Goal: Task Accomplishment & Management: Manage account settings

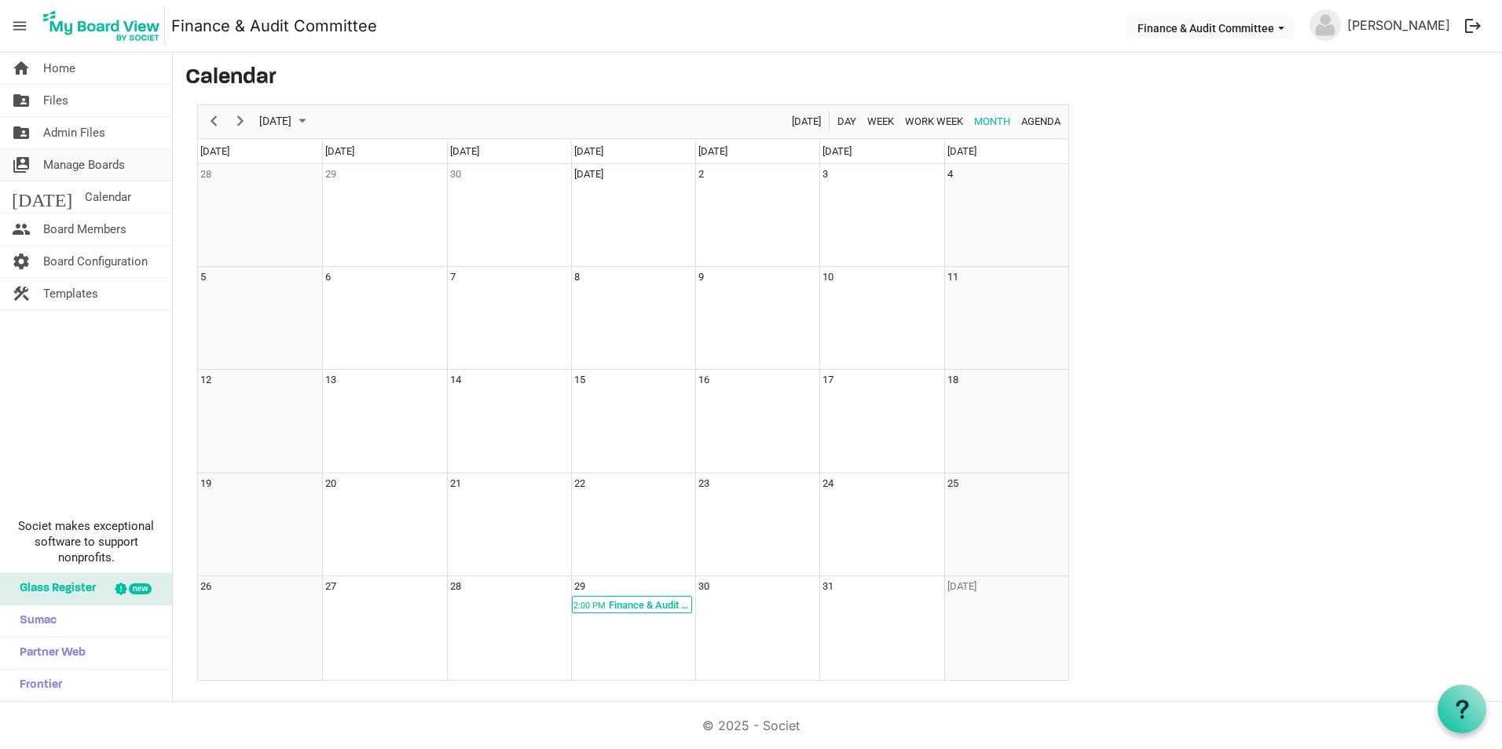
click at [74, 164] on span "Manage Boards" at bounding box center [84, 164] width 82 height 31
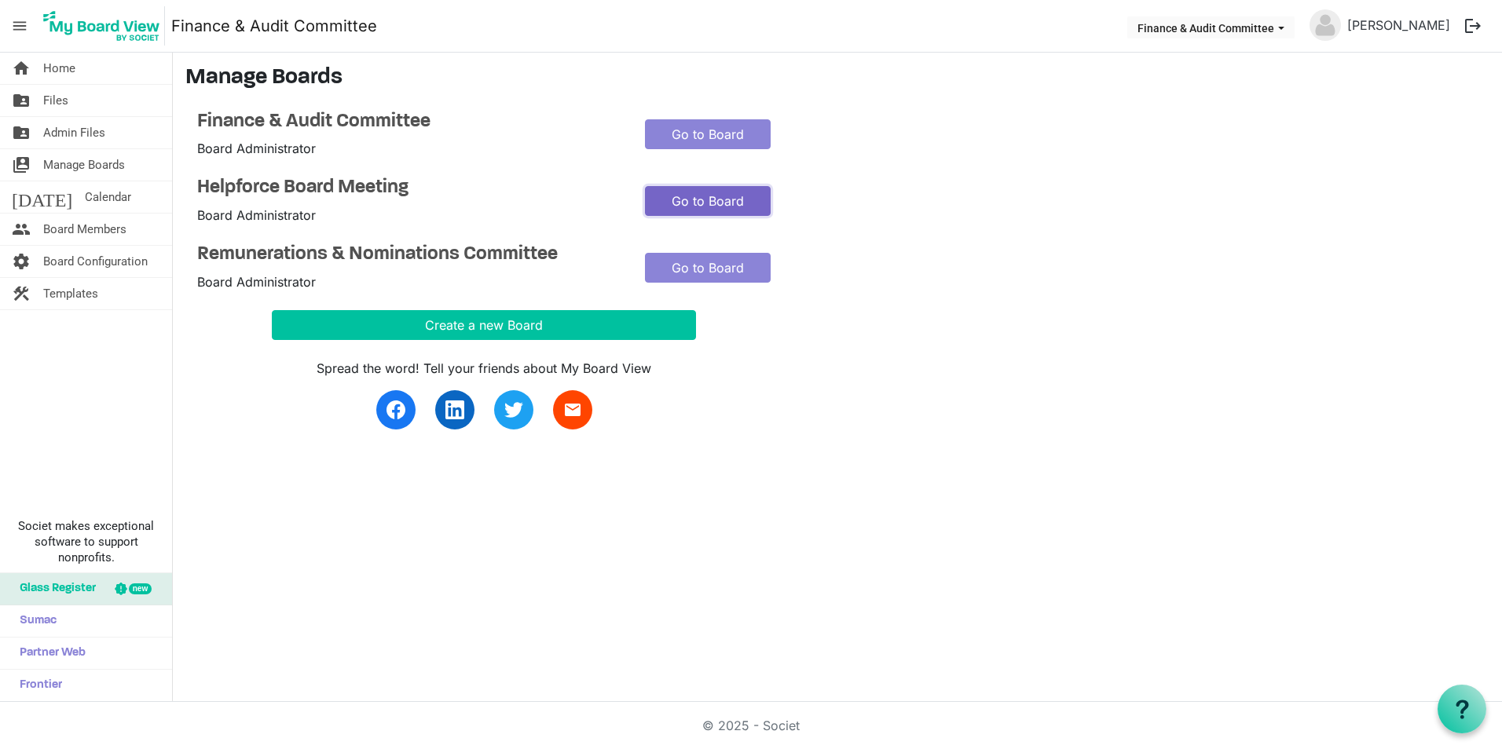
click at [696, 198] on link "Go to Board" at bounding box center [708, 201] width 126 height 30
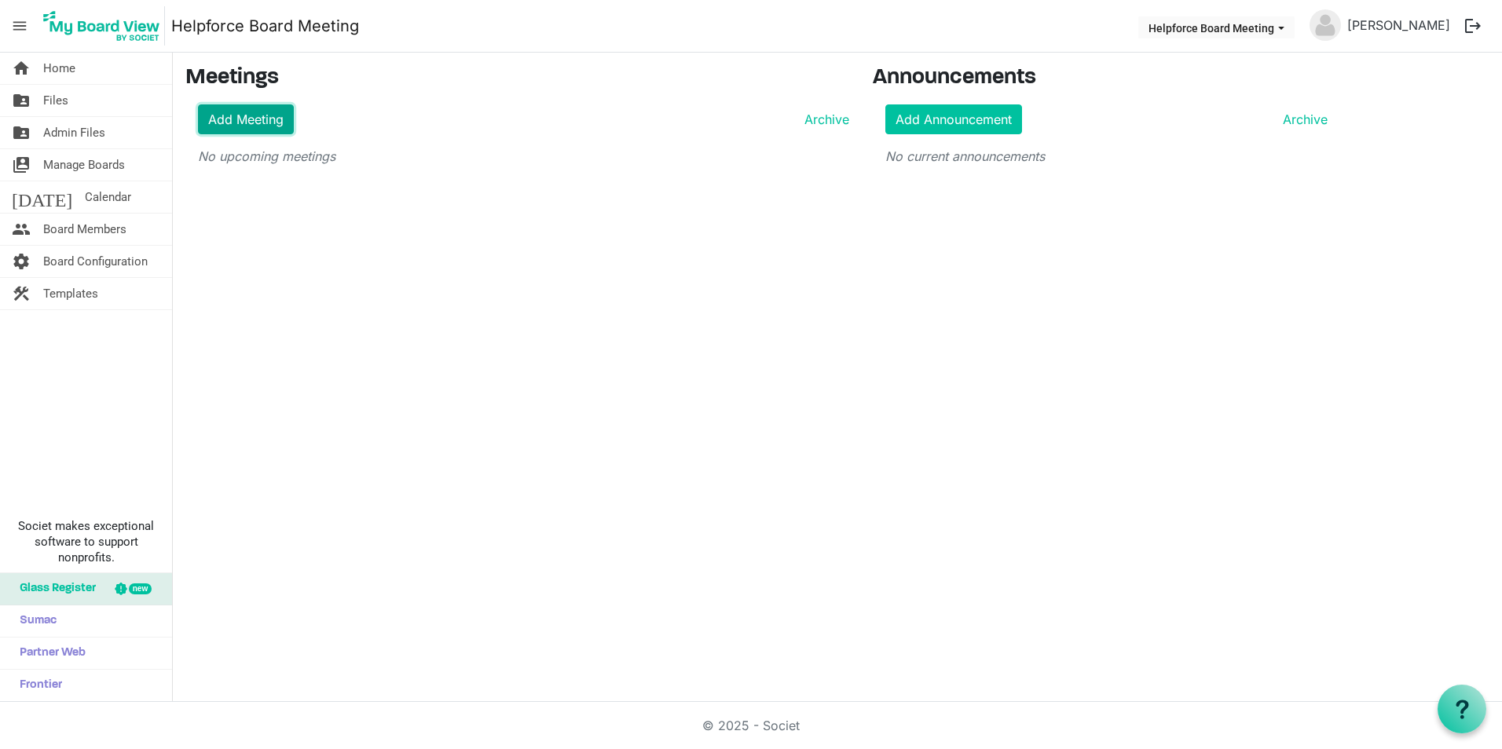
click at [225, 114] on link "Add Meeting" at bounding box center [246, 119] width 96 height 30
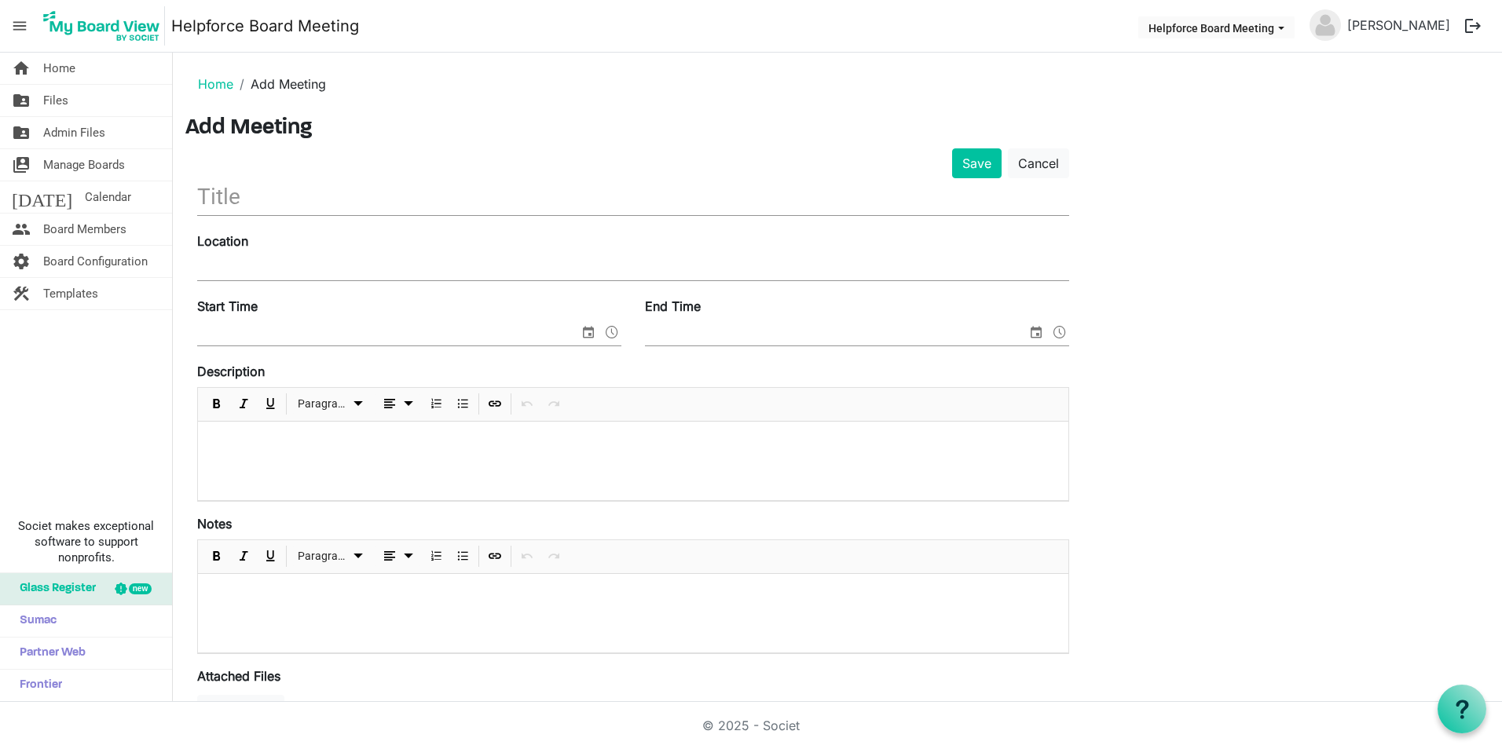
click at [362, 208] on input "text" at bounding box center [633, 196] width 872 height 37
click at [251, 194] on input "text" at bounding box center [633, 196] width 872 height 37
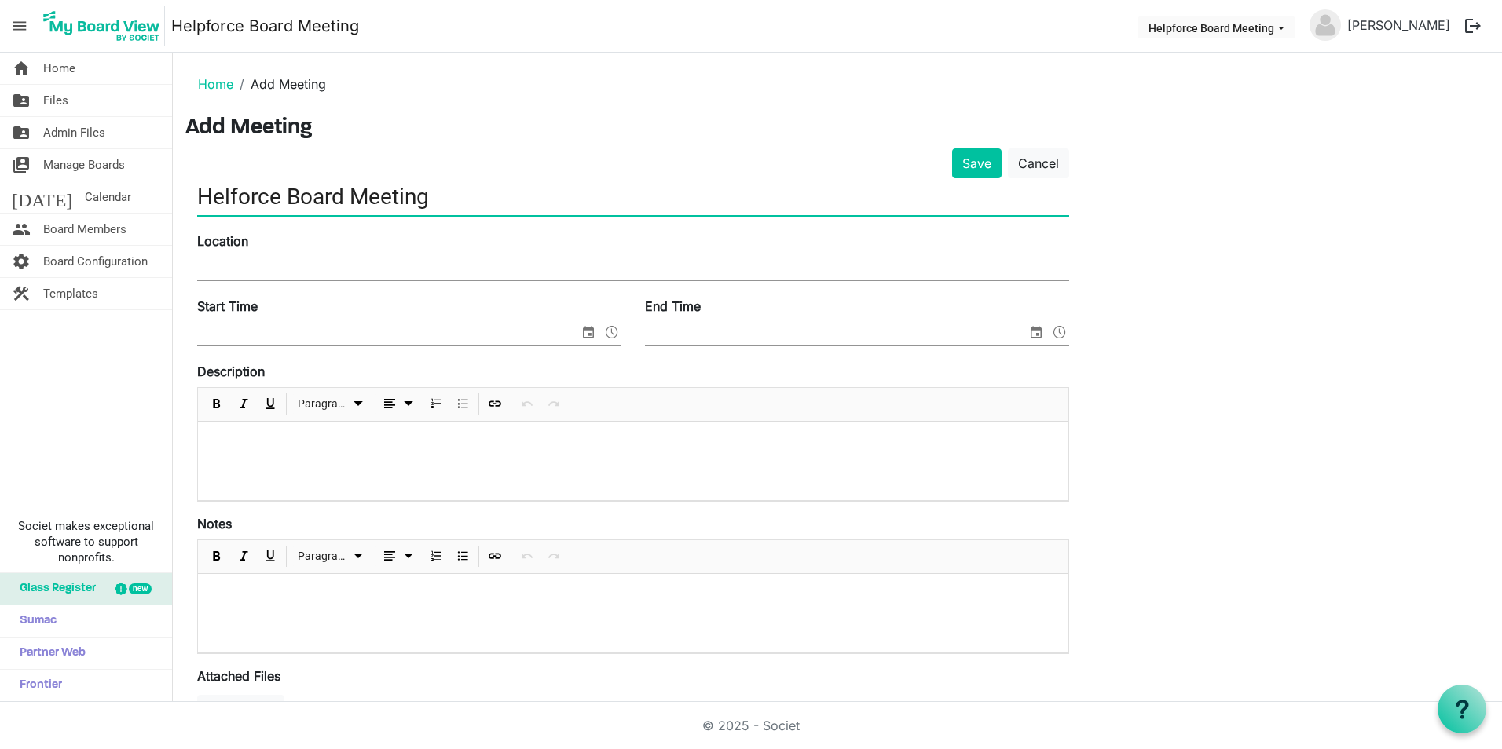
type input "Helforce Board Meeting"
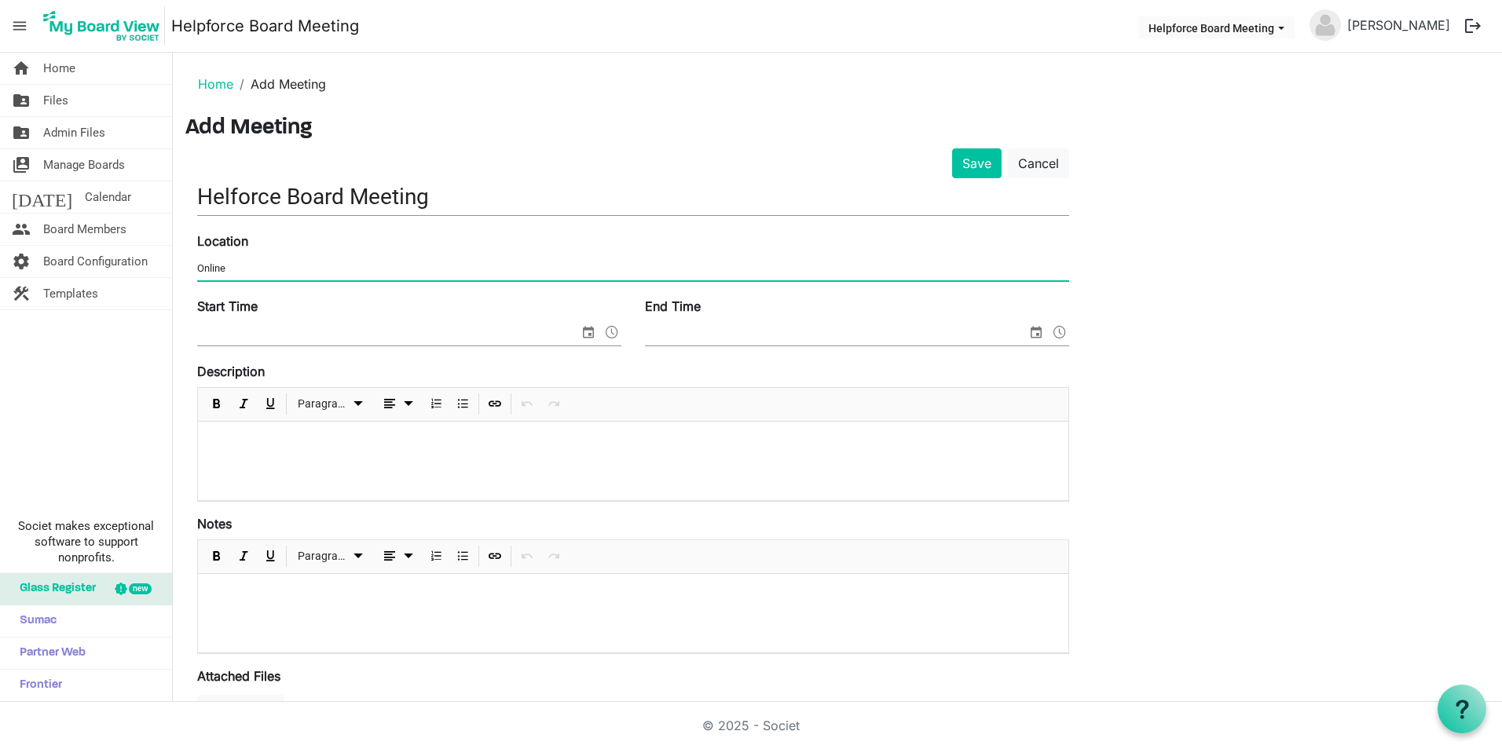
type input "Online"
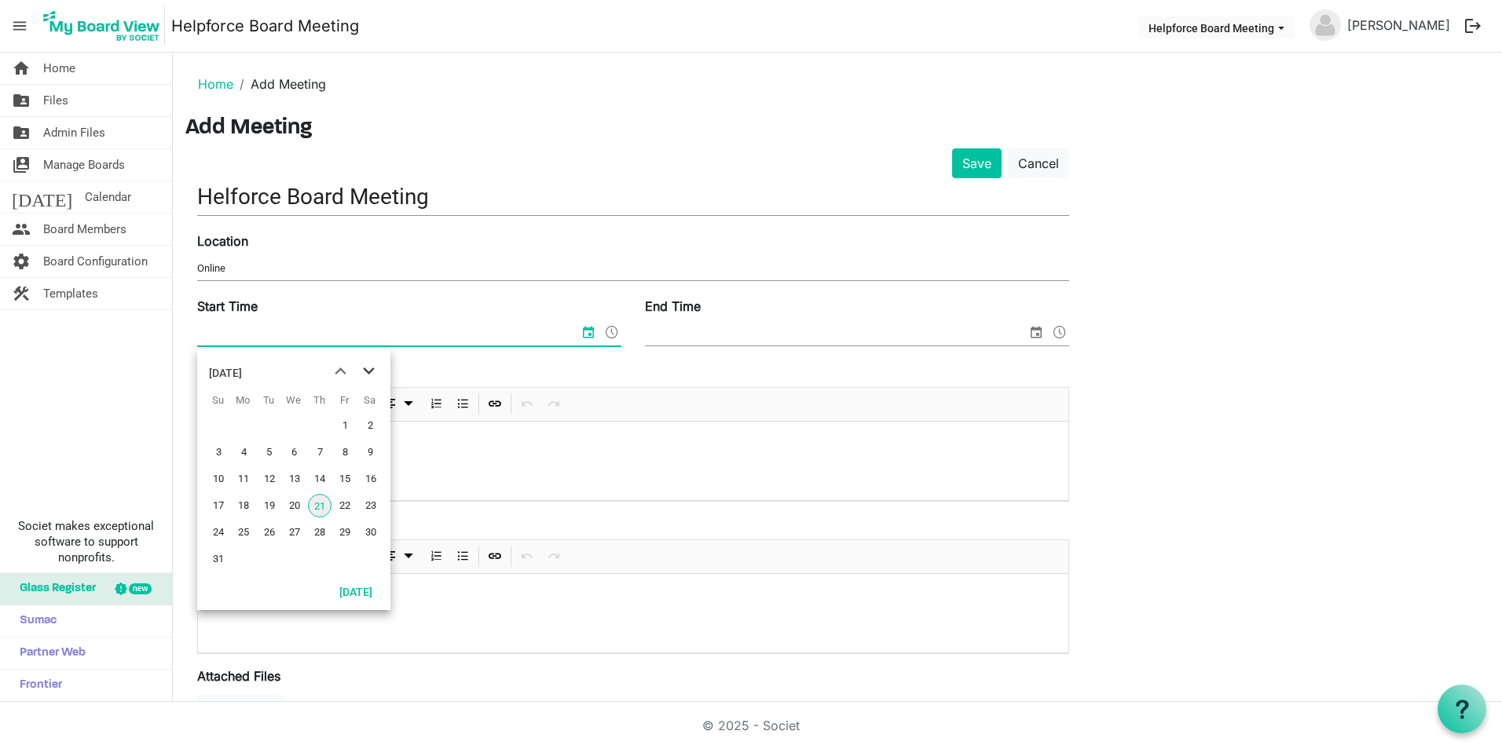
click at [375, 379] on span "next month" at bounding box center [368, 371] width 27 height 28
click at [373, 376] on span "next month" at bounding box center [368, 371] width 27 height 28
click at [370, 374] on span "next month" at bounding box center [368, 371] width 27 height 28
click at [318, 454] on span "6" at bounding box center [320, 453] width 24 height 24
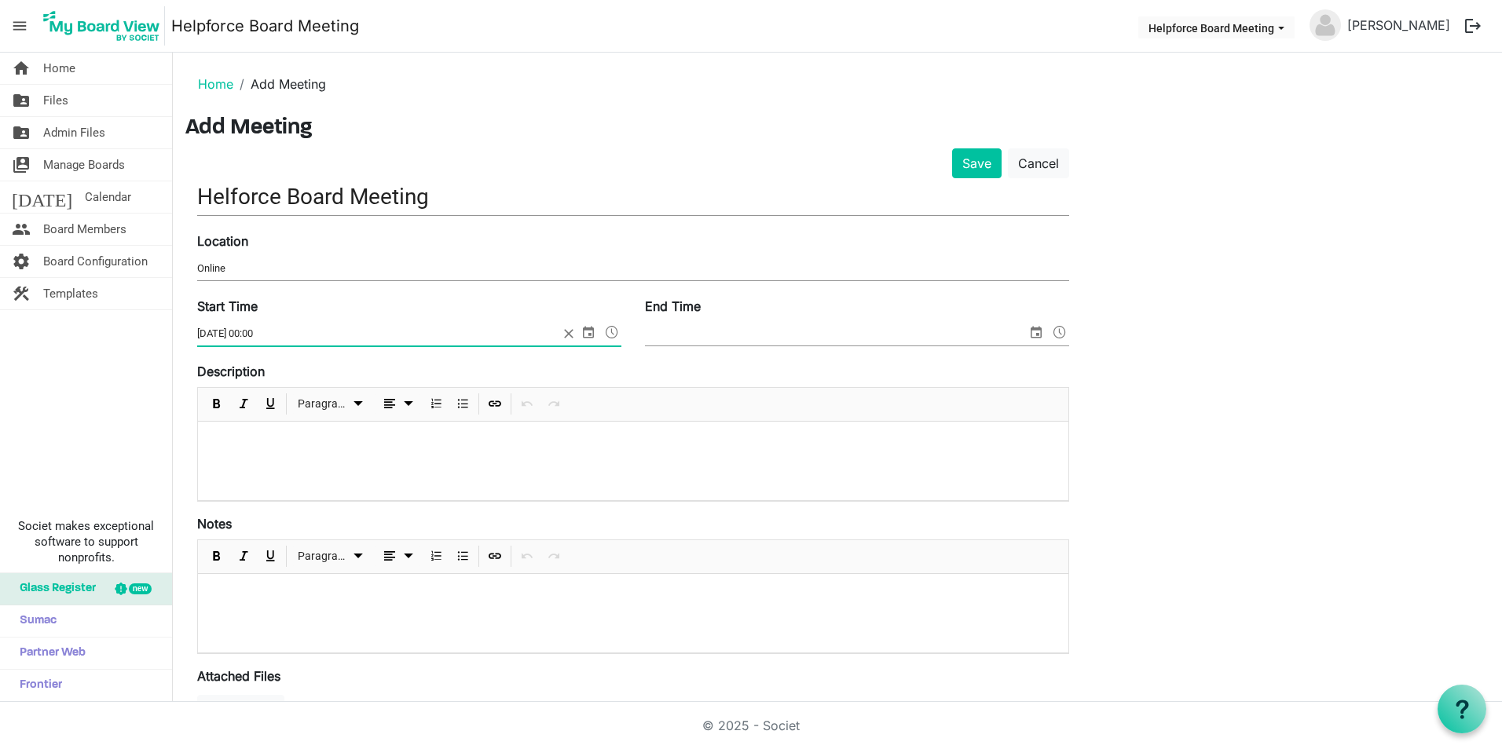
click at [614, 332] on span at bounding box center [612, 332] width 19 height 20
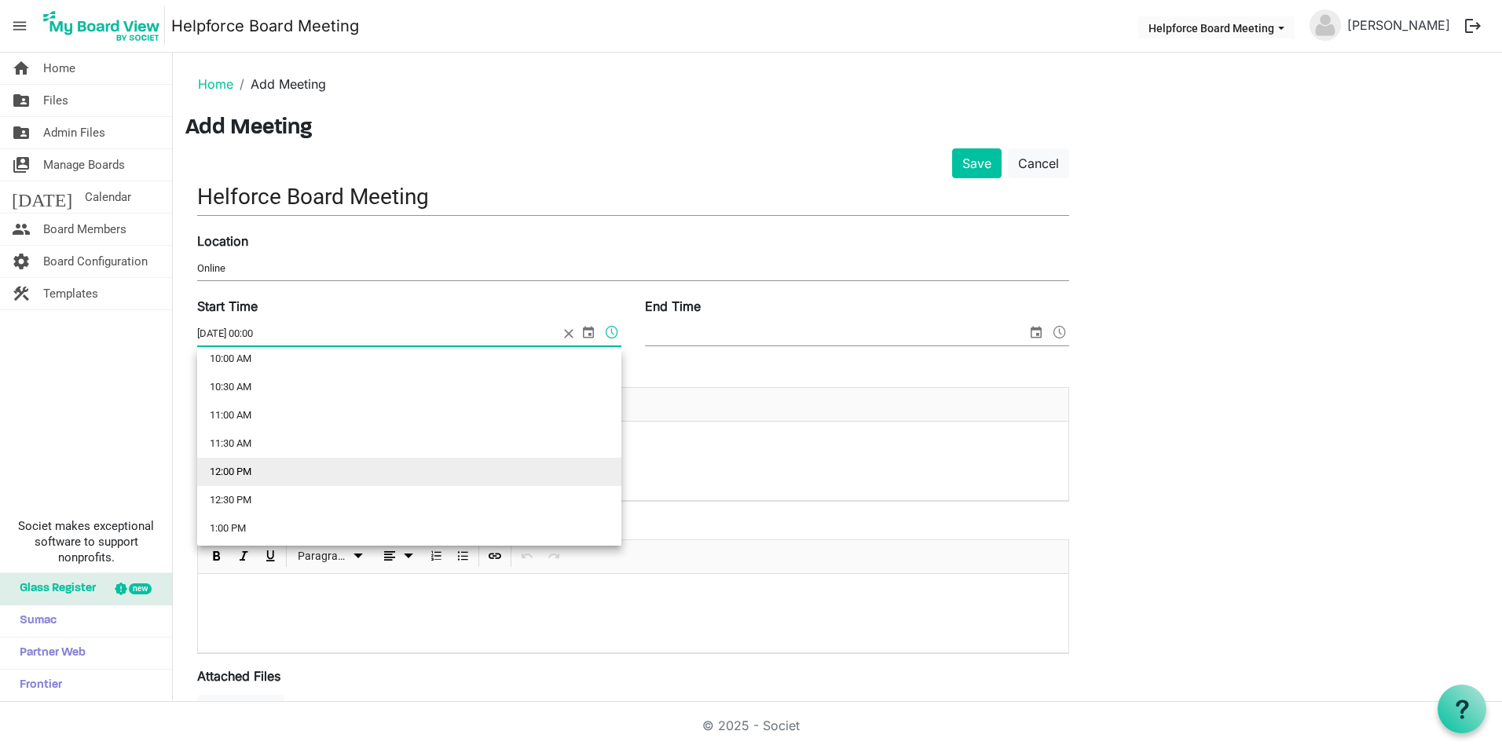
scroll to position [550, 0]
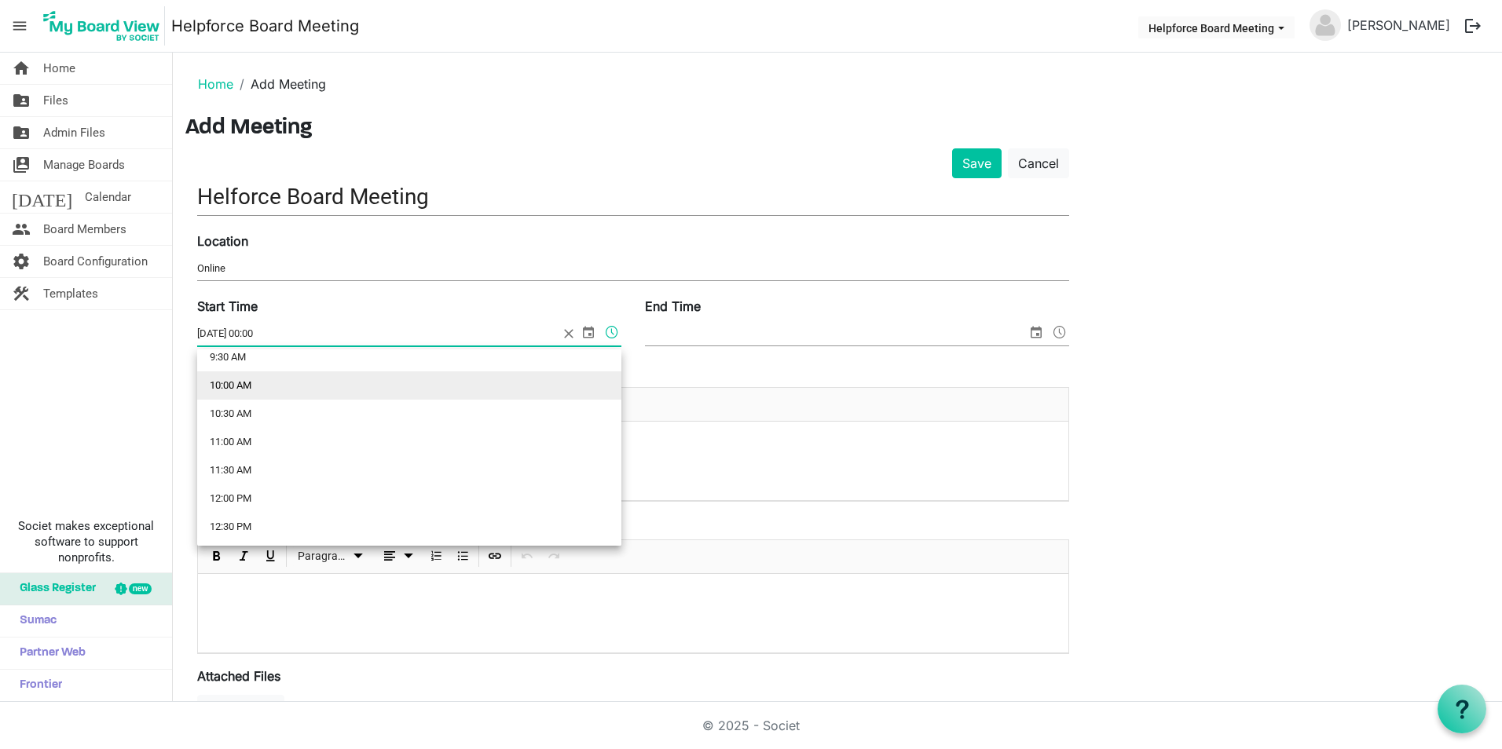
click at [262, 387] on li "10:00 AM" at bounding box center [409, 386] width 424 height 28
type input "06/11/2025 10:00"
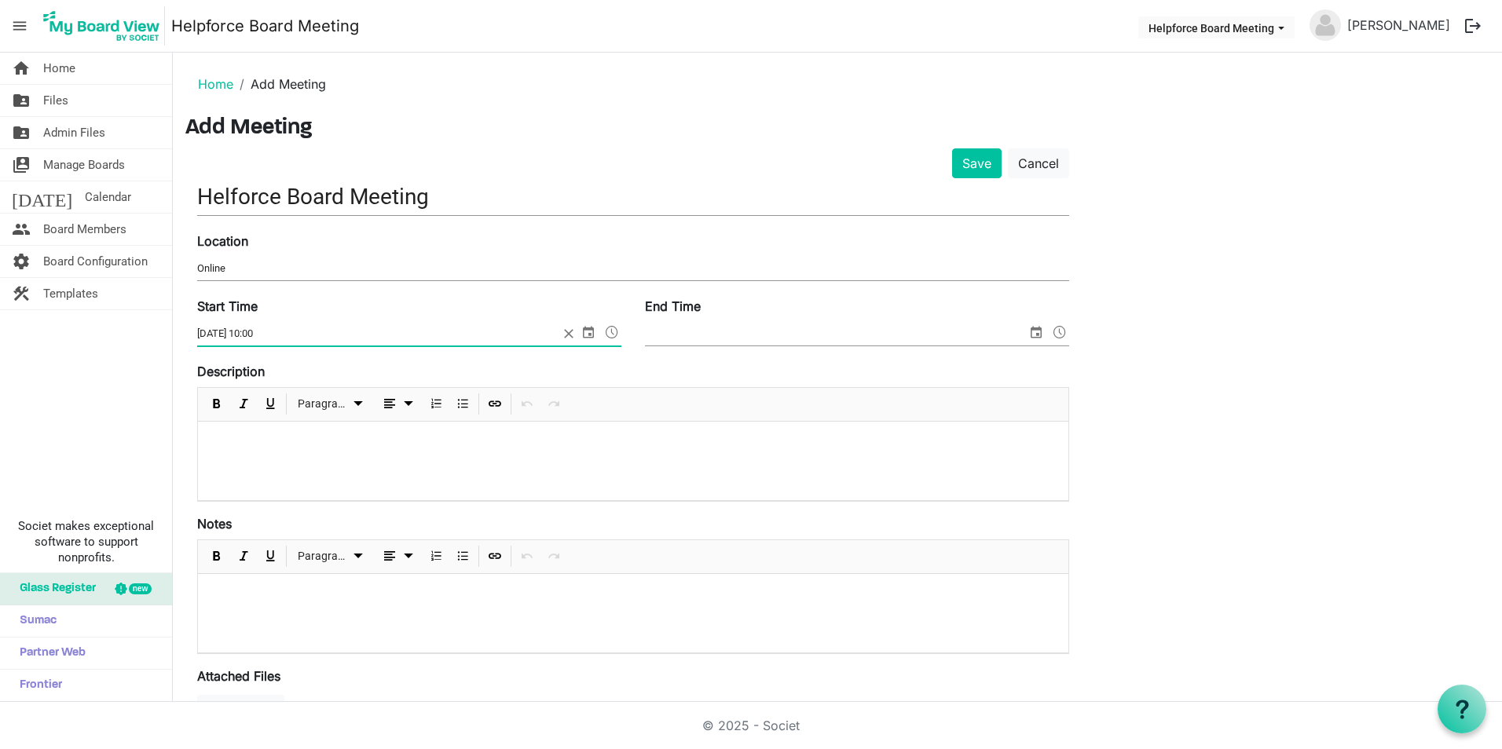
drag, startPoint x: 184, startPoint y: 339, endPoint x: 149, endPoint y: 335, distance: 34.9
click at [149, 335] on div "home Home folder_shared Files folder_shared Admin Files switch_account Manage B…" at bounding box center [751, 378] width 1502 height 650
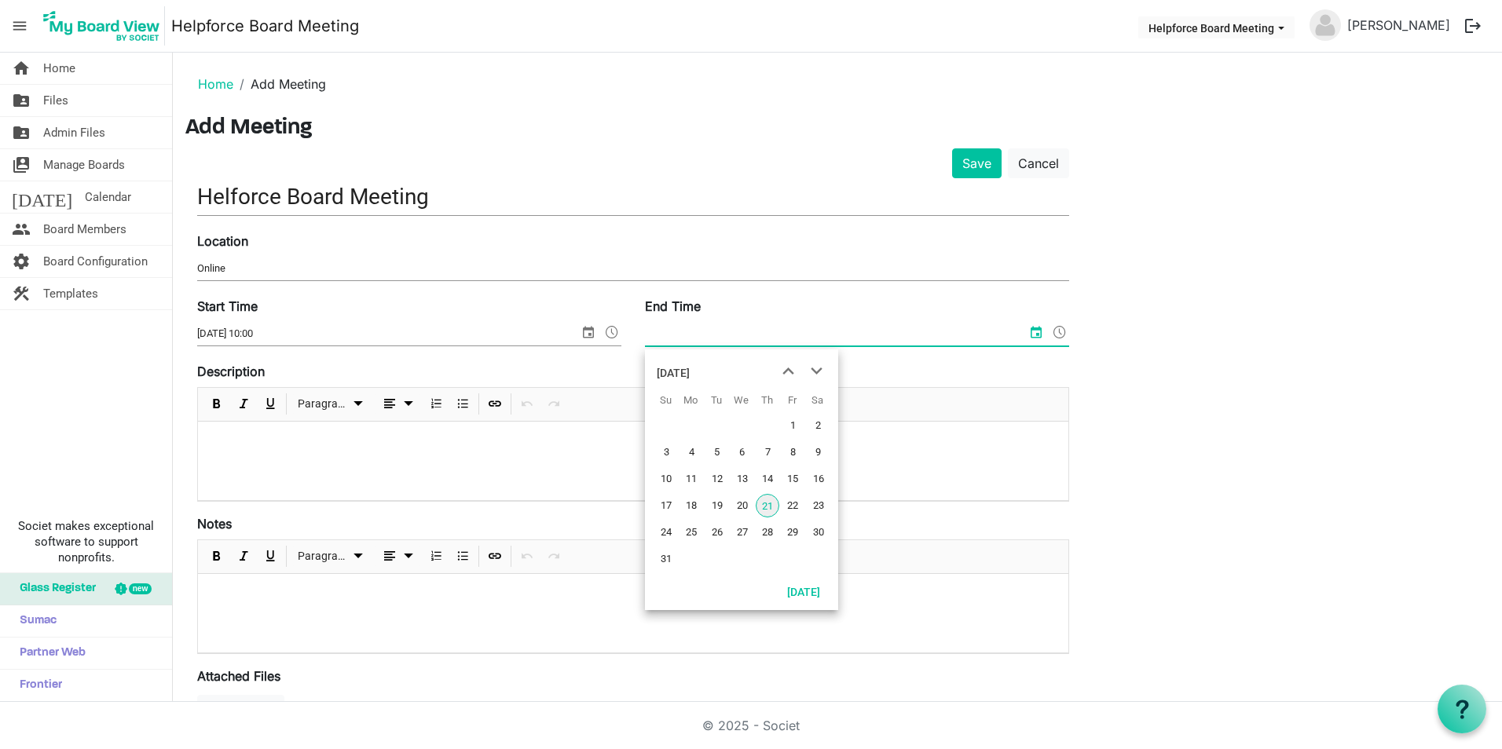
click at [782, 328] on input "End Time" at bounding box center [836, 334] width 382 height 24
paste input "06/11/2025 10:00"
click at [1065, 325] on span at bounding box center [1059, 332] width 19 height 20
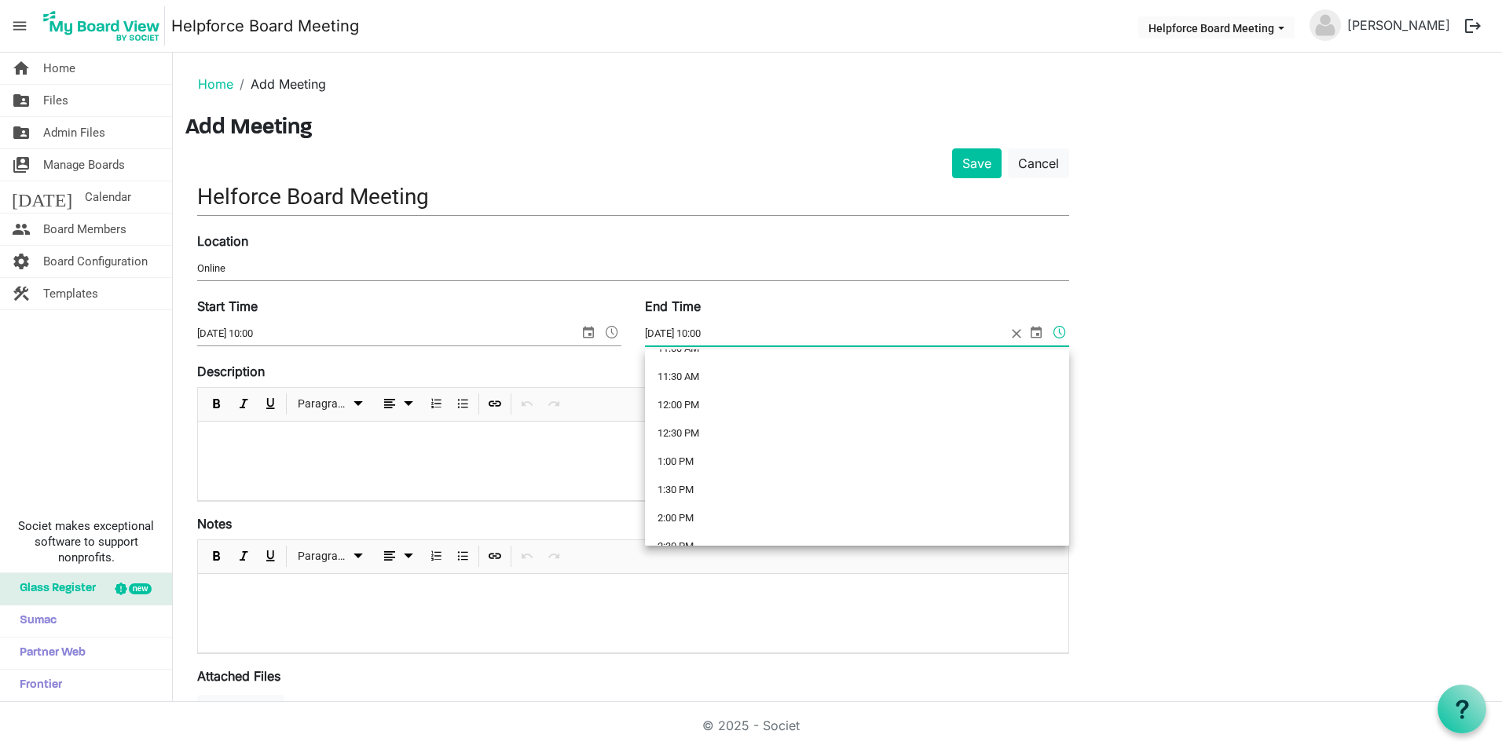
scroll to position [645, 0]
click at [704, 402] on li "12:00 PM" at bounding box center [857, 404] width 424 height 28
type input "06/11/2025 12:00"
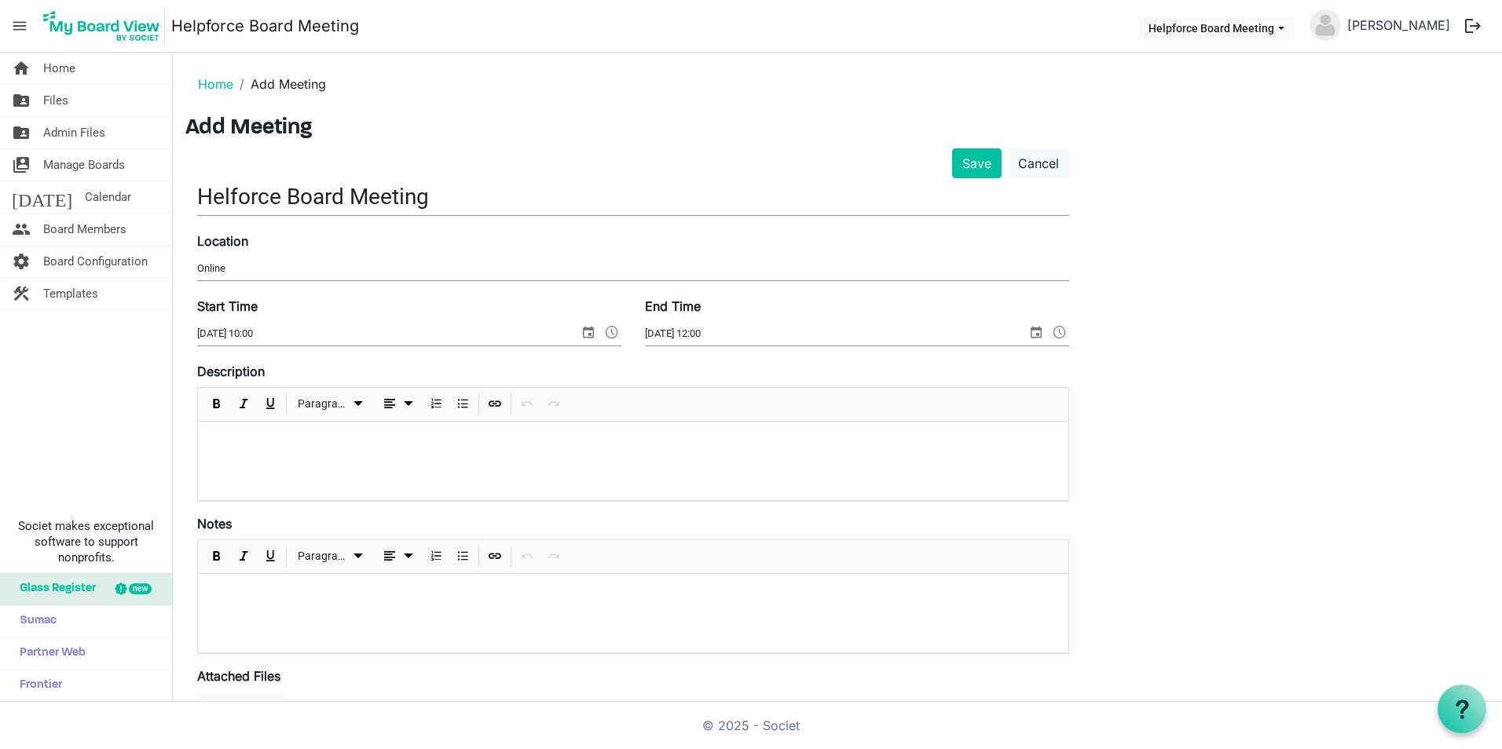
click at [1214, 372] on div "Save Cancel Helforce Board Meeting Location Online Start Time 06/11/2025 10:00 …" at bounding box center [837, 570] width 1304 height 844
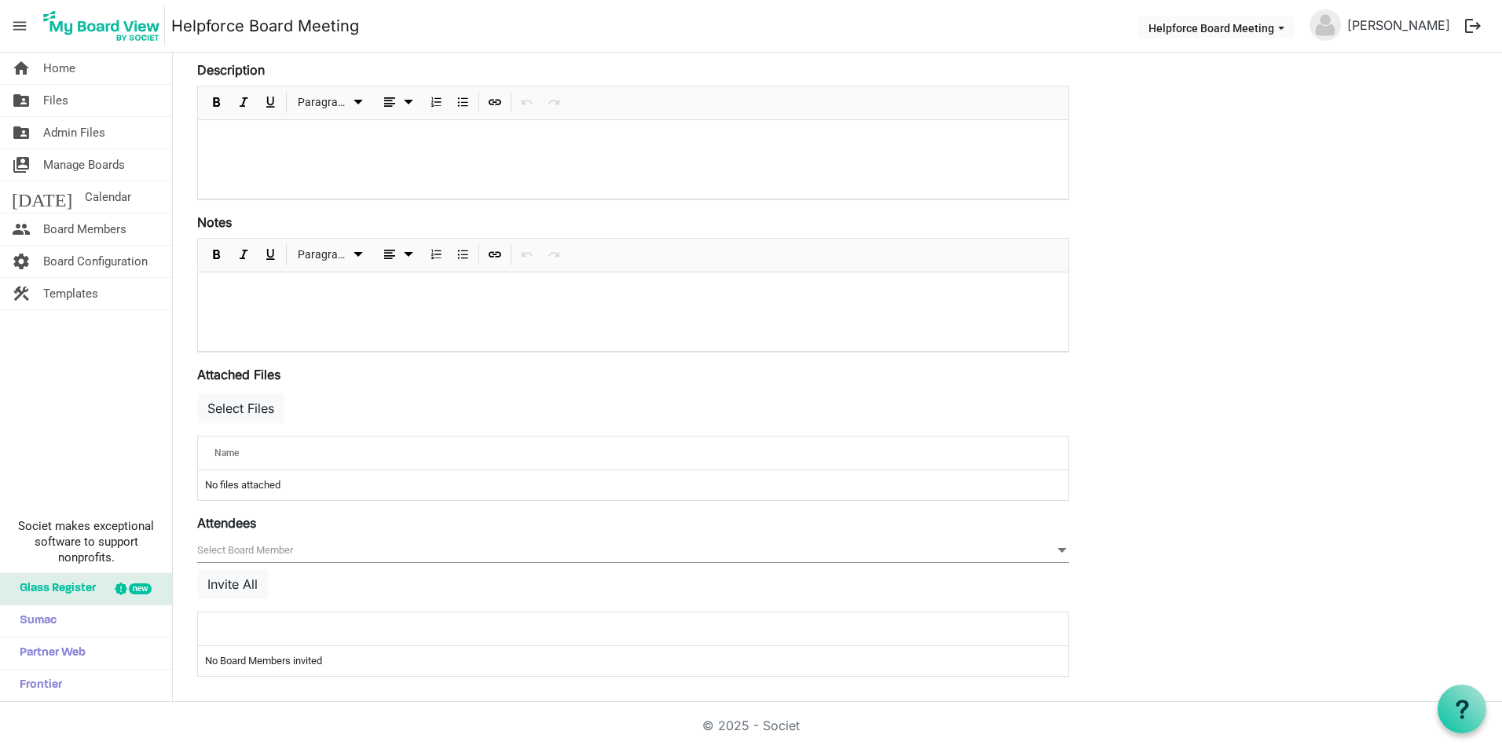
scroll to position [0, 0]
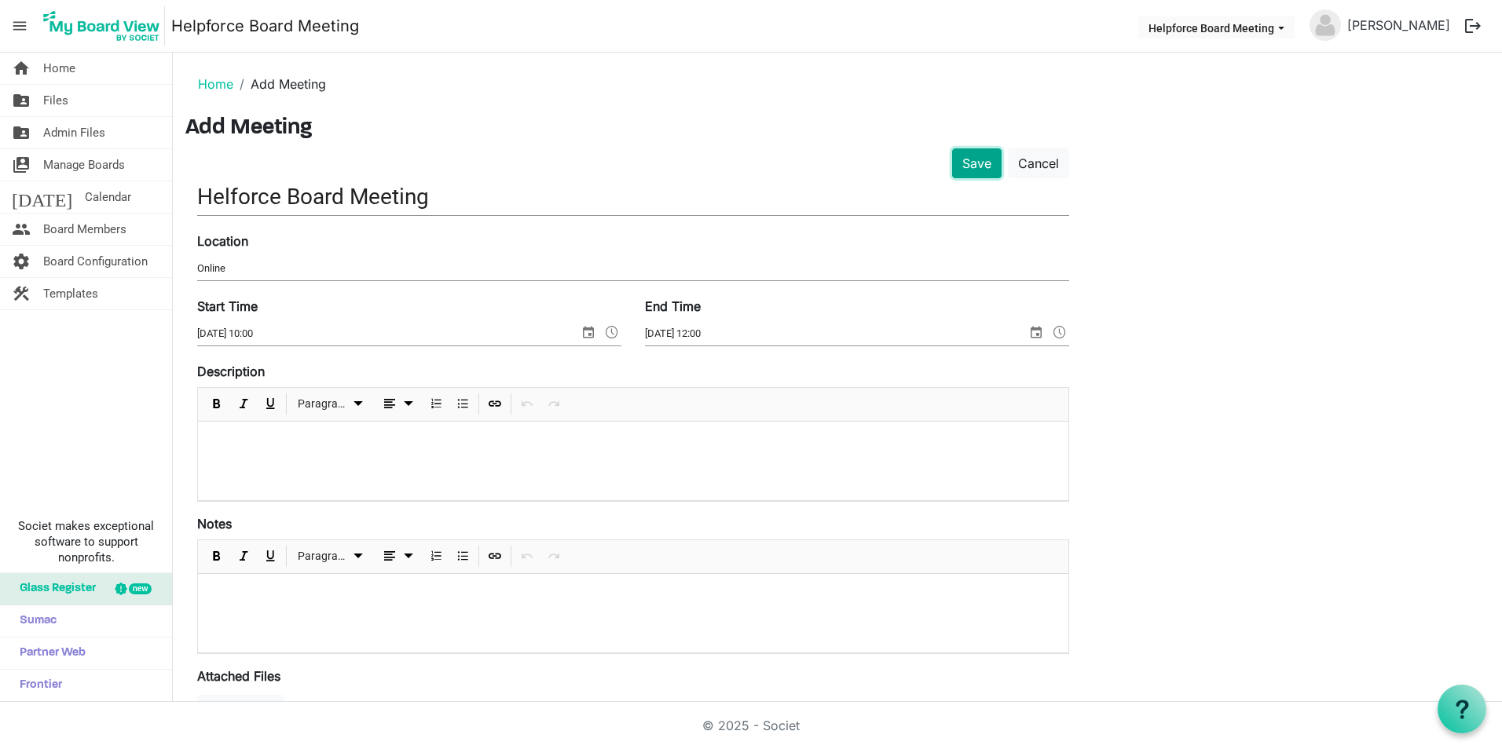
click at [980, 156] on button "Save" at bounding box center [976, 163] width 49 height 30
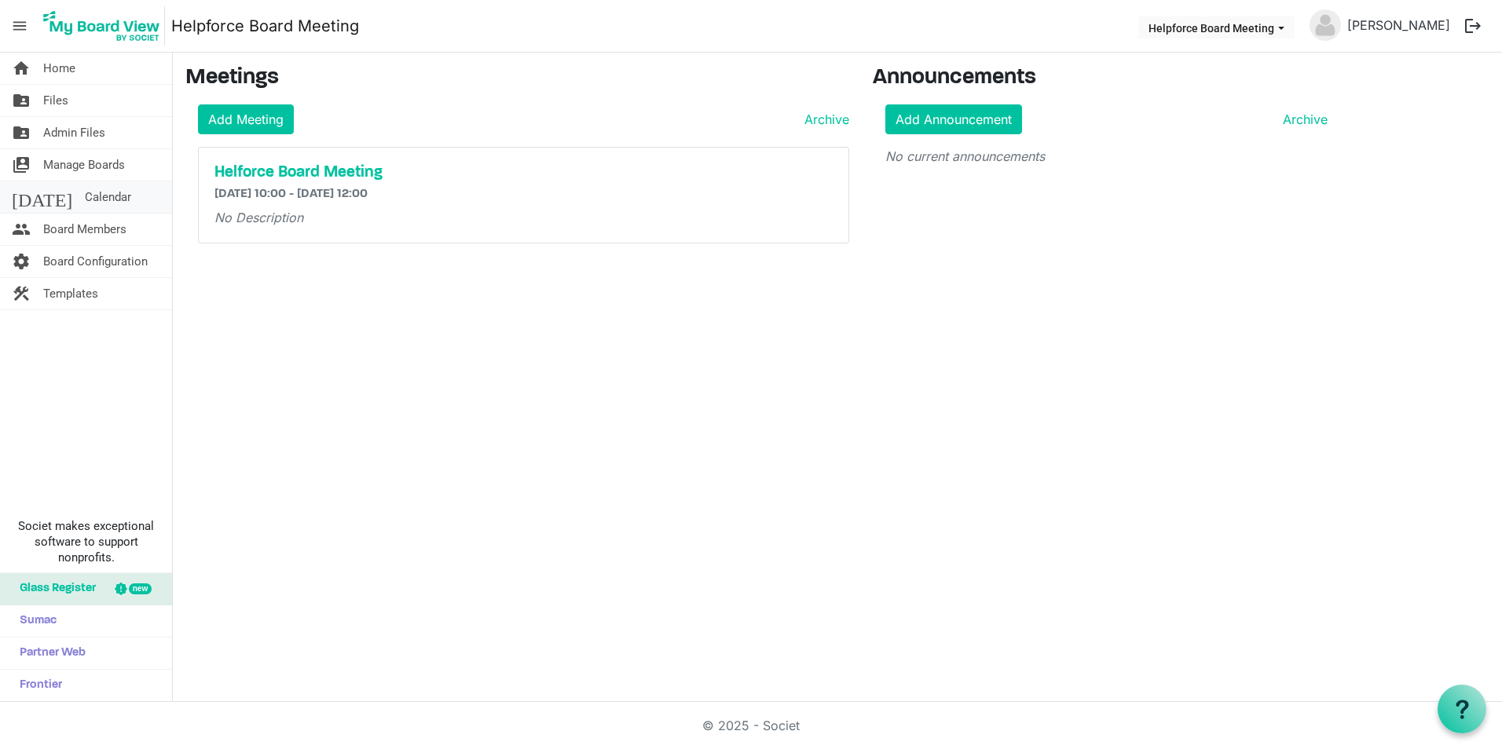
click at [85, 196] on span "Calendar" at bounding box center [108, 196] width 46 height 31
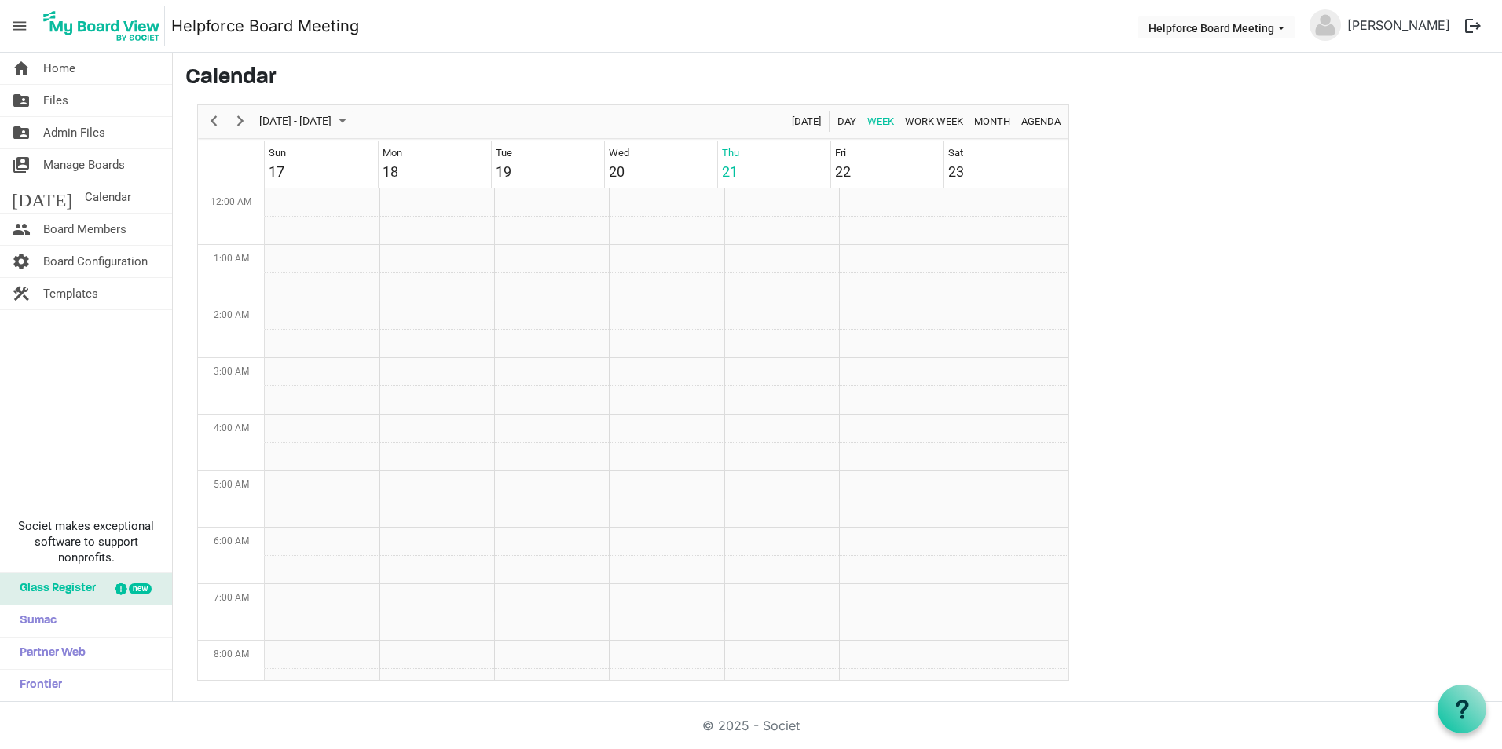
scroll to position [509, 0]
click at [987, 122] on span "Month" at bounding box center [992, 122] width 39 height 20
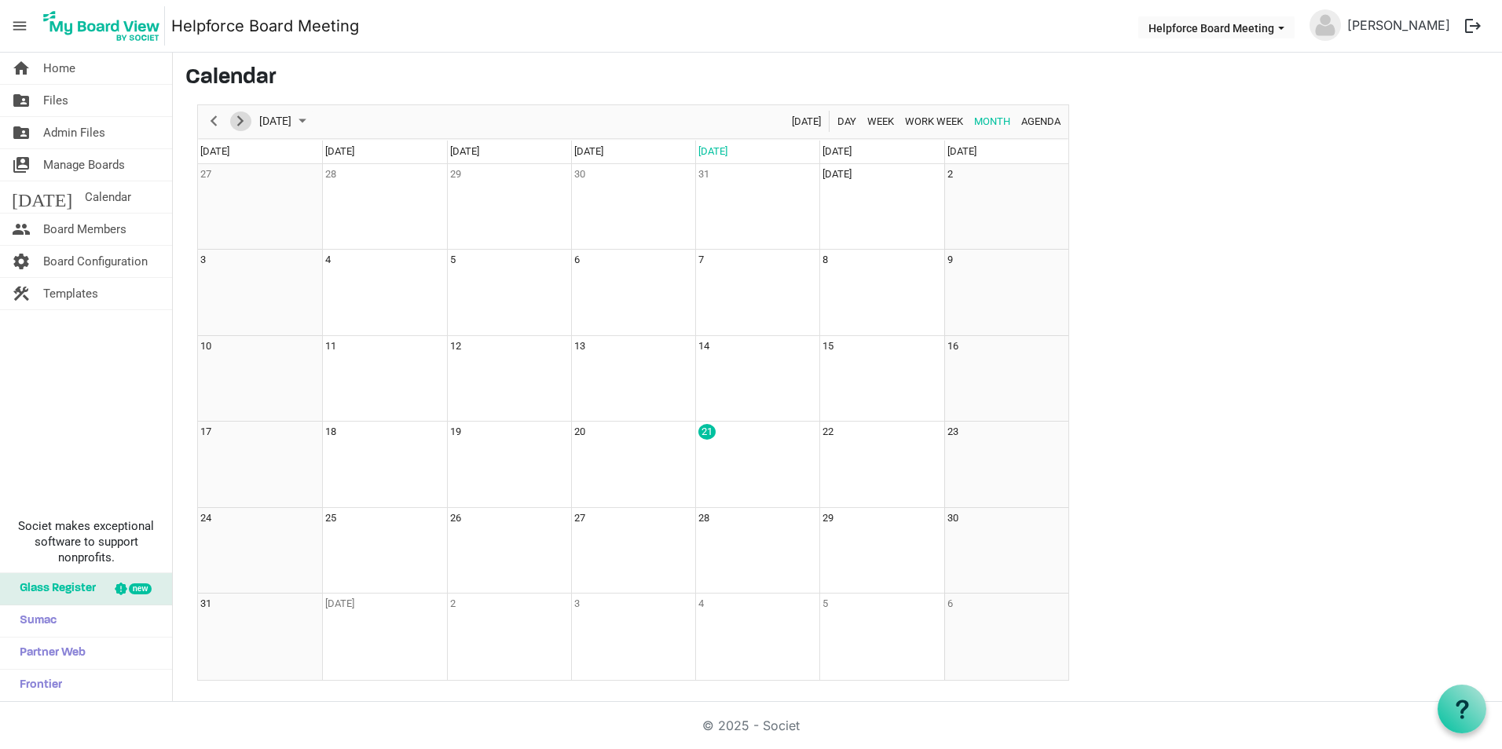
click at [239, 119] on span "Next" at bounding box center [240, 122] width 19 height 20
click at [91, 130] on span "Admin Files" at bounding box center [74, 132] width 62 height 31
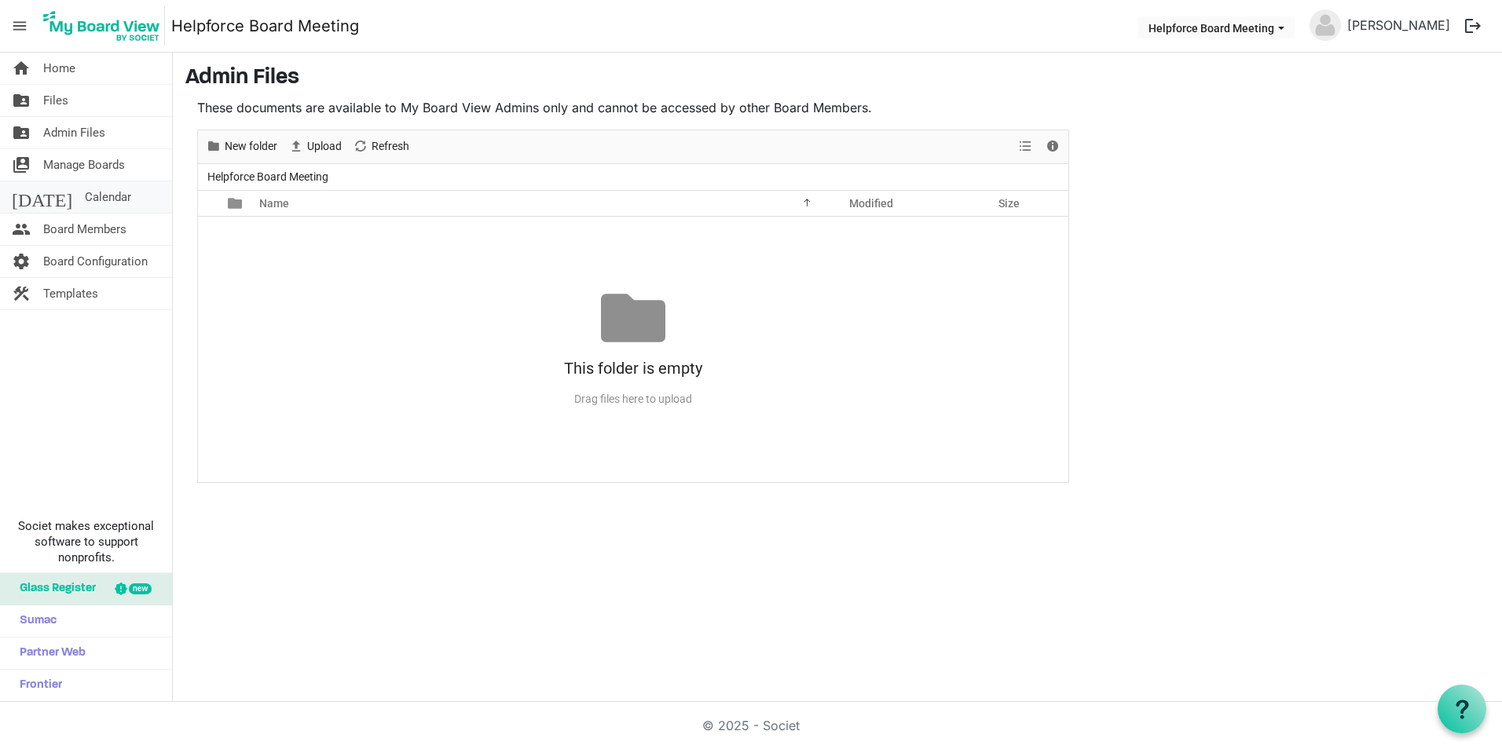
click at [98, 199] on link "[DATE] Calendar" at bounding box center [86, 196] width 172 height 31
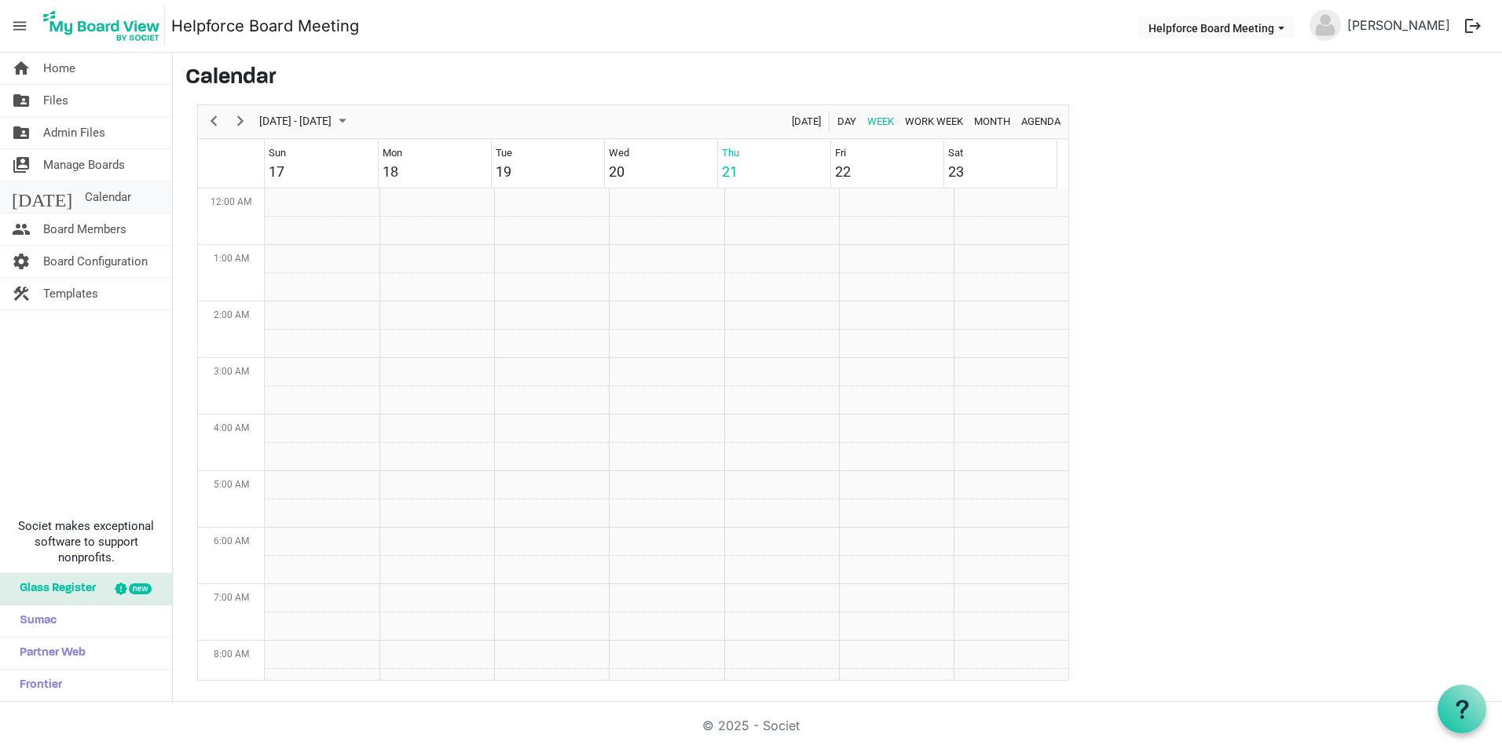
scroll to position [509, 0]
click at [985, 118] on span "Month" at bounding box center [992, 122] width 39 height 20
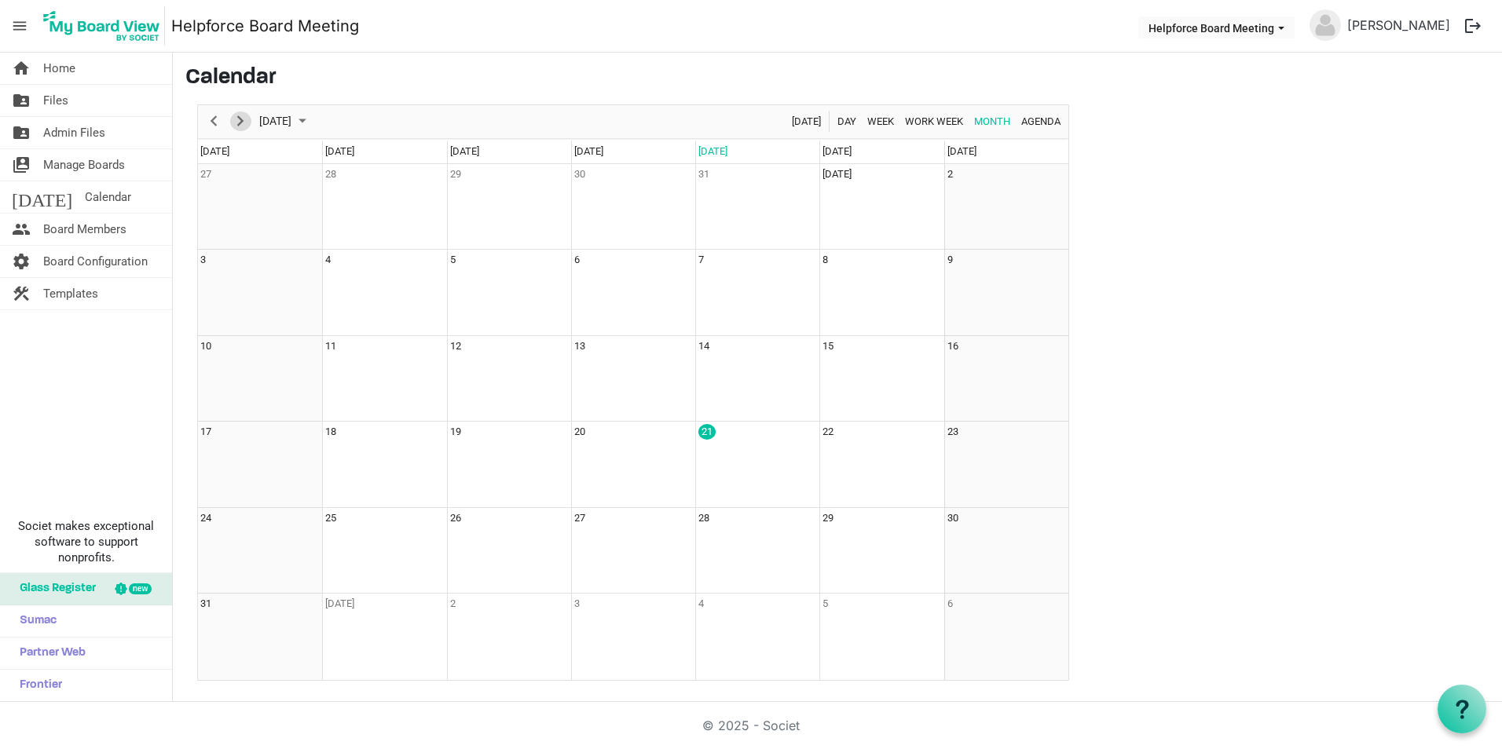
click at [237, 122] on span "Next" at bounding box center [240, 122] width 19 height 20
click at [214, 122] on span "Previous" at bounding box center [213, 122] width 19 height 20
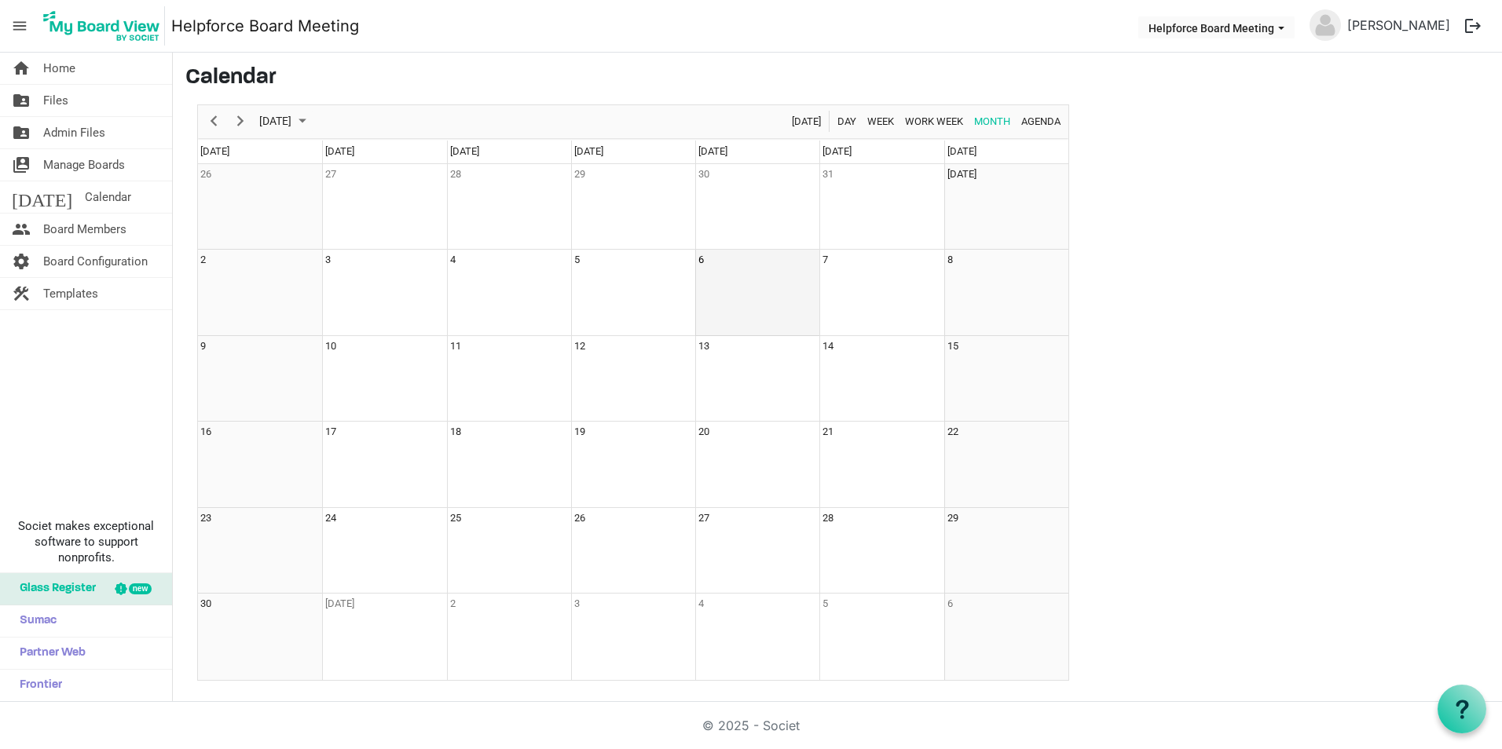
click at [757, 272] on td "6" at bounding box center [757, 293] width 124 height 86
click at [89, 60] on link "home Home" at bounding box center [86, 68] width 172 height 31
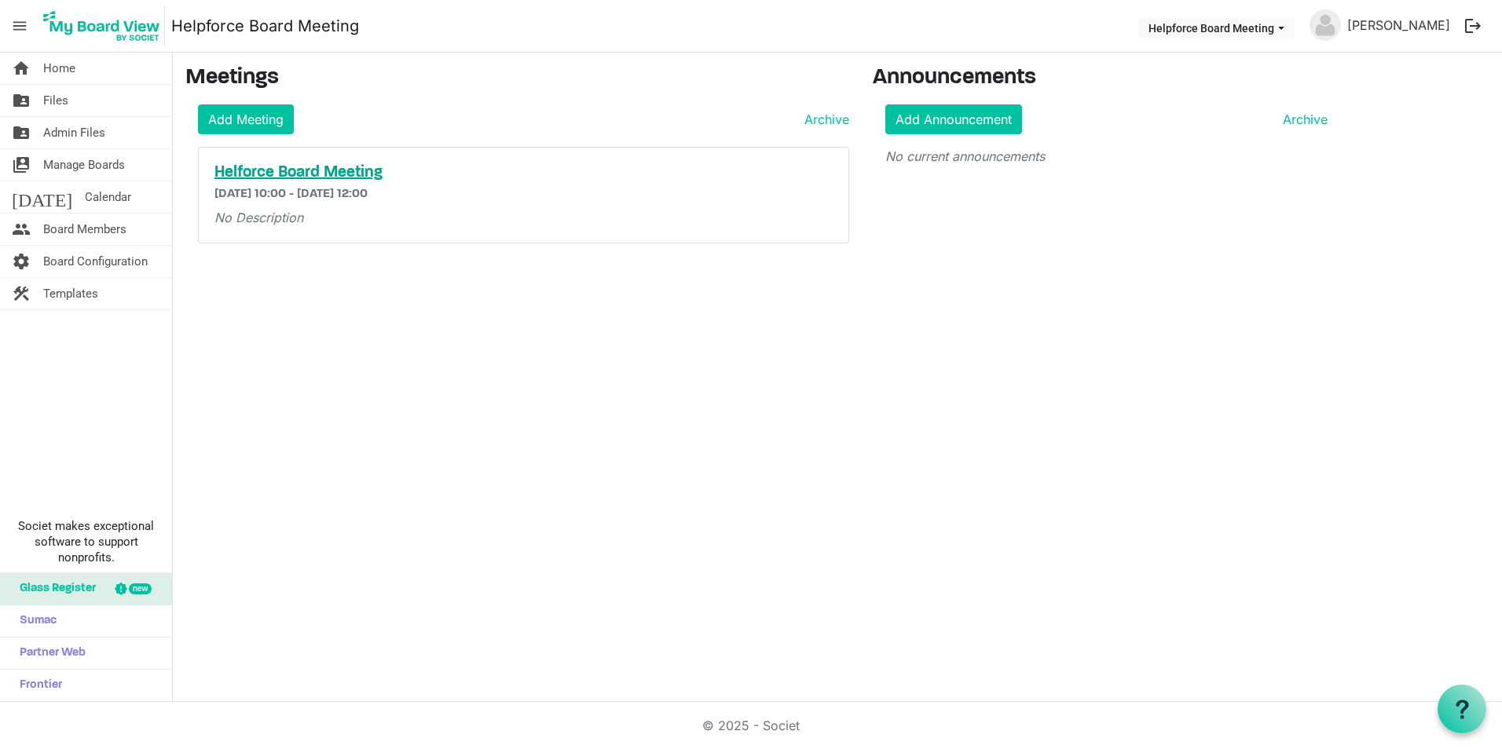
click at [282, 172] on h5 "Helforce Board Meeting" at bounding box center [523, 172] width 618 height 19
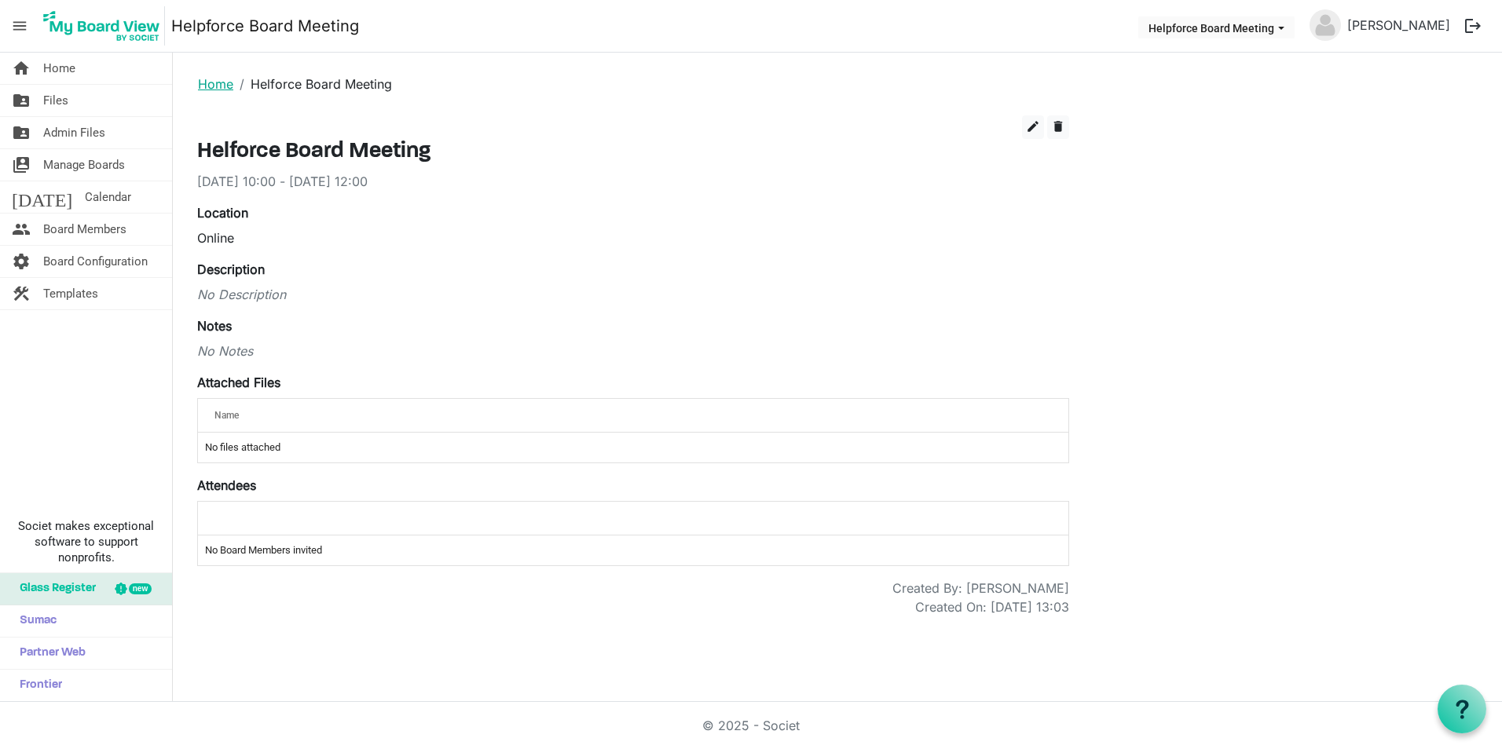
click at [209, 88] on link "Home" at bounding box center [215, 84] width 35 height 16
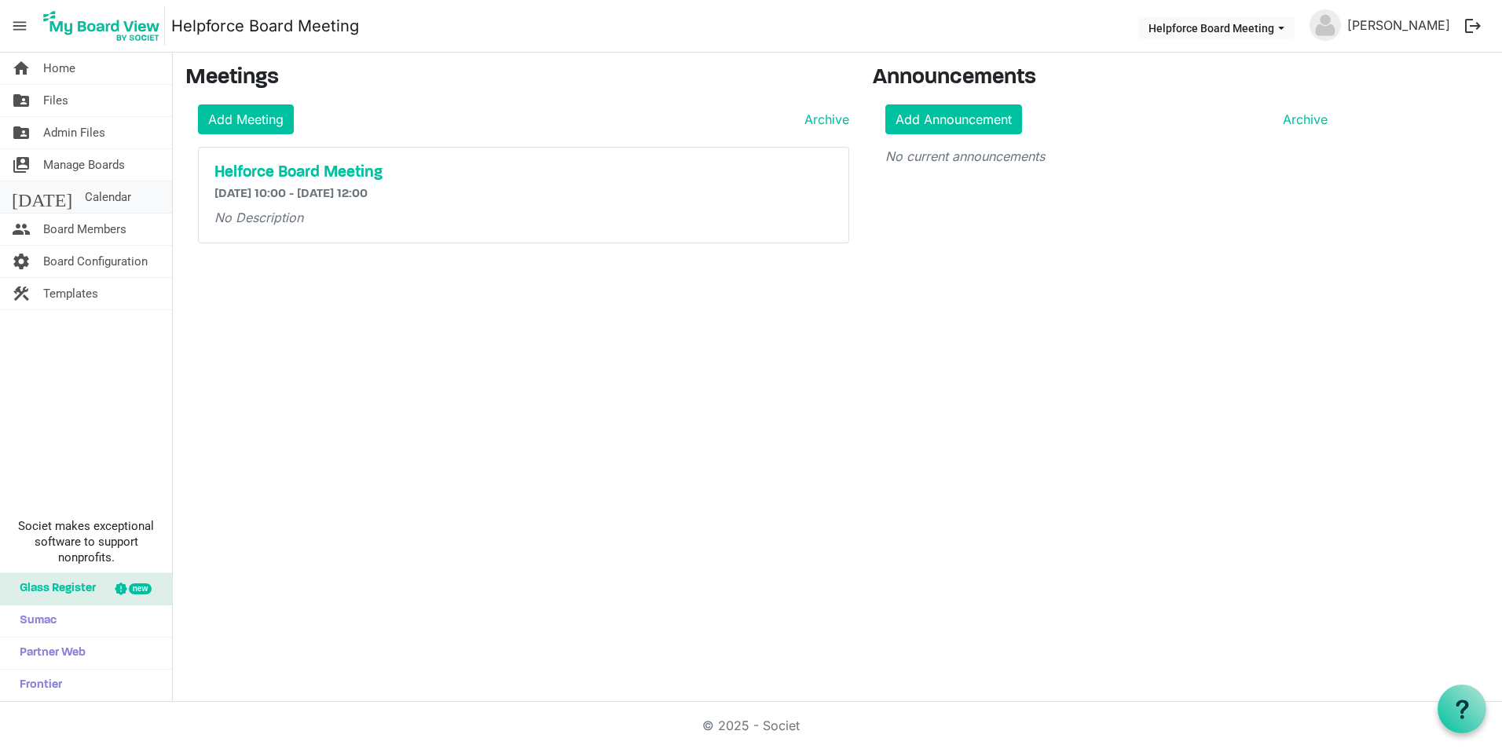
click at [85, 201] on span "Calendar" at bounding box center [108, 196] width 46 height 31
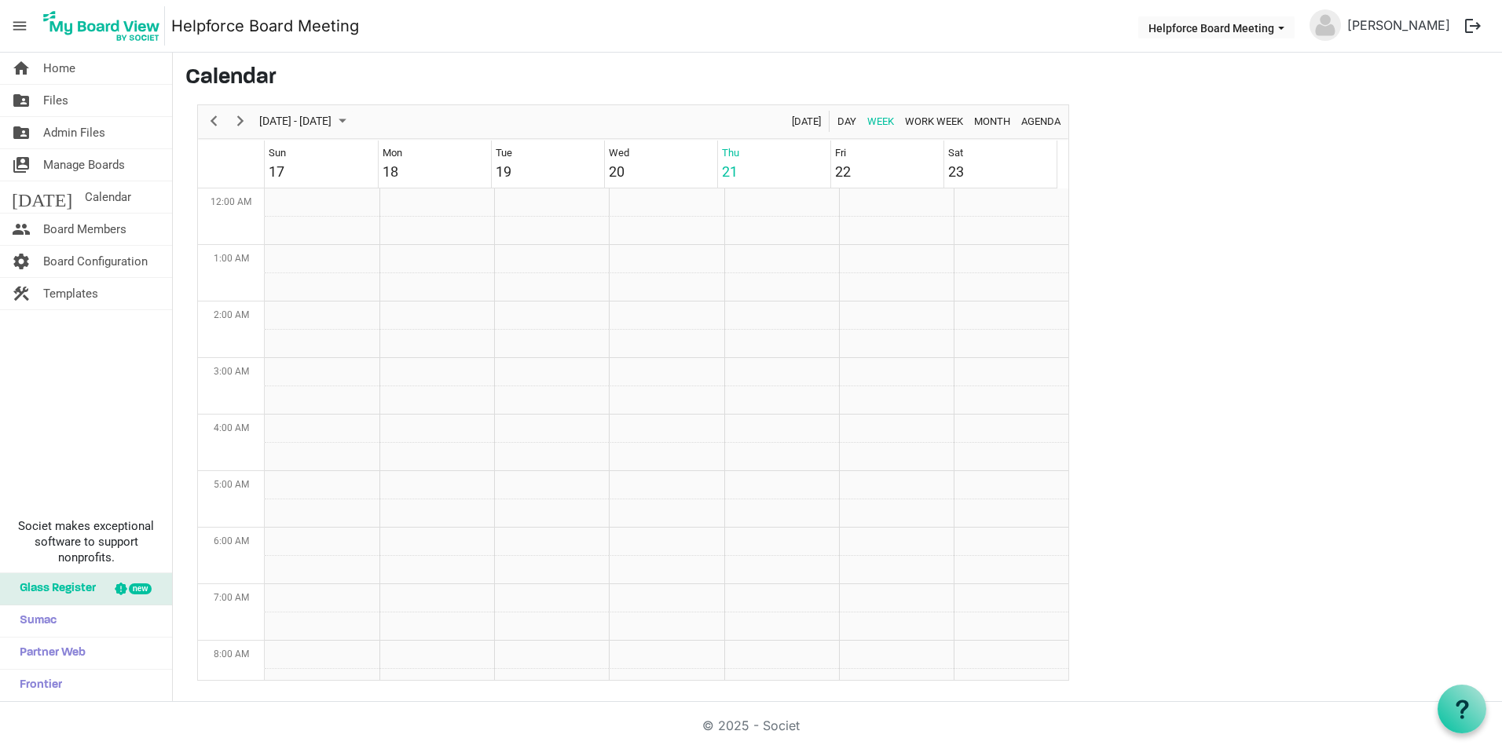
scroll to position [509, 0]
click at [990, 119] on span "Month" at bounding box center [992, 122] width 39 height 20
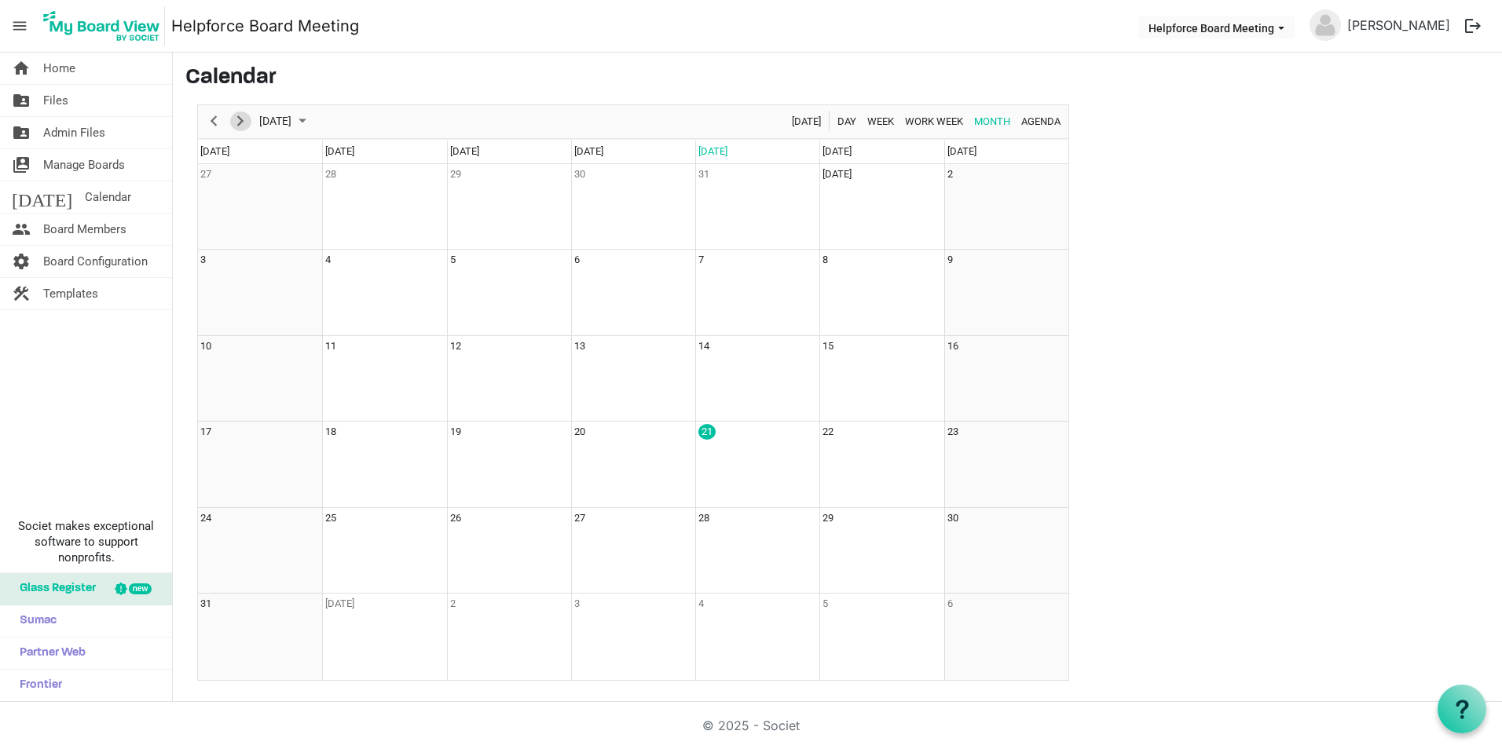
click at [238, 120] on span "Next" at bounding box center [240, 122] width 19 height 20
click at [725, 281] on td "6" at bounding box center [757, 293] width 124 height 86
drag, startPoint x: 725, startPoint y: 281, endPoint x: 214, endPoint y: 122, distance: 535.7
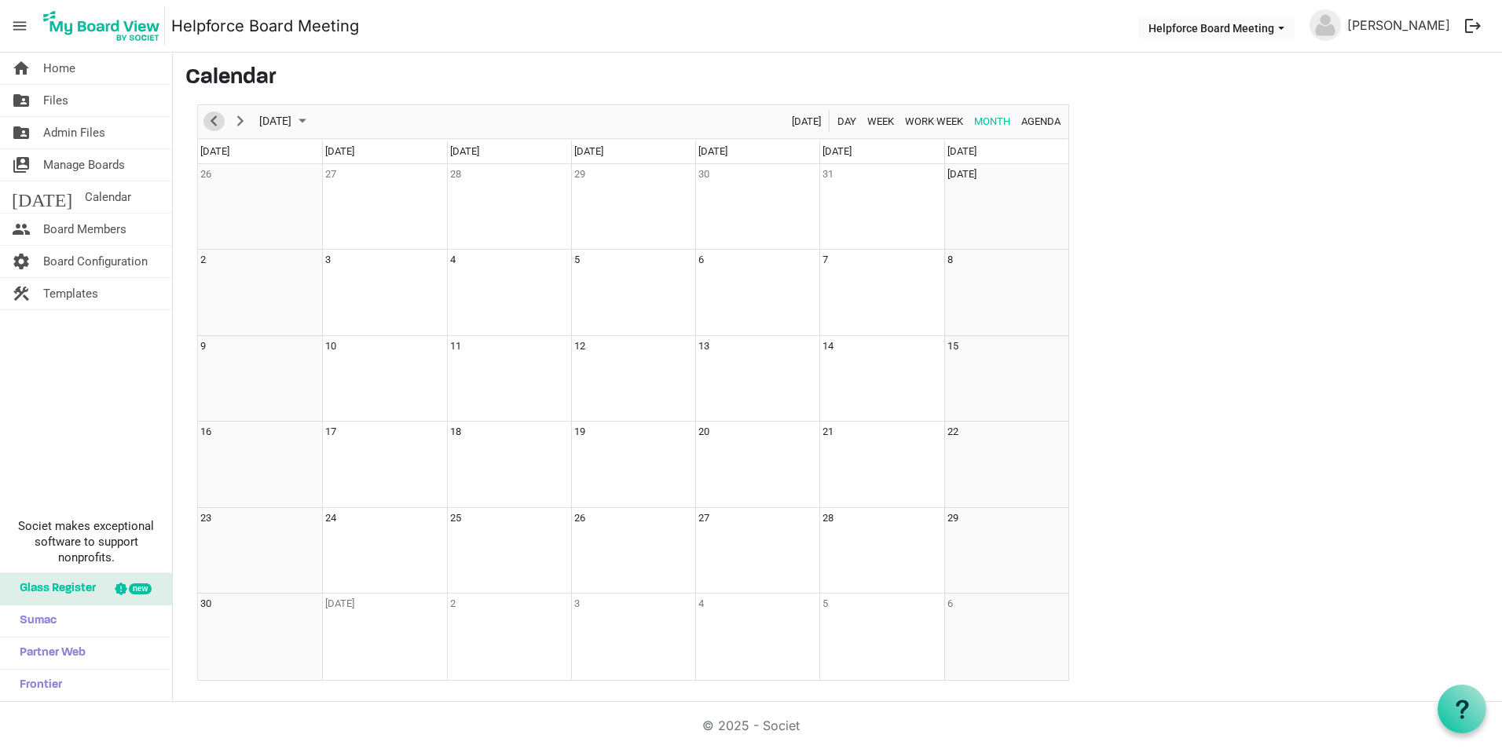
click at [214, 122] on span "Previous" at bounding box center [213, 122] width 19 height 20
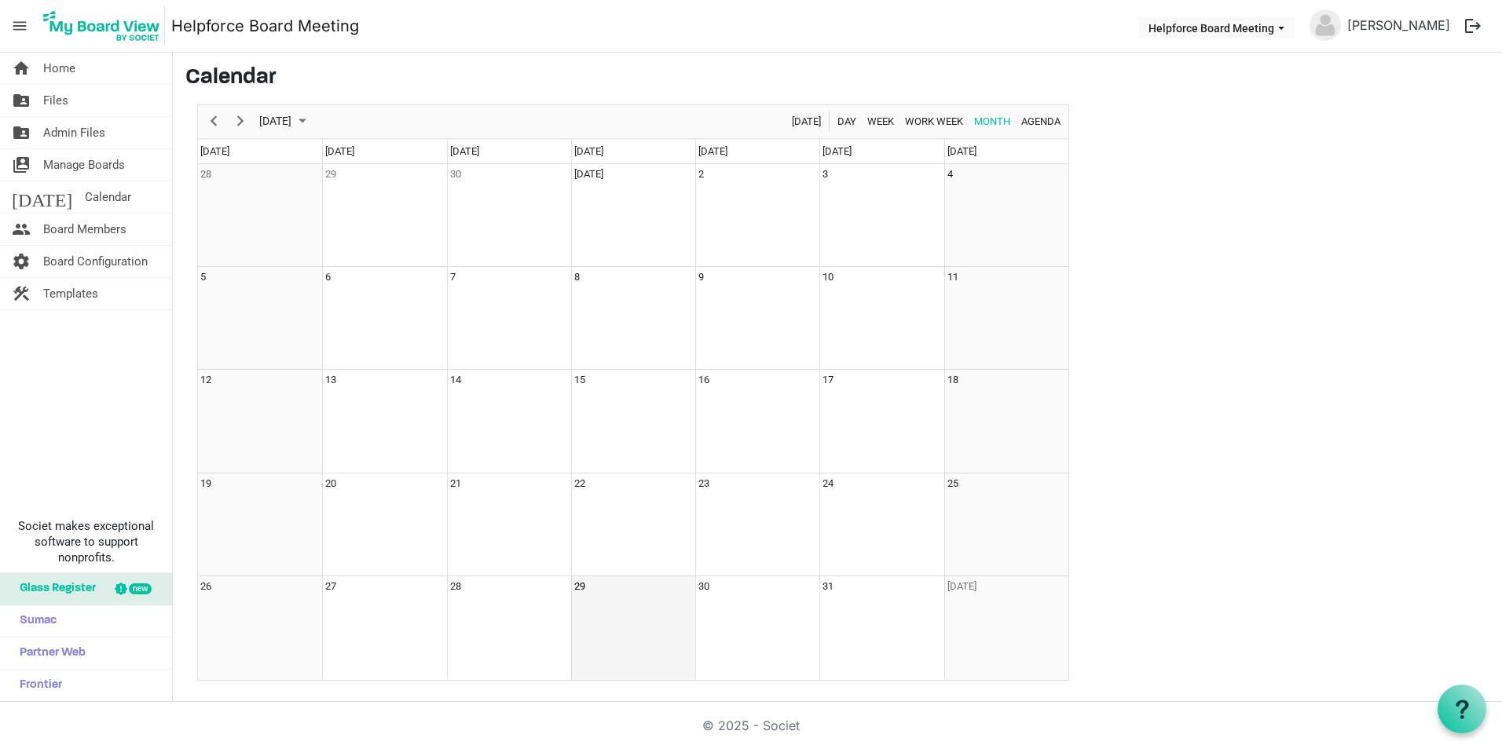
click at [610, 636] on td "29" at bounding box center [633, 628] width 124 height 103
click at [1213, 223] on main "Calendar October 2025 Today Day Week Work Week Month Agenda Sunday Monday Tuesd…" at bounding box center [837, 373] width 1329 height 641
click at [88, 170] on span "Manage Boards" at bounding box center [84, 164] width 82 height 31
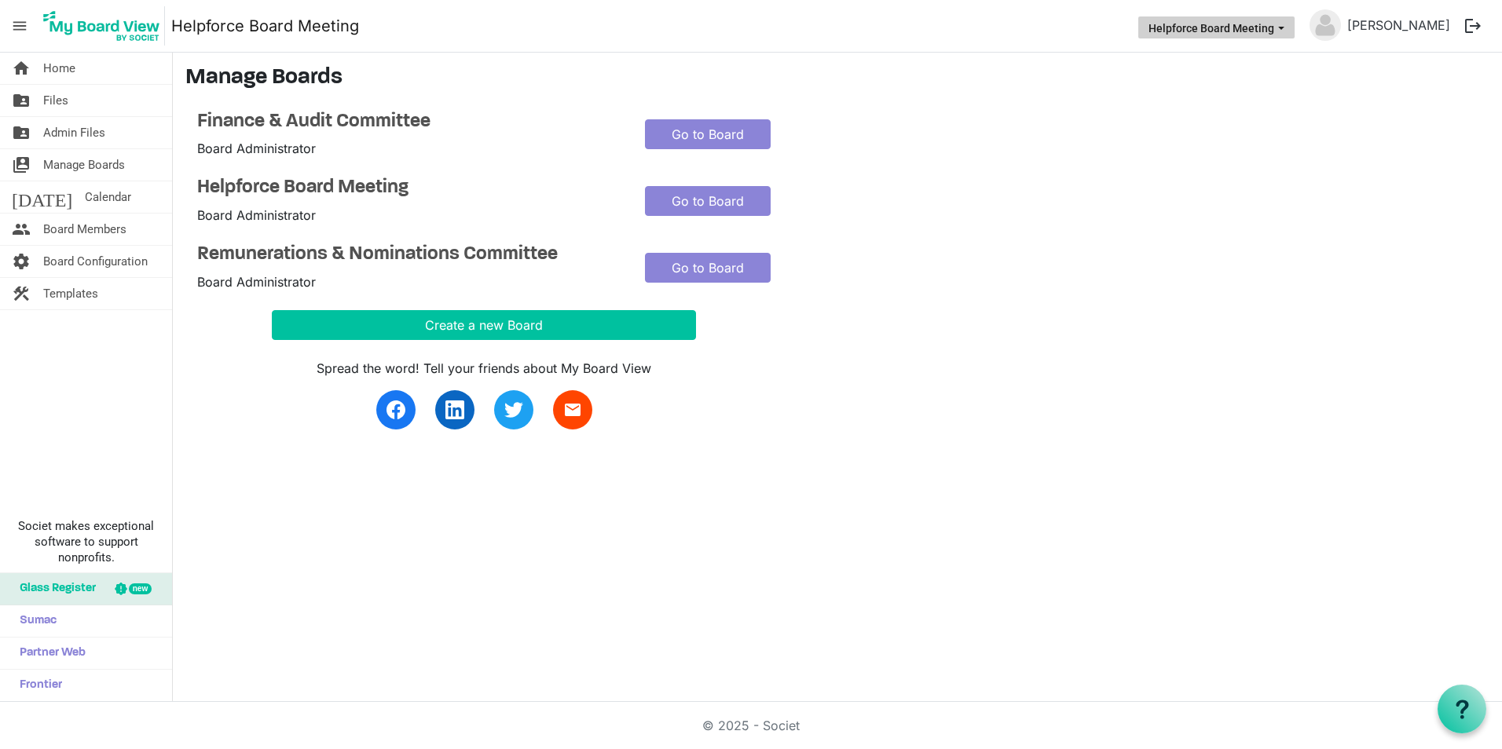
click at [1295, 20] on button "Helpforce Board Meeting" at bounding box center [1216, 27] width 156 height 22
click at [1424, 24] on link "[PERSON_NAME]" at bounding box center [1398, 24] width 115 height 31
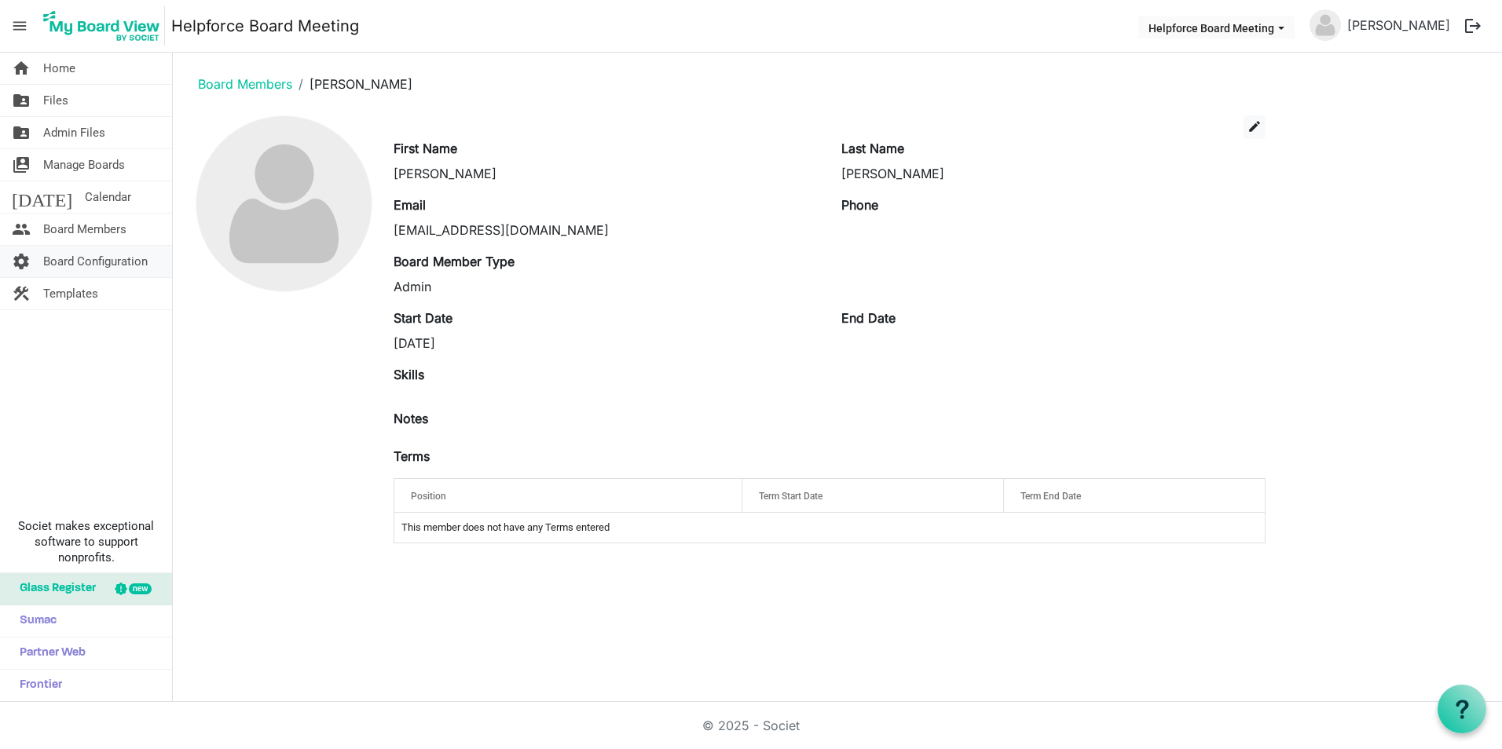
click at [64, 263] on span "Board Configuration" at bounding box center [95, 261] width 104 height 31
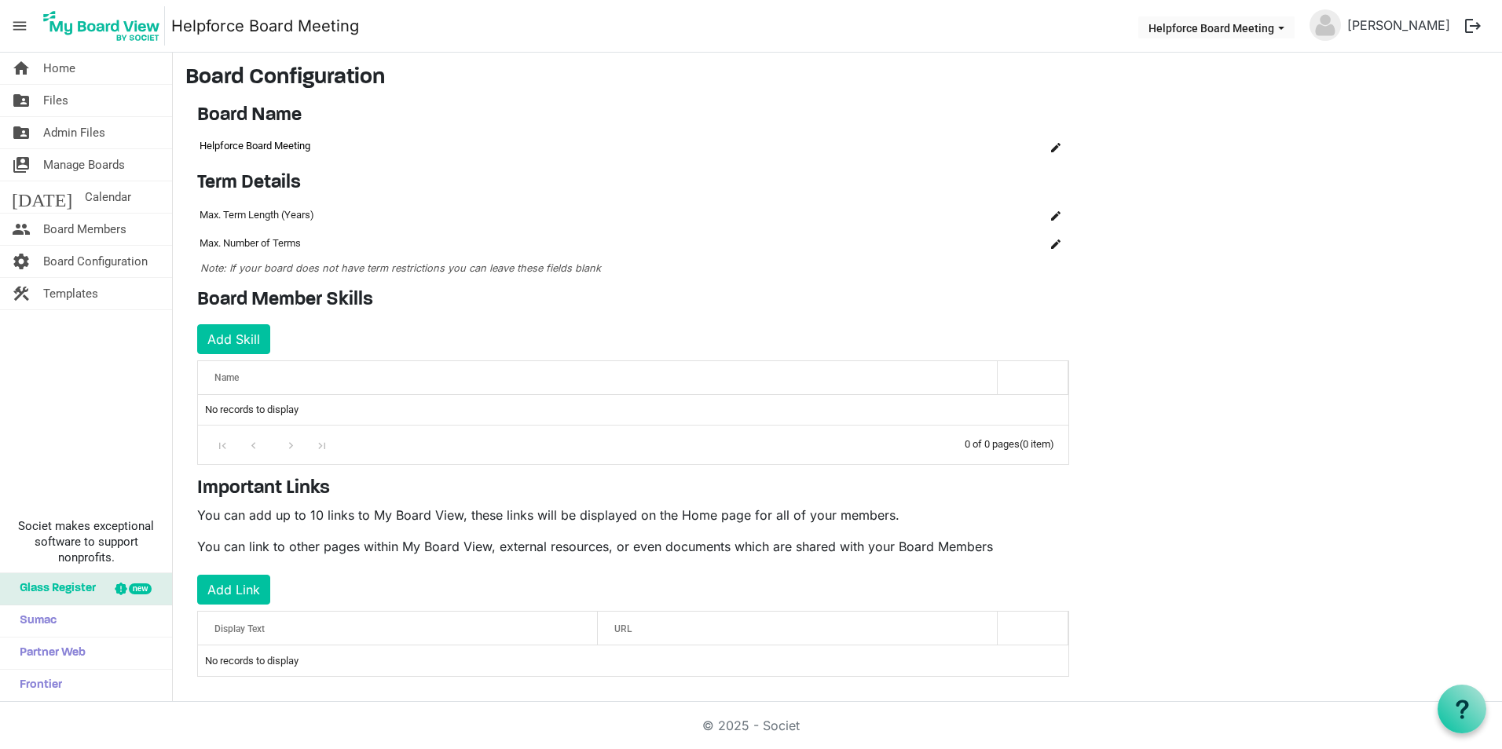
click at [310, 144] on td "Helpforce Board Meeting" at bounding box center [605, 146] width 817 height 27
click at [1055, 145] on span "is Command column column header" at bounding box center [1055, 147] width 9 height 9
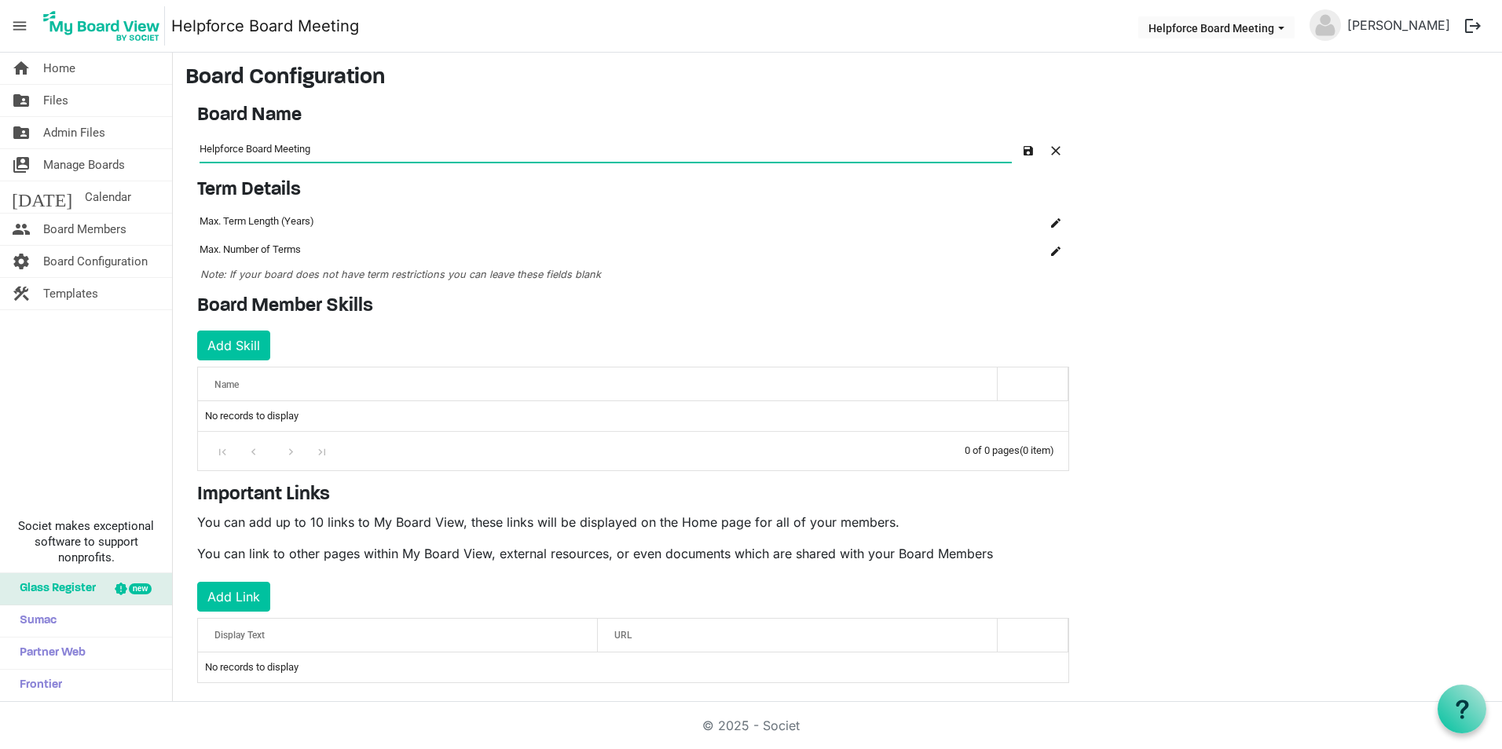
drag, startPoint x: 328, startPoint y: 154, endPoint x: 277, endPoint y: 154, distance: 51.1
click at [277, 154] on input "Helpforce Board Meeting" at bounding box center [606, 148] width 812 height 26
type input "Helpforce Board of Trustees"
click at [1161, 253] on main "Board Configuration Board Name OK OK Cancel Name board-name-grid_header_table H…" at bounding box center [837, 387] width 1329 height 669
click at [1031, 155] on button "button" at bounding box center [1028, 149] width 22 height 22
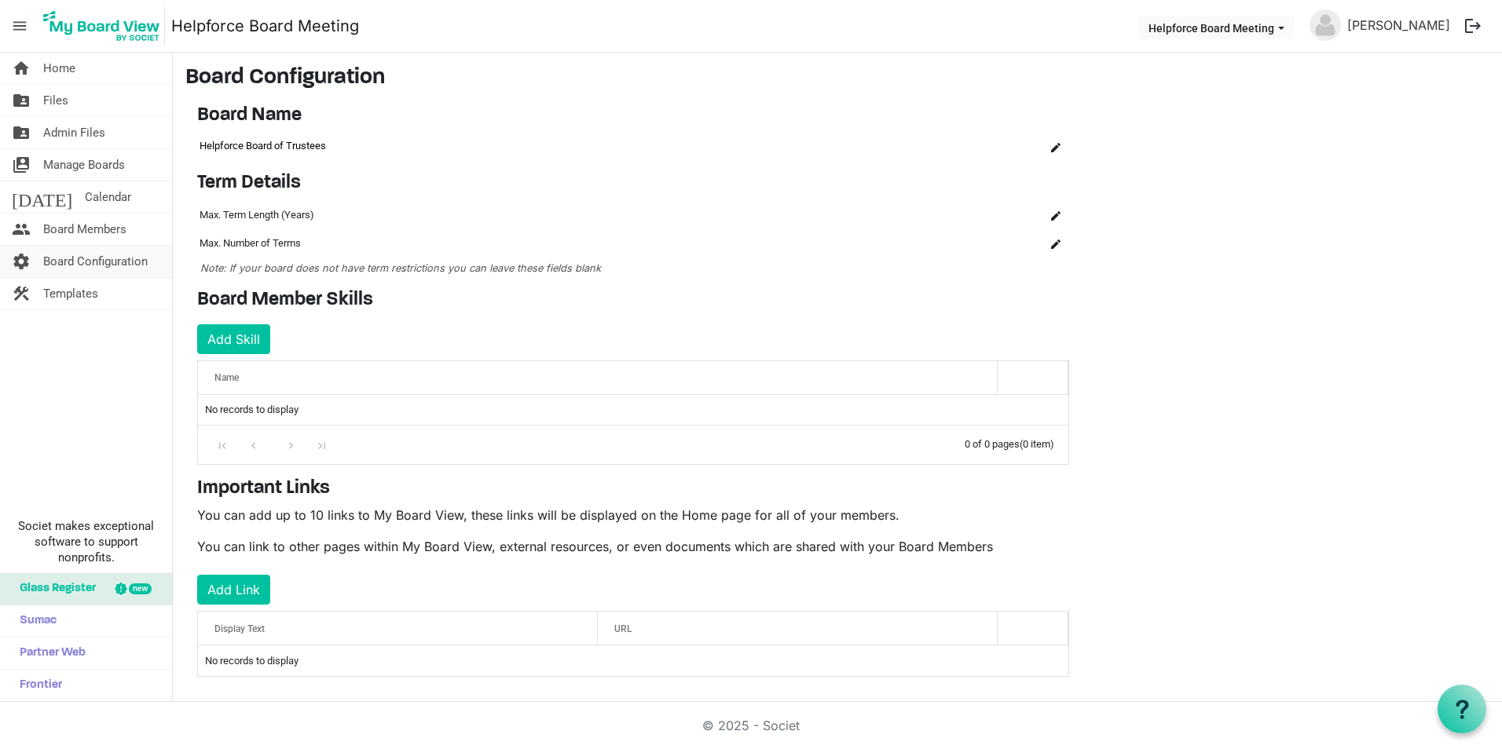
click at [61, 259] on span "Board Configuration" at bounding box center [95, 261] width 104 height 31
click at [63, 295] on span "Templates" at bounding box center [70, 293] width 55 height 31
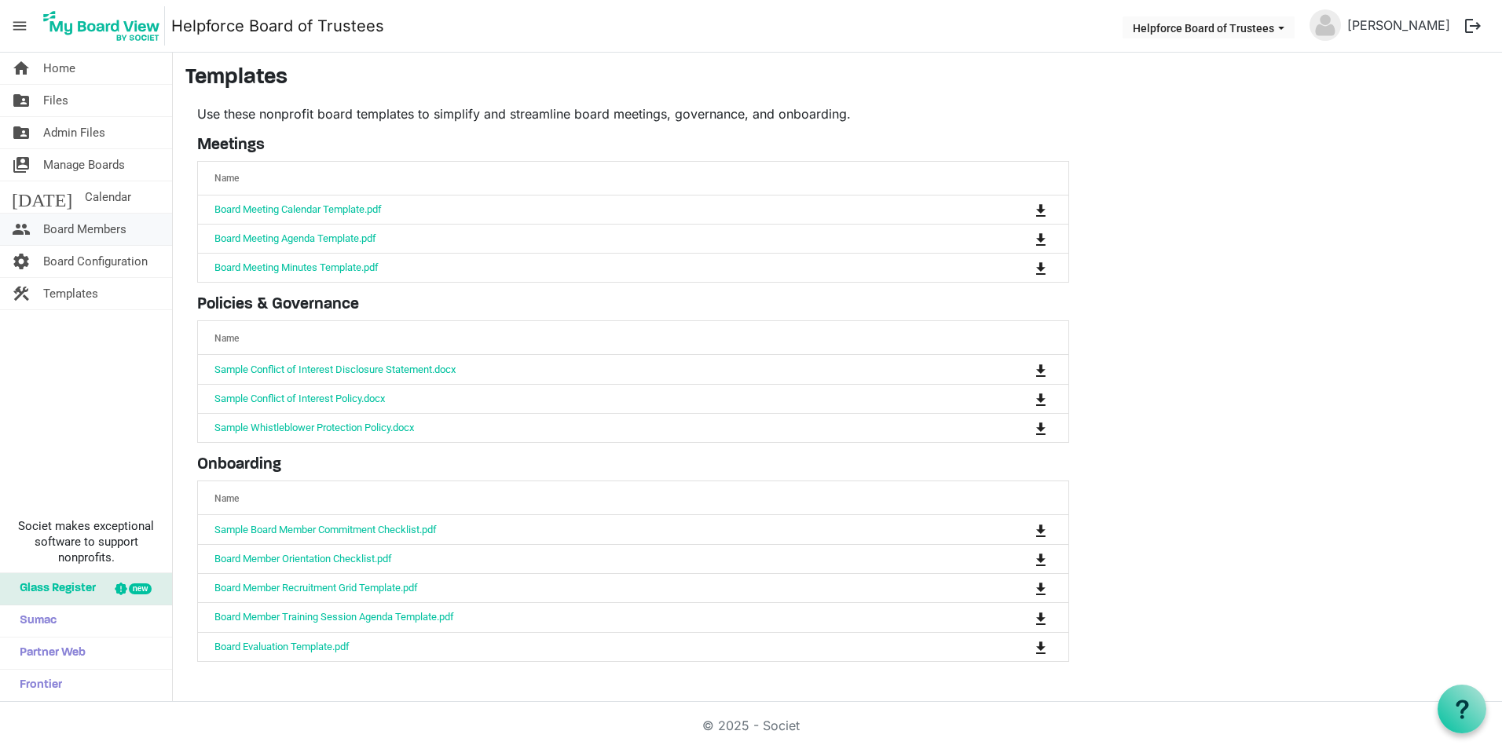
click at [65, 229] on span "Board Members" at bounding box center [84, 229] width 83 height 31
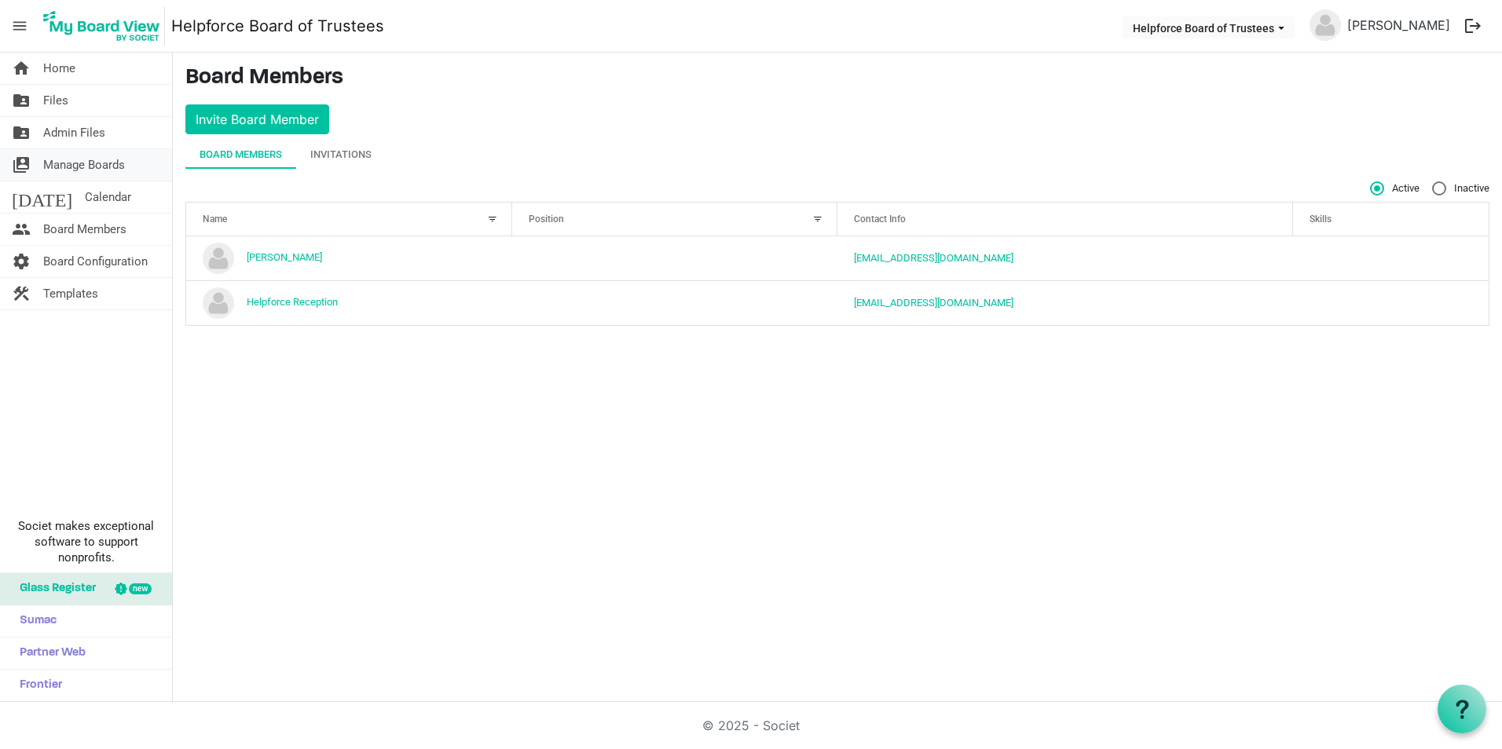
click at [78, 166] on span "Manage Boards" at bounding box center [84, 164] width 82 height 31
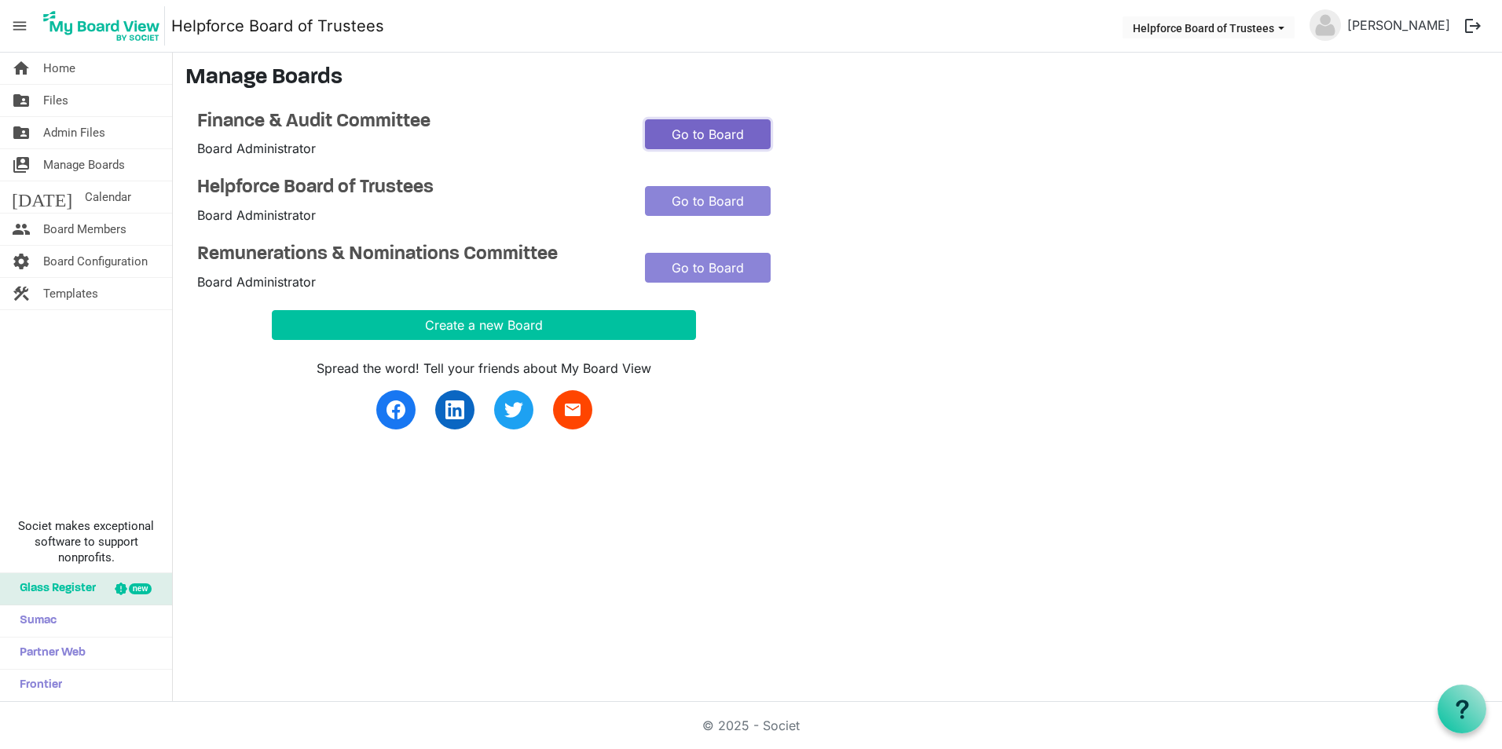
click at [697, 131] on link "Go to Board" at bounding box center [708, 134] width 126 height 30
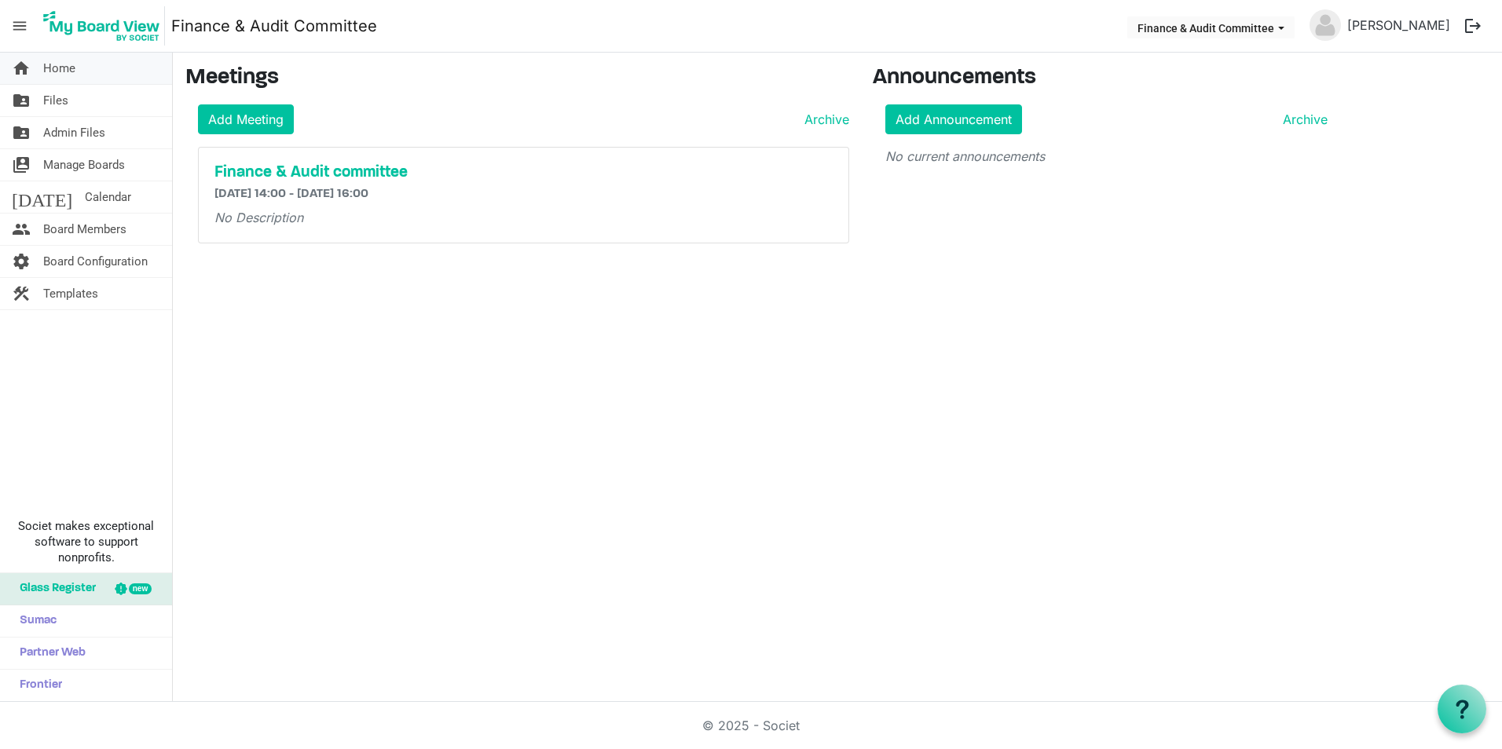
click at [64, 59] on span "Home" at bounding box center [59, 68] width 32 height 31
click at [16, 16] on span "menu" at bounding box center [20, 26] width 30 height 30
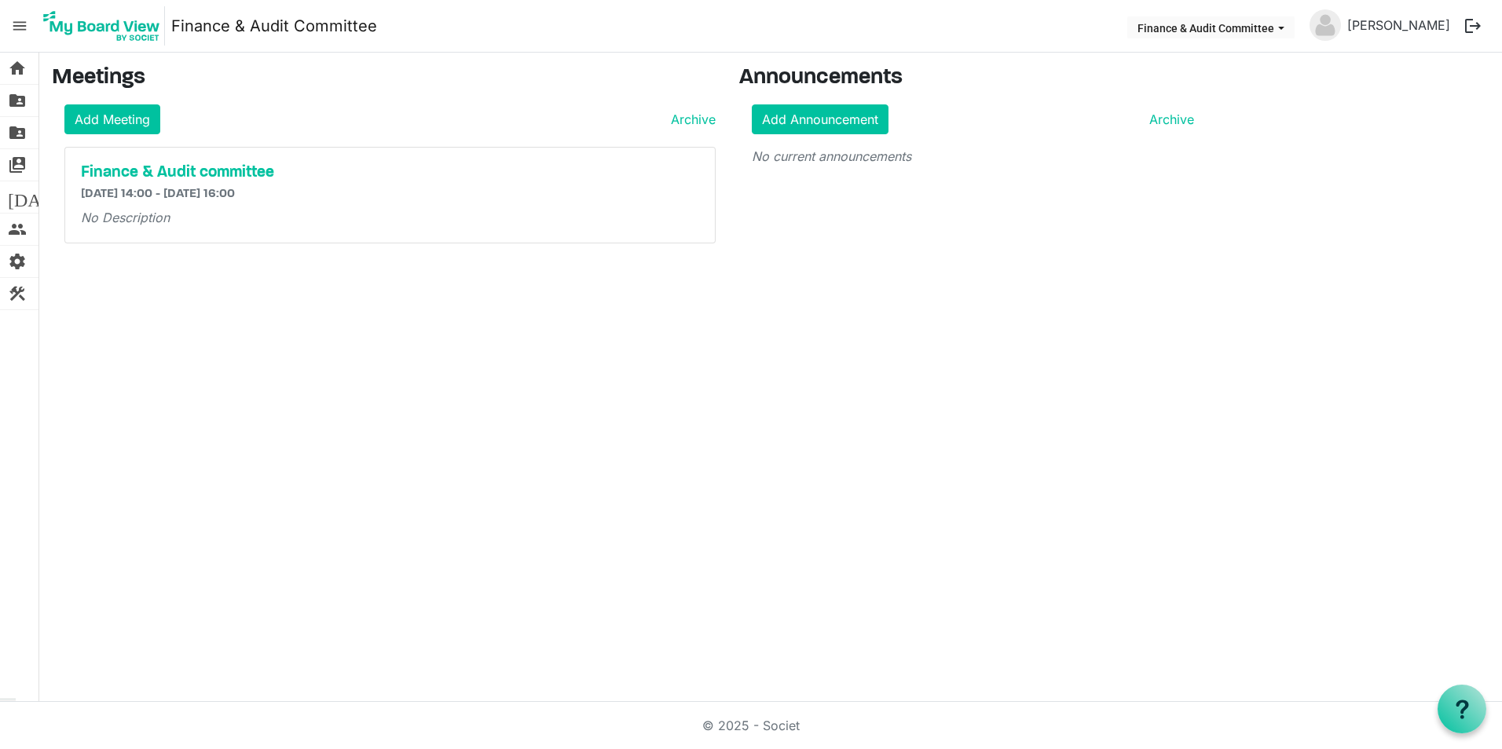
click at [16, 29] on span "menu" at bounding box center [20, 26] width 30 height 30
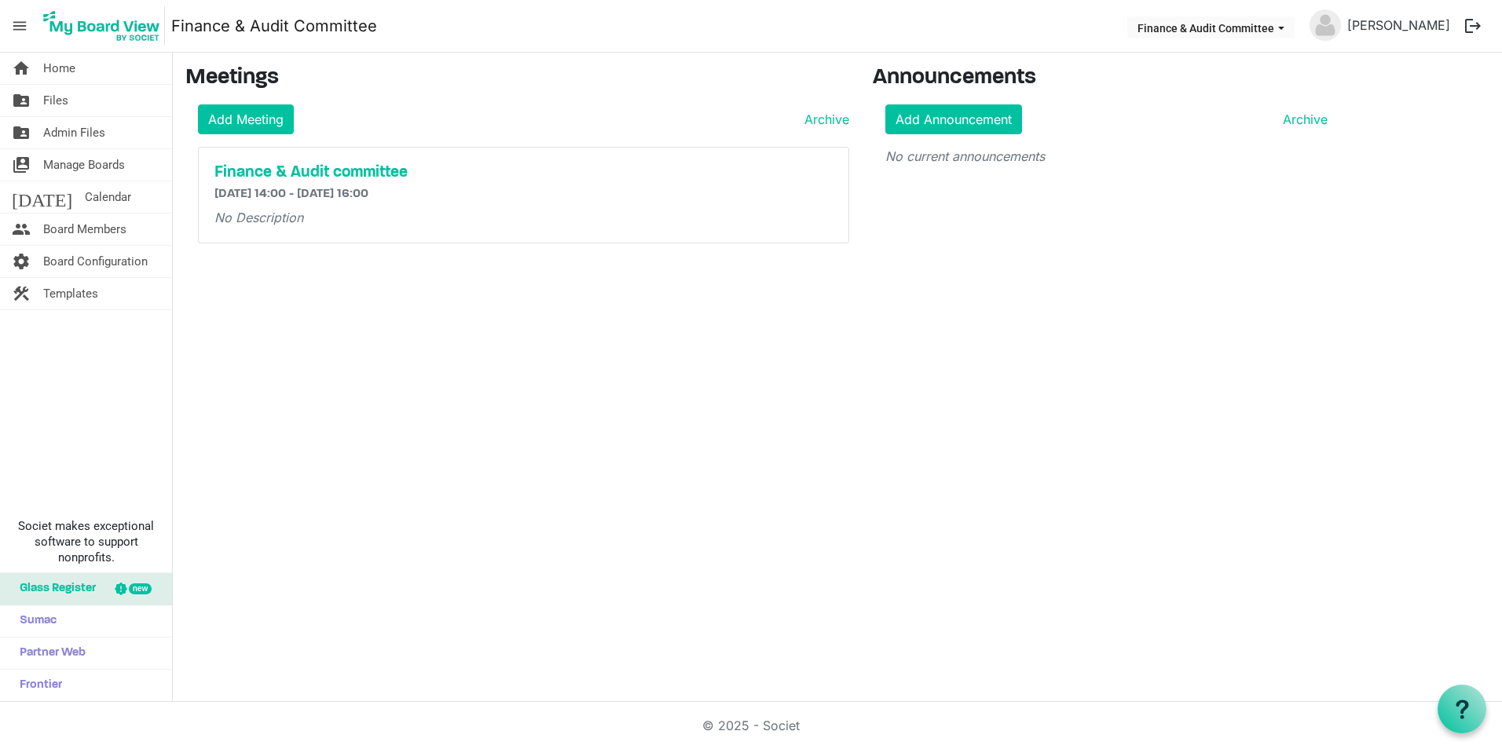
click at [112, 31] on img at bounding box center [101, 25] width 126 height 39
click at [75, 255] on span "Board Configuration" at bounding box center [95, 261] width 104 height 31
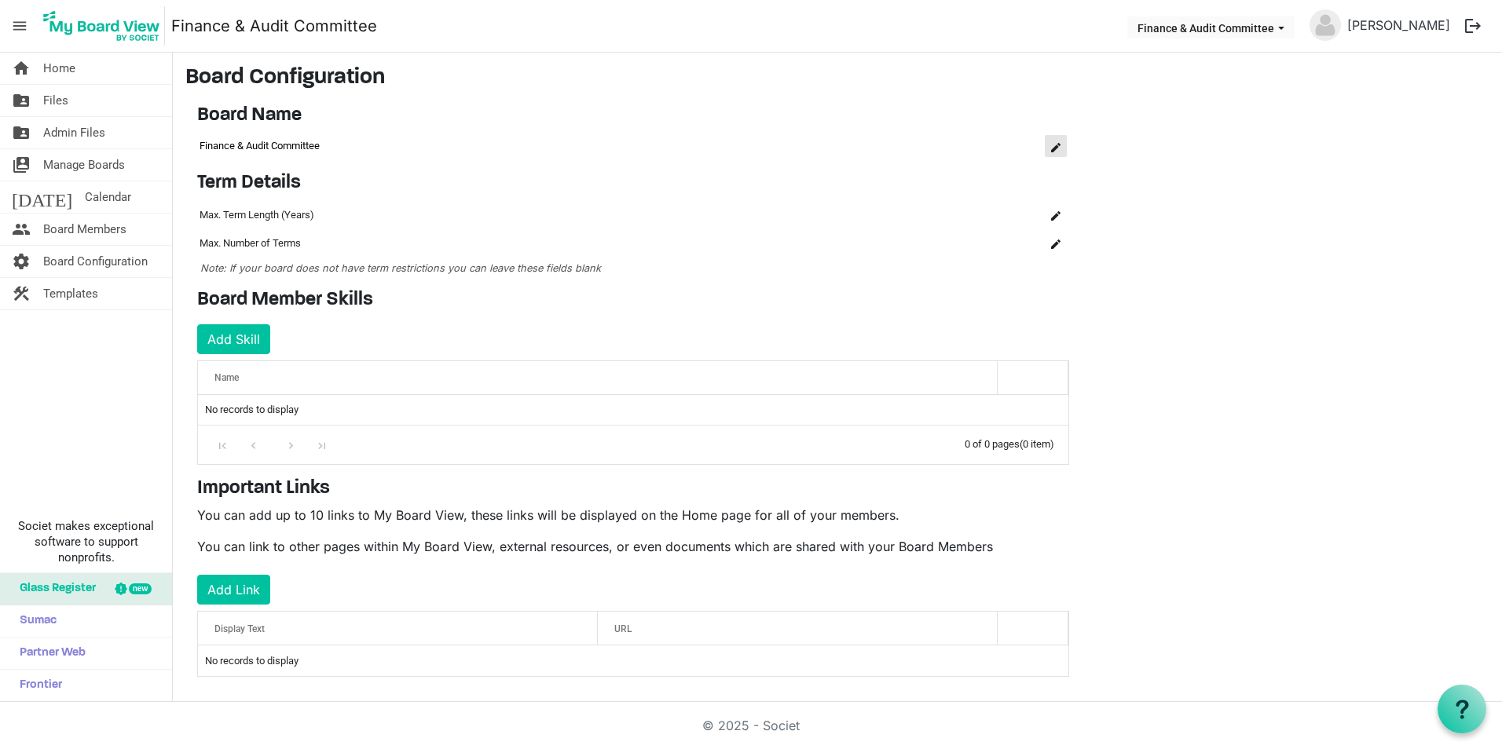
click at [1057, 145] on span "is Command column column header" at bounding box center [1055, 147] width 9 height 9
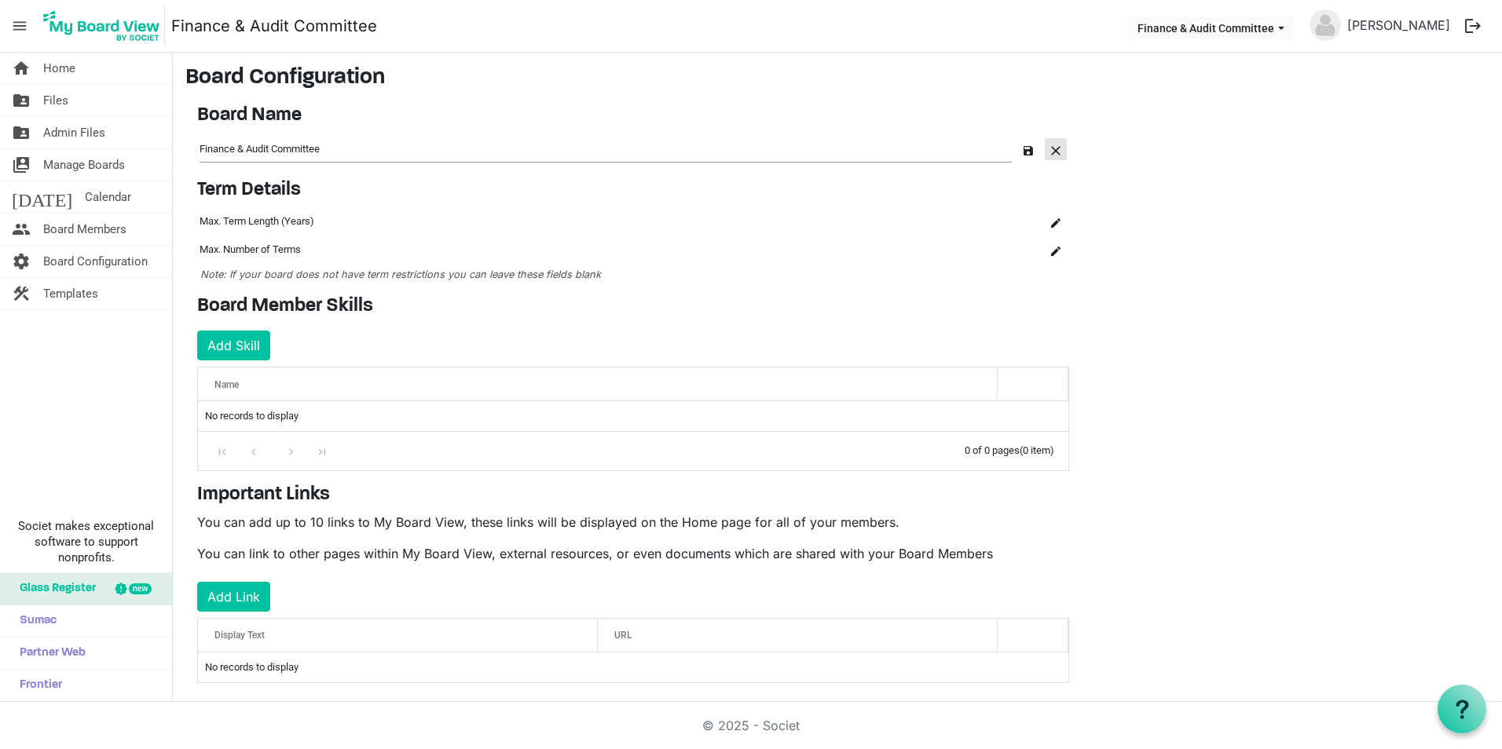
click at [1057, 152] on span "button" at bounding box center [1055, 150] width 9 height 9
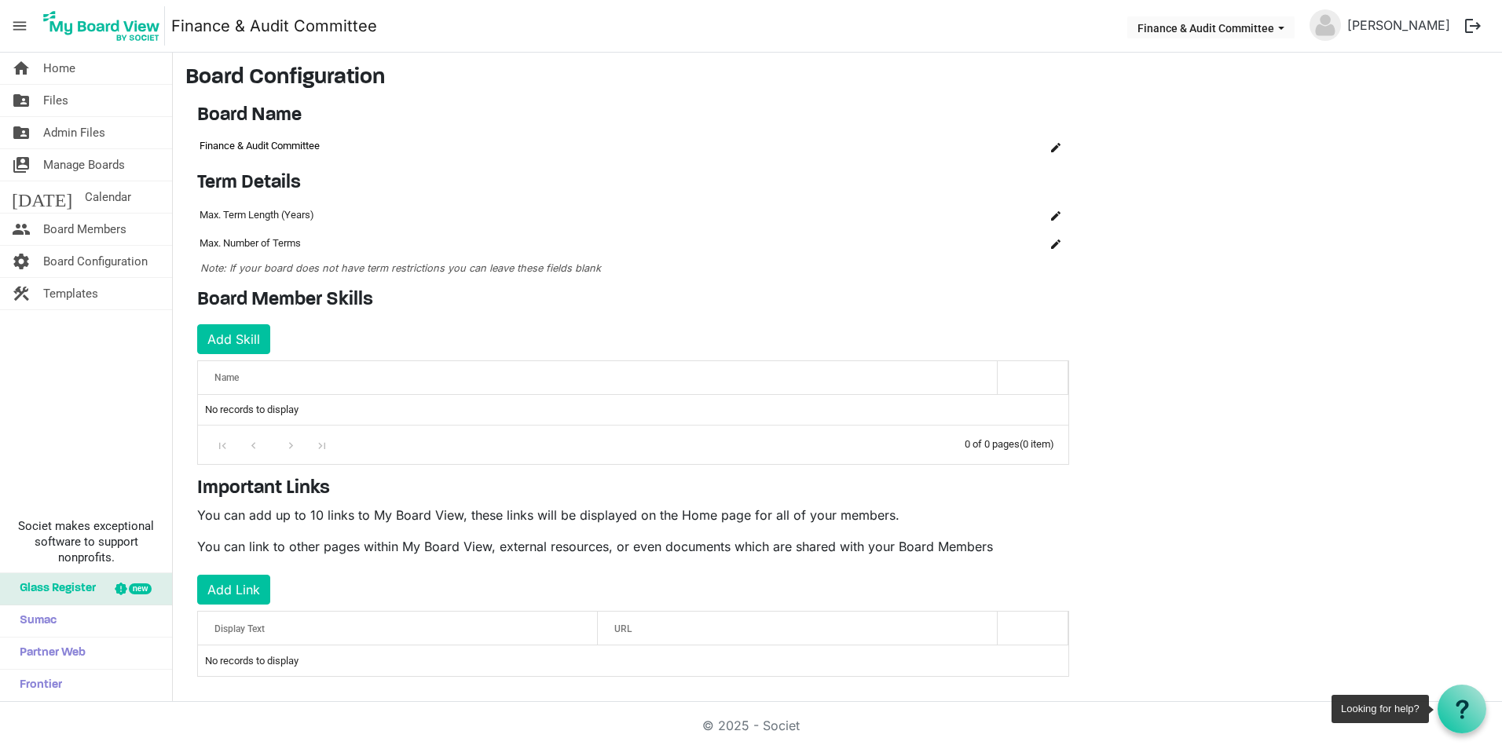
click at [1461, 714] on icon at bounding box center [1463, 710] width 20 height 20
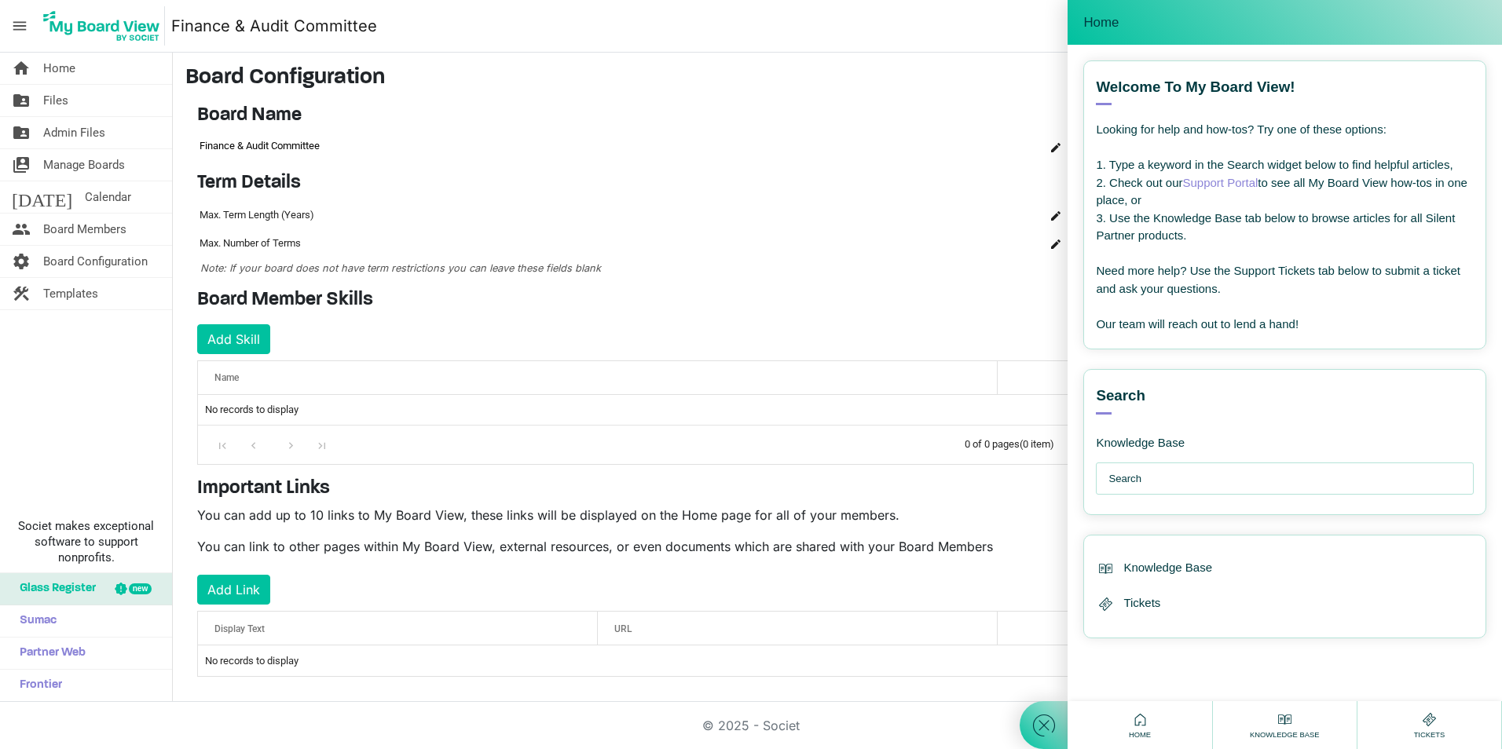
click at [1164, 476] on input "text" at bounding box center [1288, 478] width 361 height 31
type input "delete board"
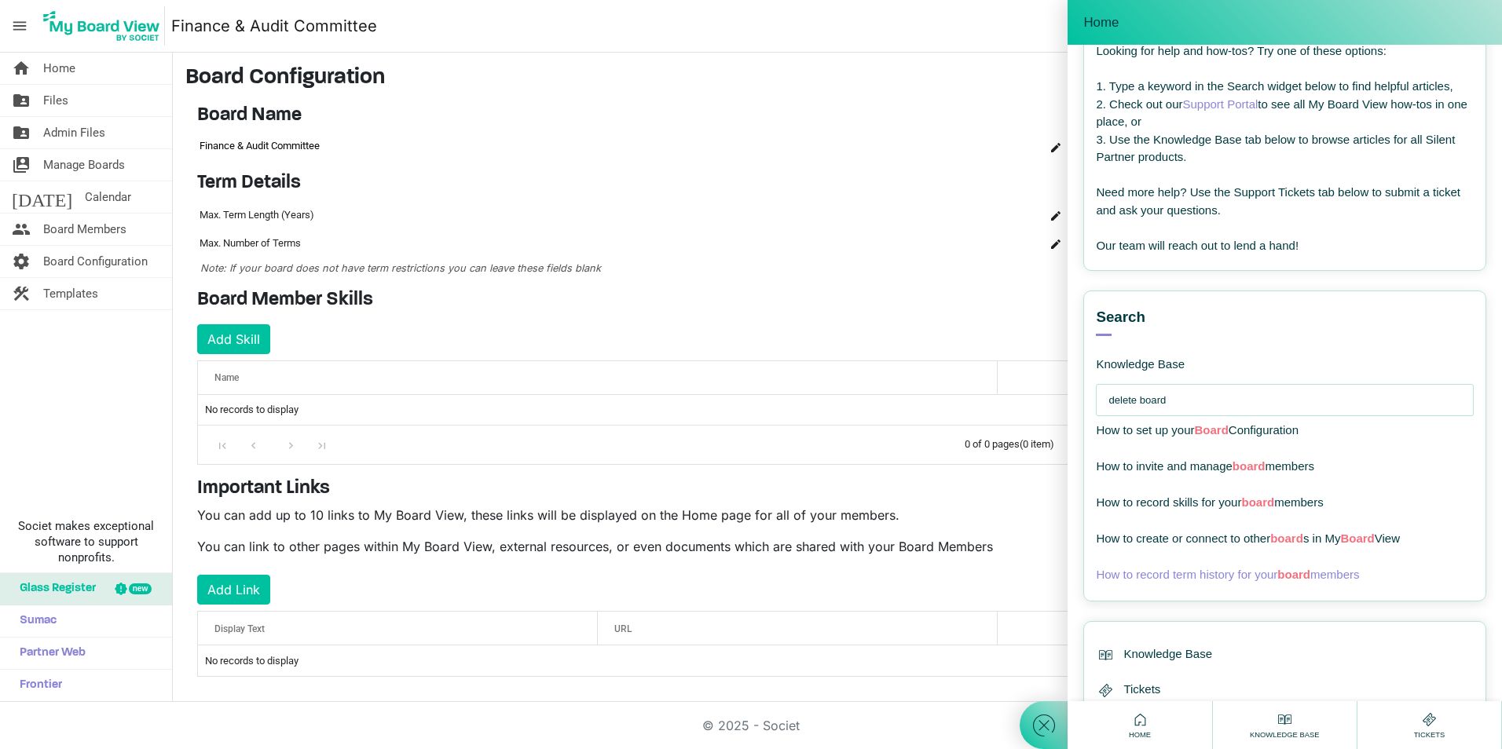
scroll to position [137, 0]
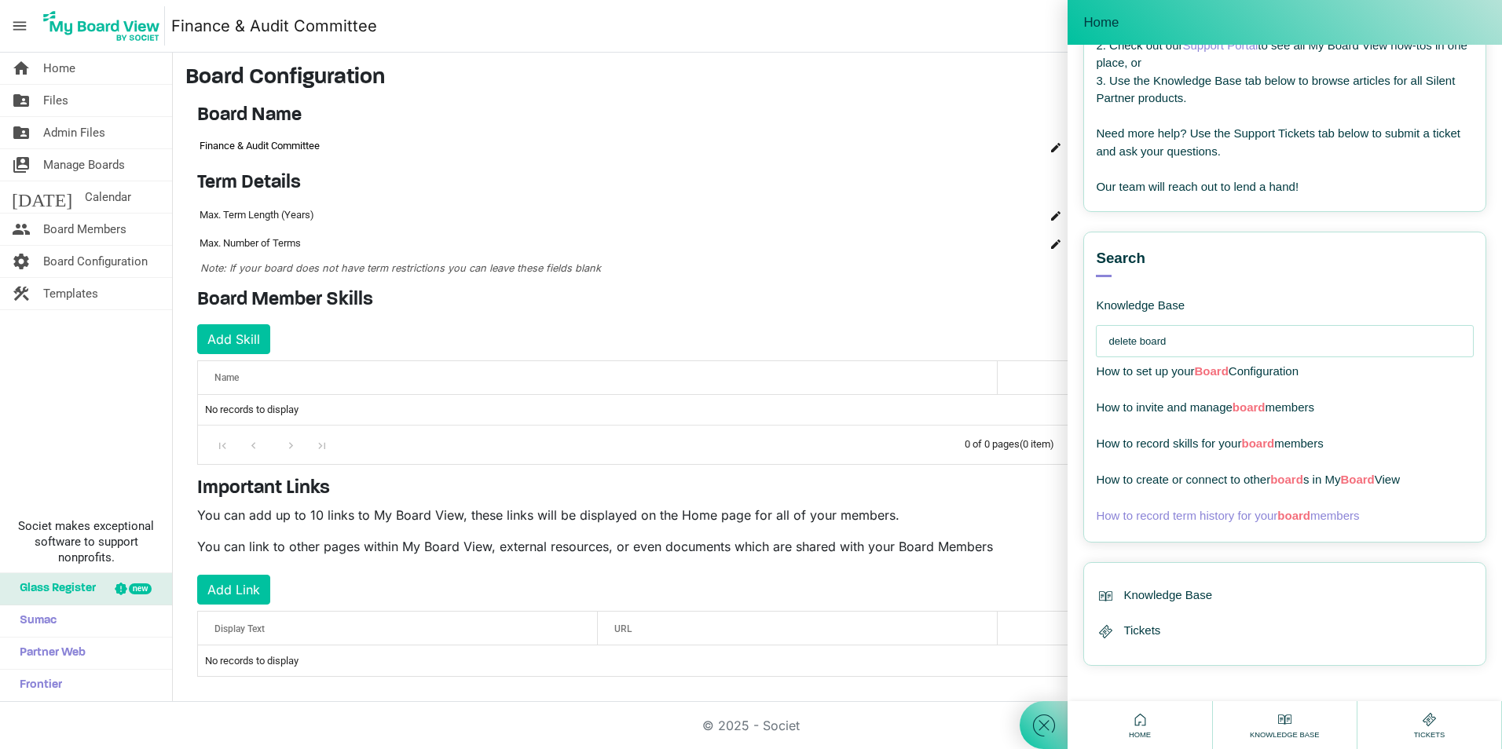
click at [1229, 520] on span "How to record term history for your board members" at bounding box center [1227, 515] width 263 height 13
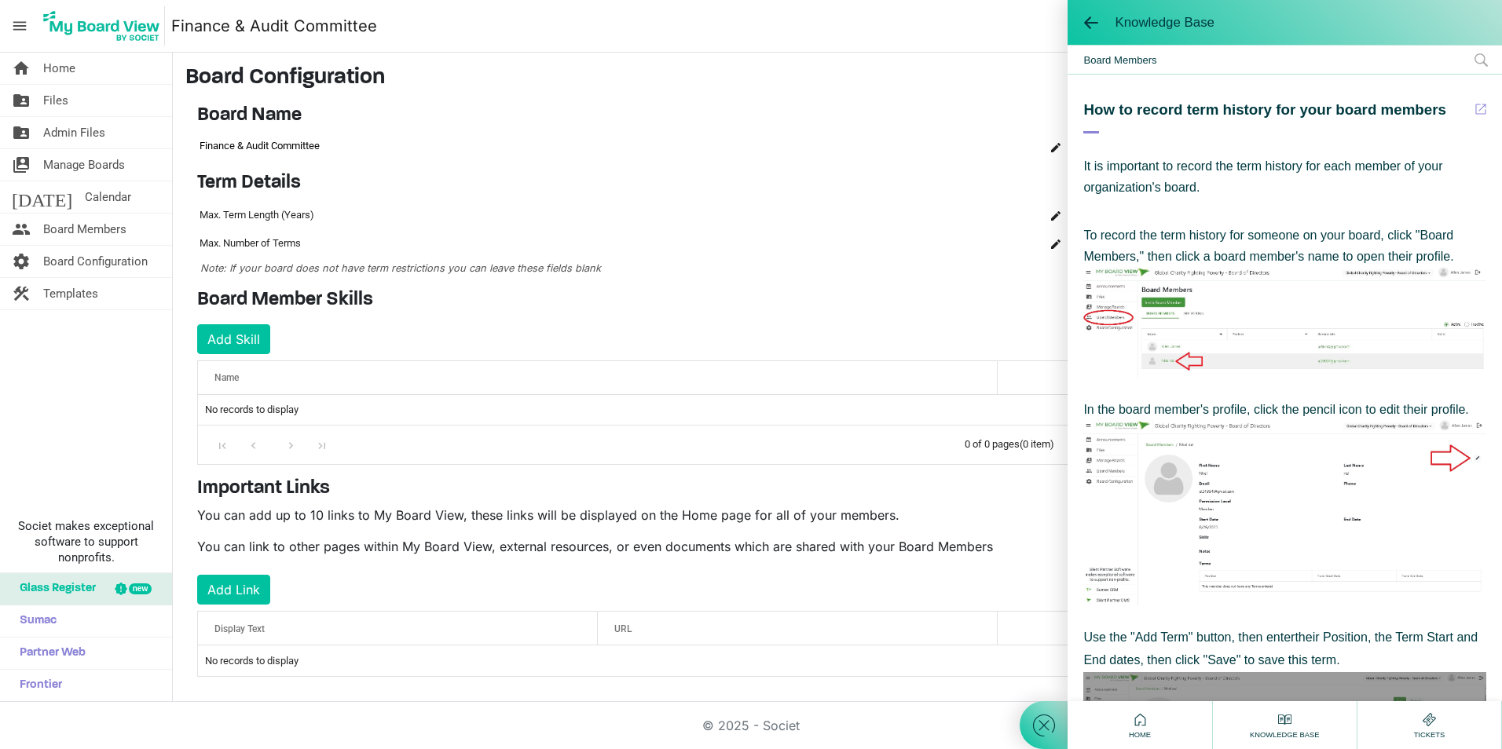
click at [841, 149] on td "Finance & Audit Committee" at bounding box center [605, 146] width 817 height 27
click at [1088, 18] on span at bounding box center [1091, 23] width 16 height 16
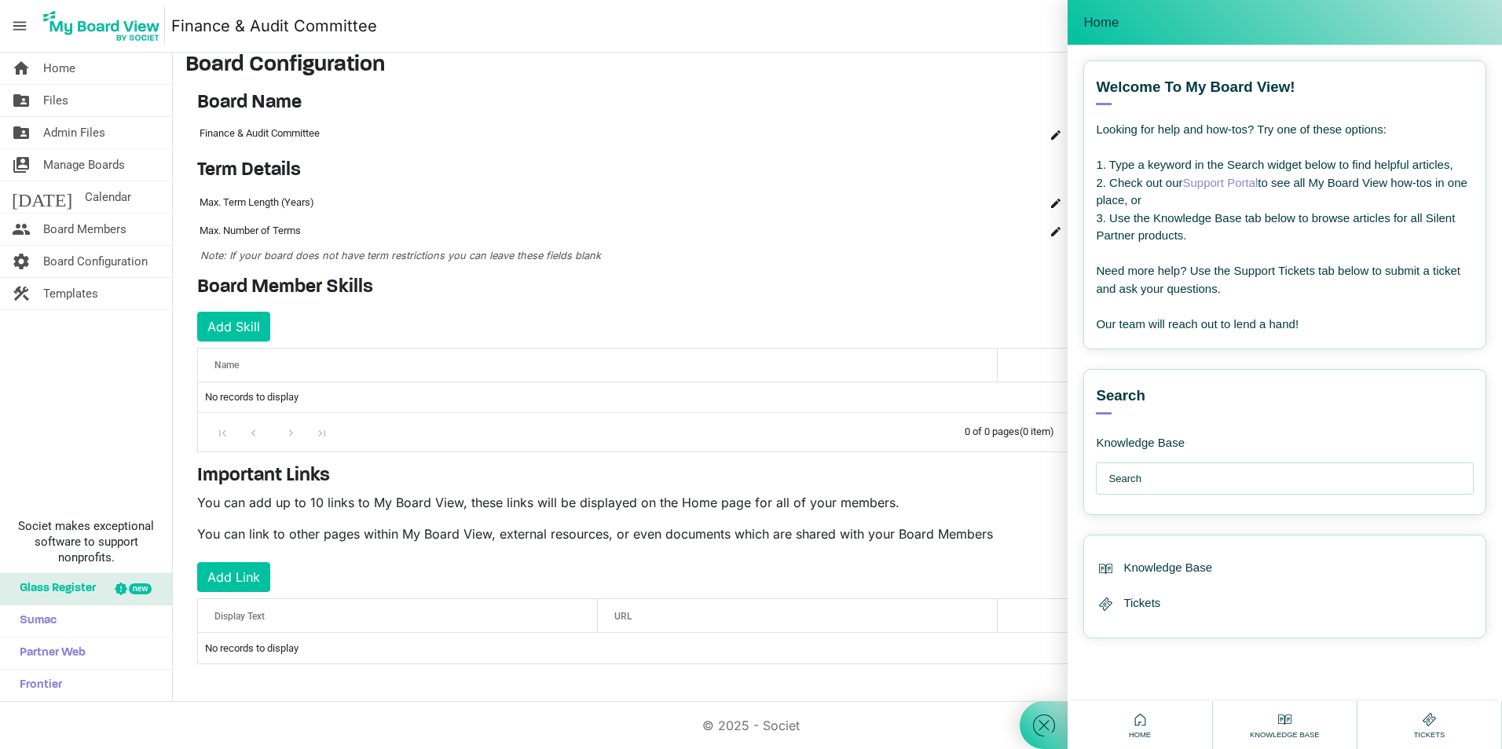
scroll to position [0, 0]
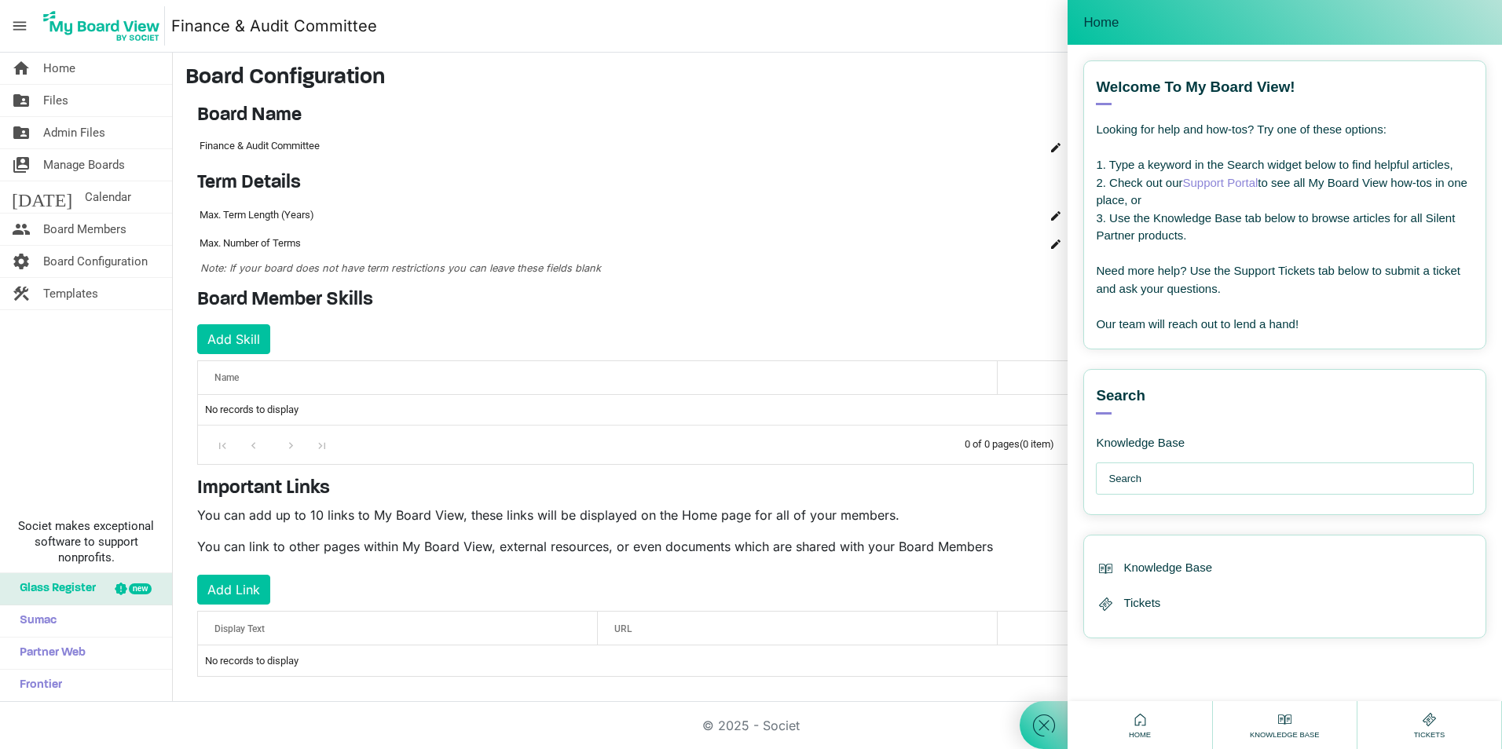
click at [1176, 486] on input "text" at bounding box center [1288, 478] width 361 height 31
click at [60, 161] on span "Manage Boards" at bounding box center [84, 164] width 82 height 31
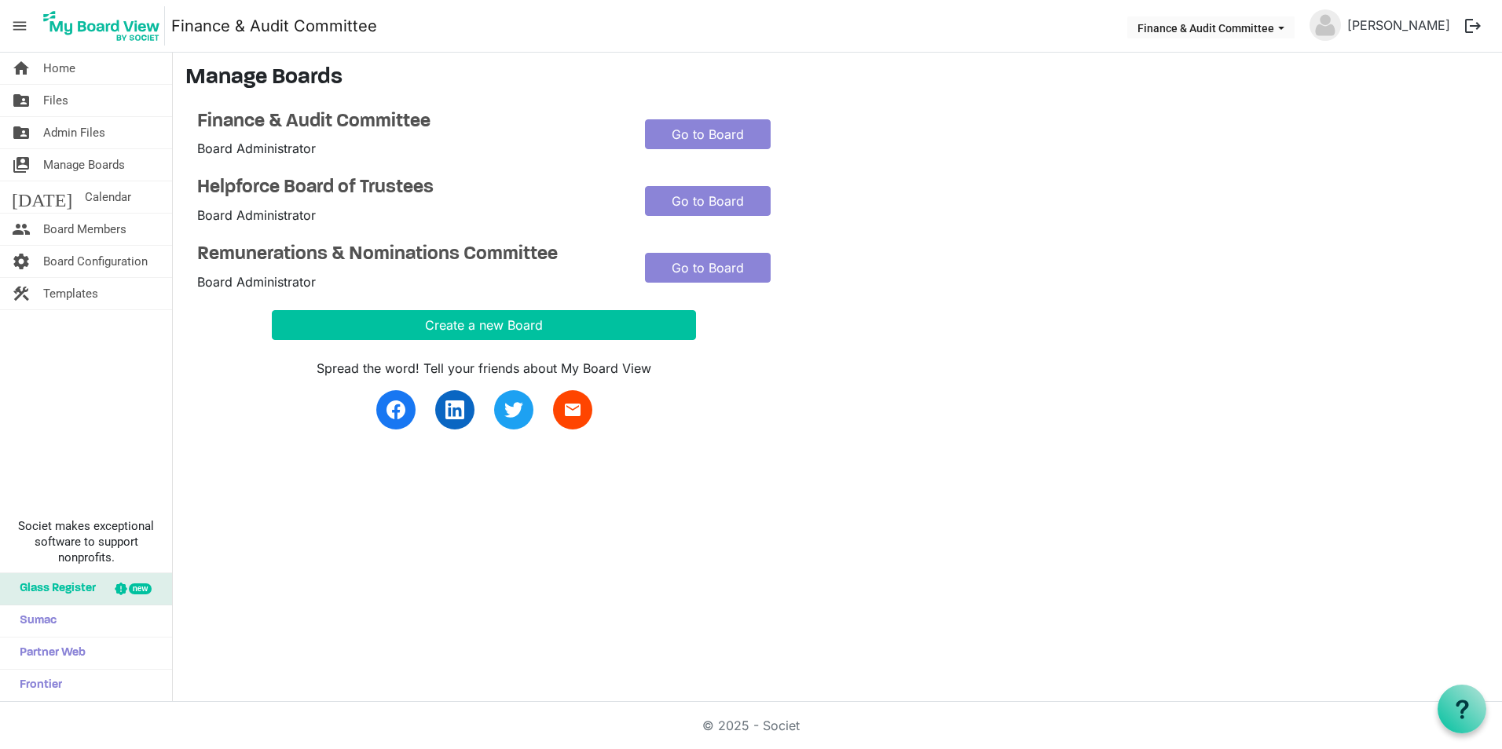
drag, startPoint x: 290, startPoint y: 123, endPoint x: 435, endPoint y: 87, distance: 149.8
click at [435, 87] on h3 "Manage Boards" at bounding box center [837, 78] width 1304 height 27
click at [291, 251] on h4 "Remunerations & Nominations Committee" at bounding box center [409, 255] width 424 height 23
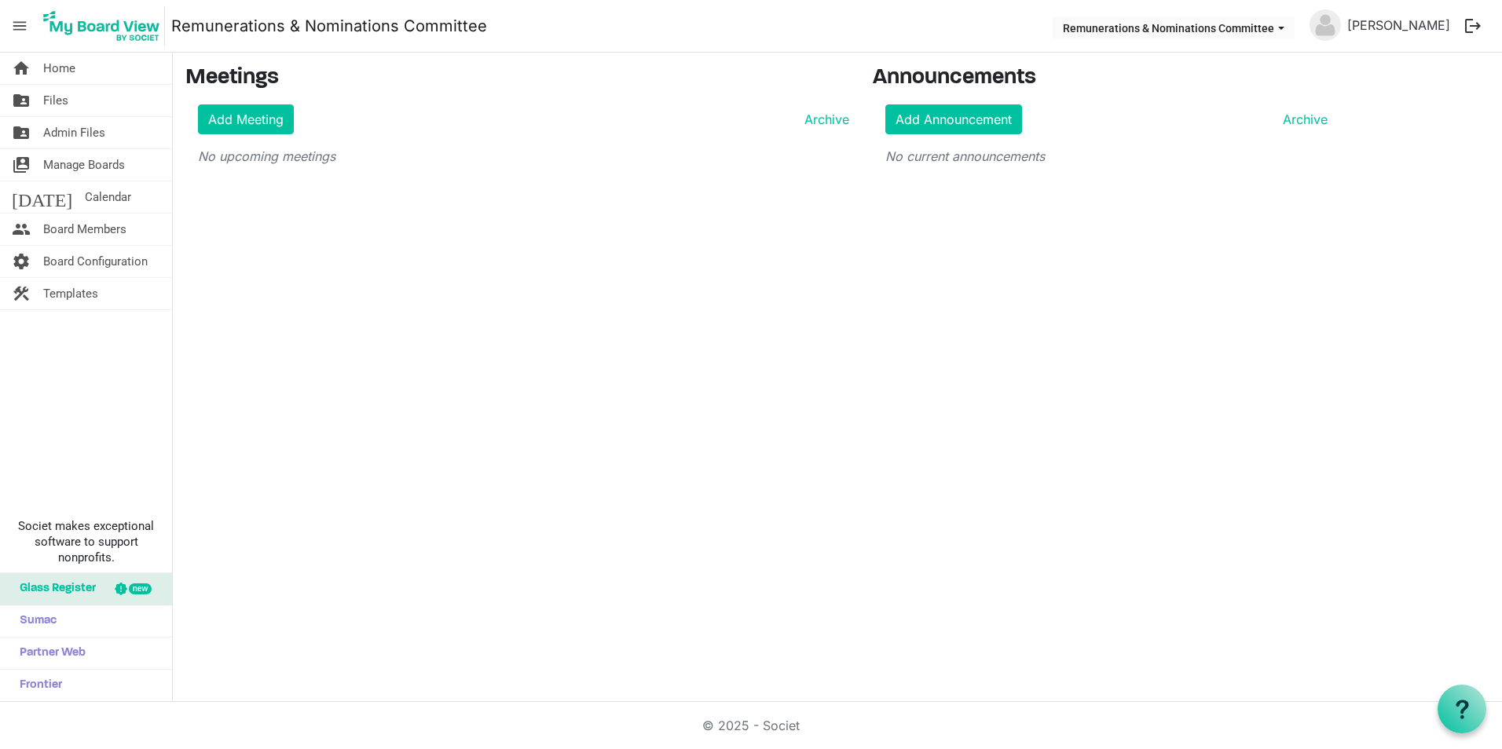
click at [383, 24] on link "Remunerations & Nominations Committee" at bounding box center [329, 25] width 316 height 31
click at [103, 269] on span "Board Configuration" at bounding box center [95, 261] width 104 height 31
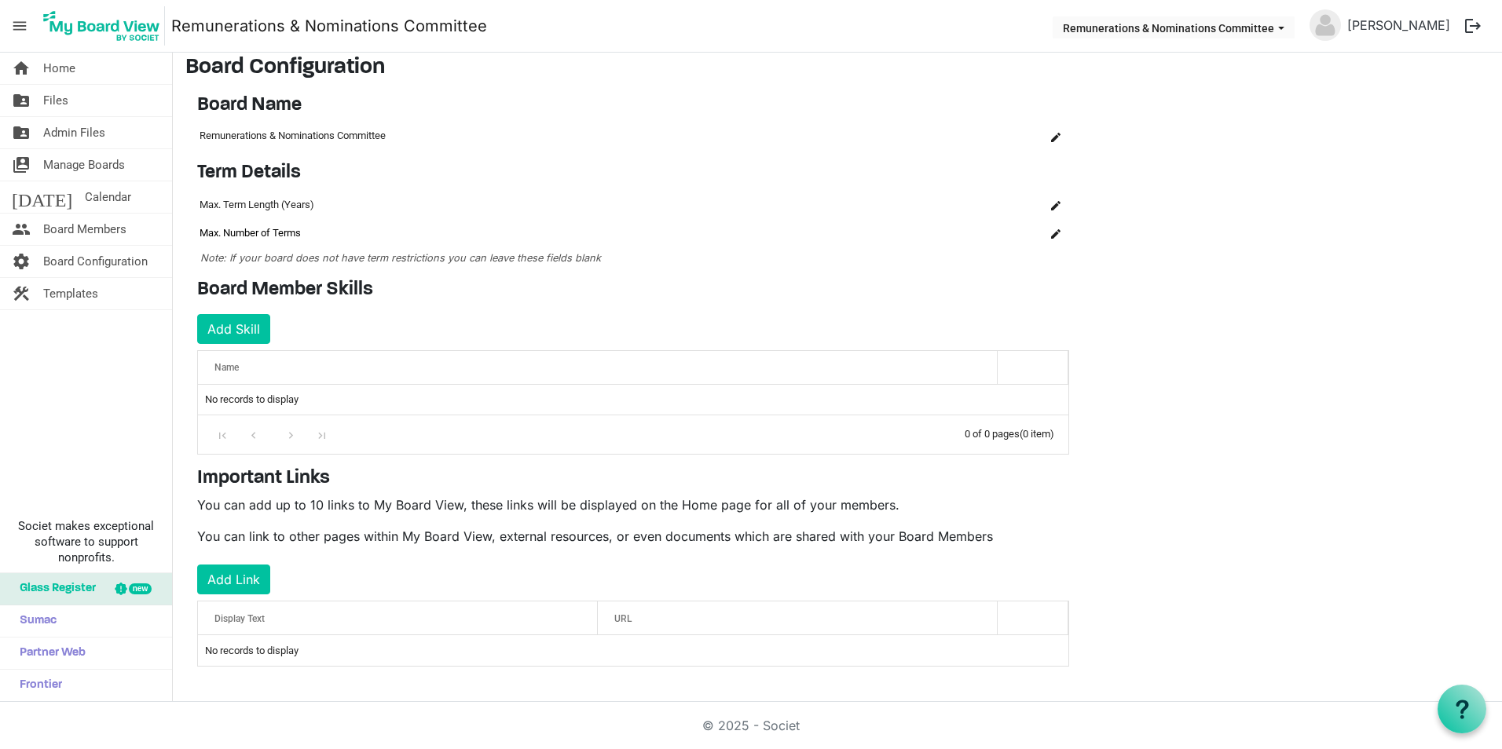
scroll to position [13, 0]
click at [11, 33] on span "menu" at bounding box center [20, 26] width 30 height 30
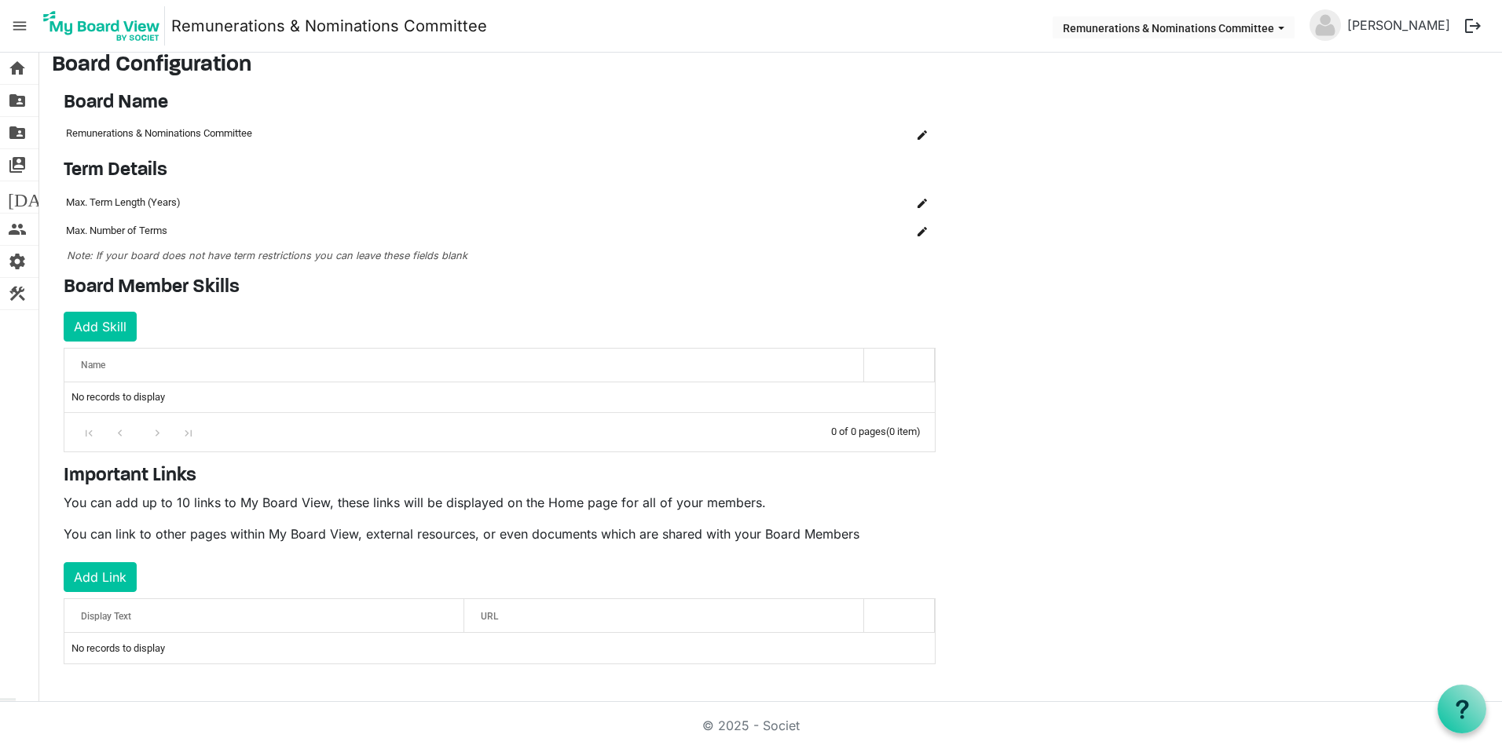
click at [65, 20] on img at bounding box center [101, 25] width 126 height 39
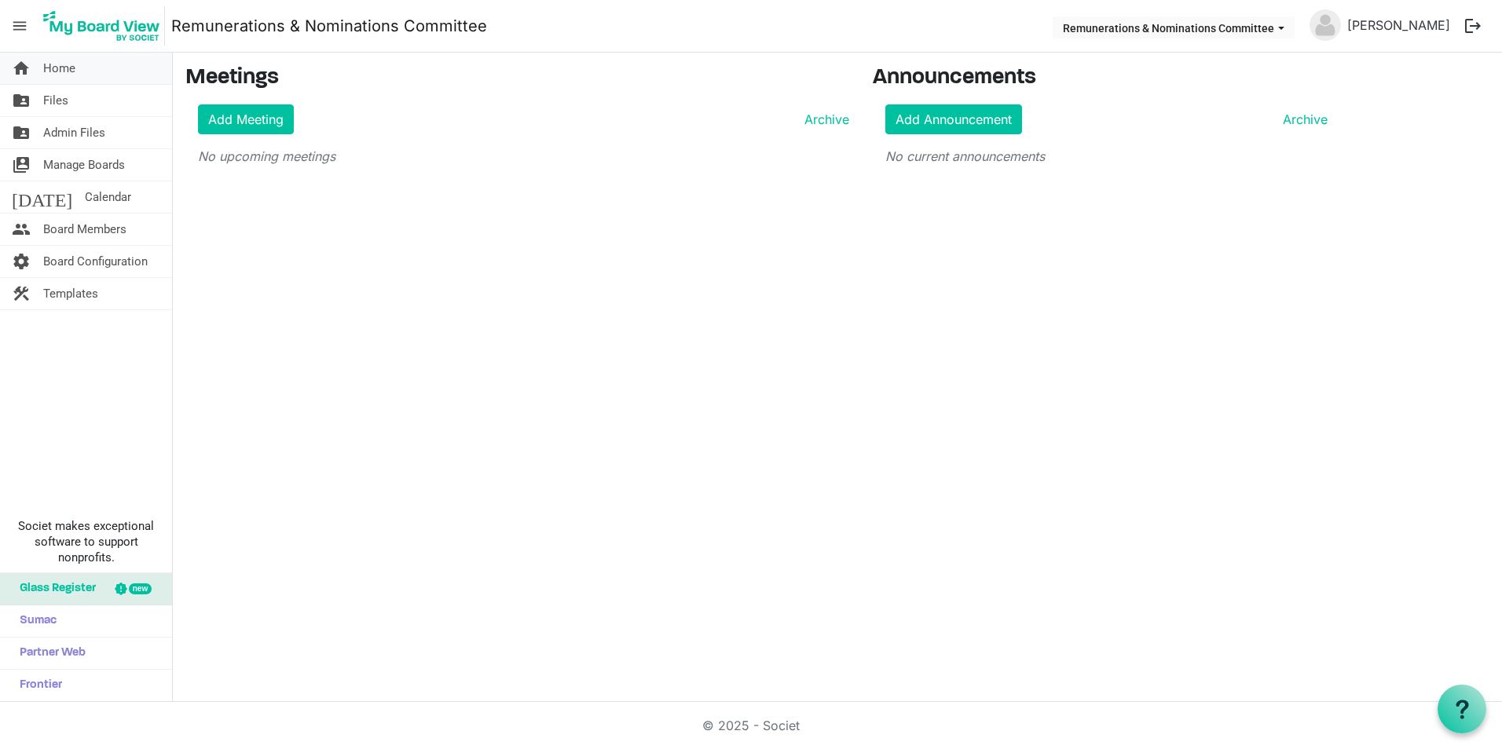
click at [75, 65] on link "home Home" at bounding box center [86, 68] width 172 height 31
click at [79, 93] on link "folder_shared Files" at bounding box center [86, 100] width 172 height 31
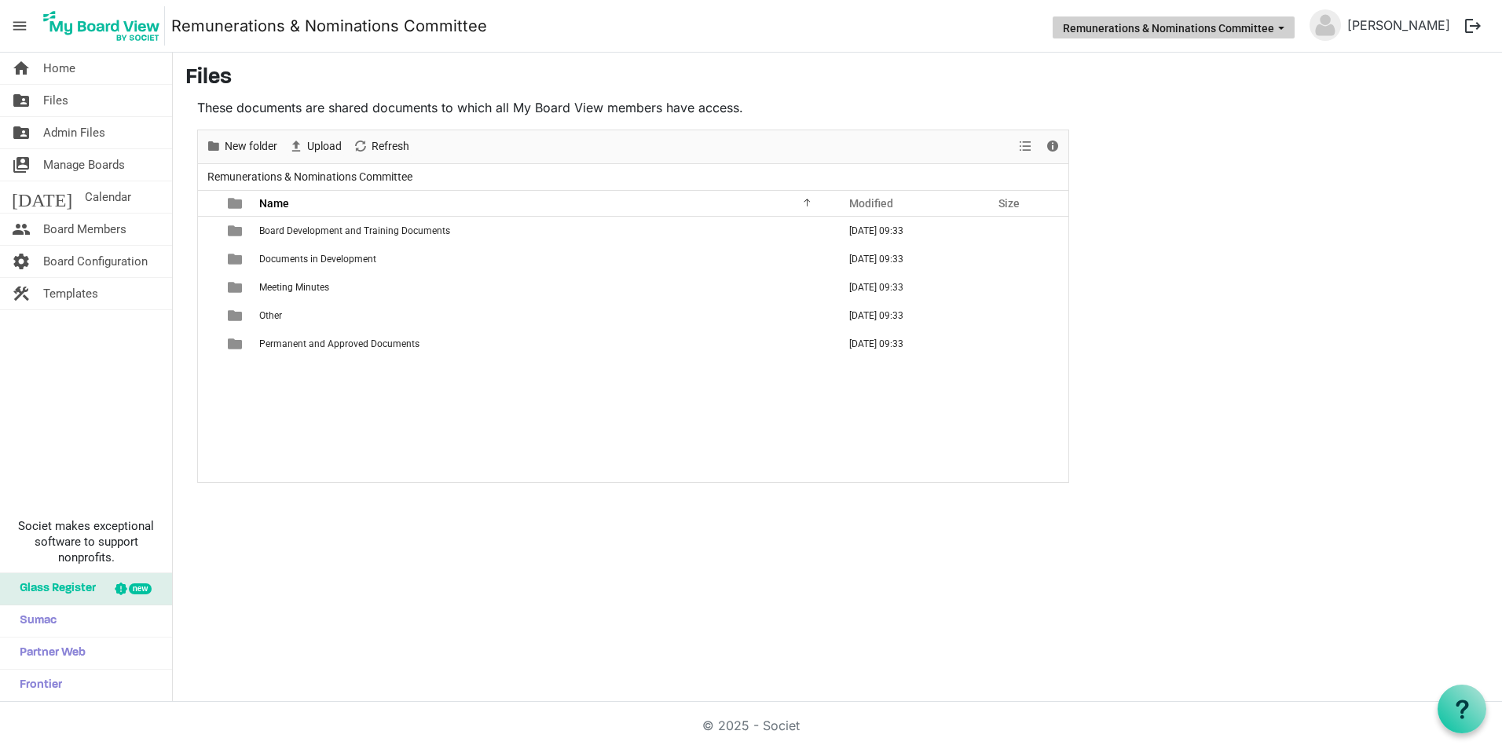
click at [1200, 20] on button "Remunerations & Nominations Committee" at bounding box center [1174, 27] width 242 height 22
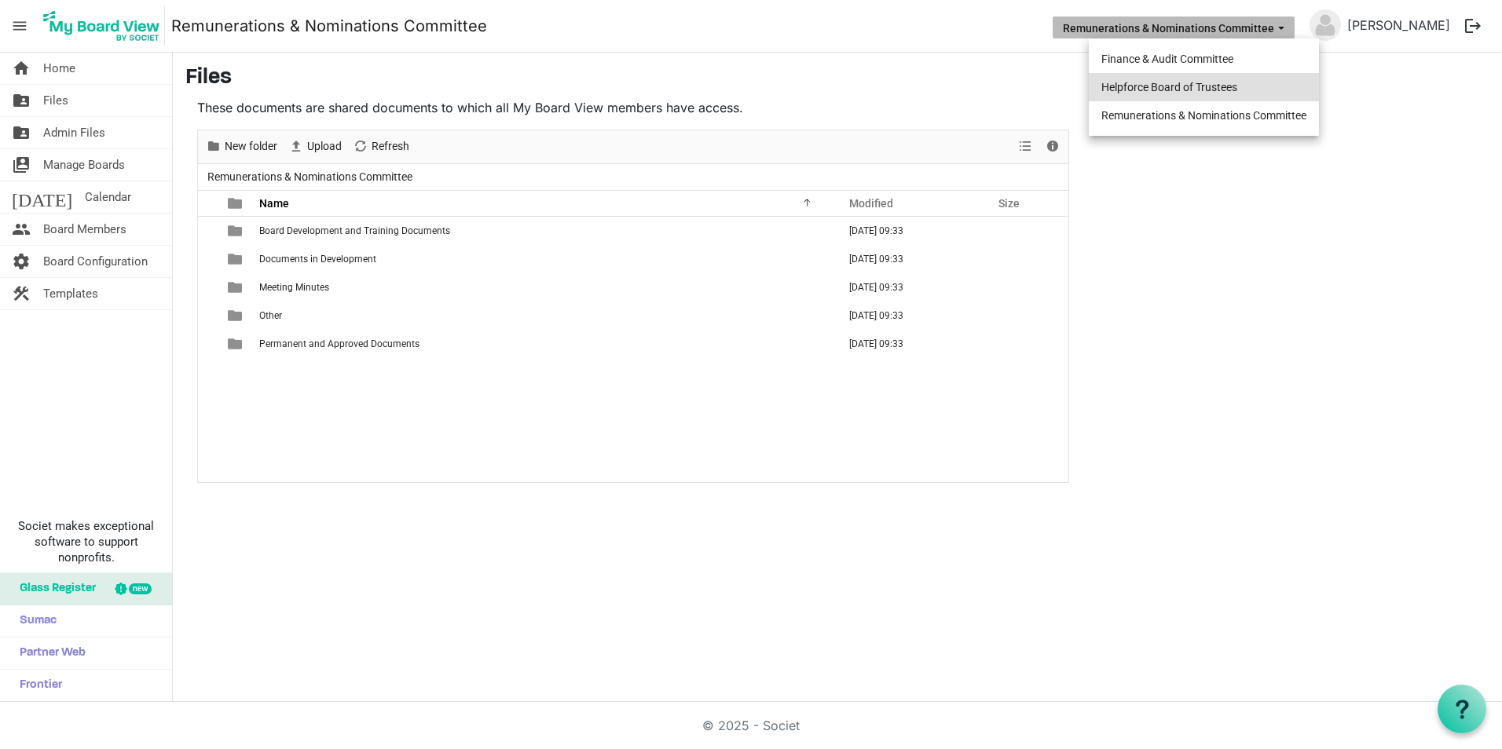
click at [1153, 89] on li "Helpforce Board of Trustees" at bounding box center [1204, 87] width 230 height 28
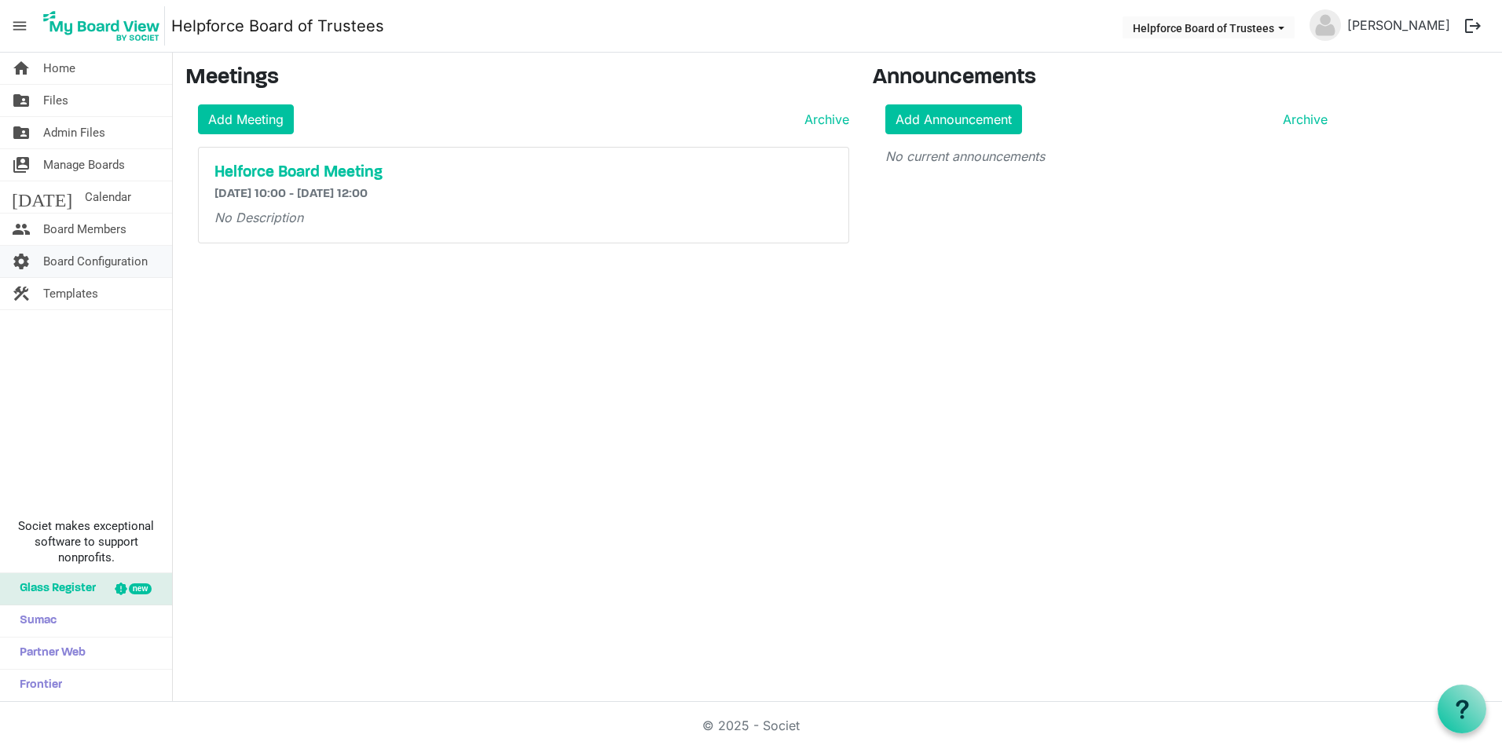
click at [60, 248] on span "Board Configuration" at bounding box center [95, 261] width 104 height 31
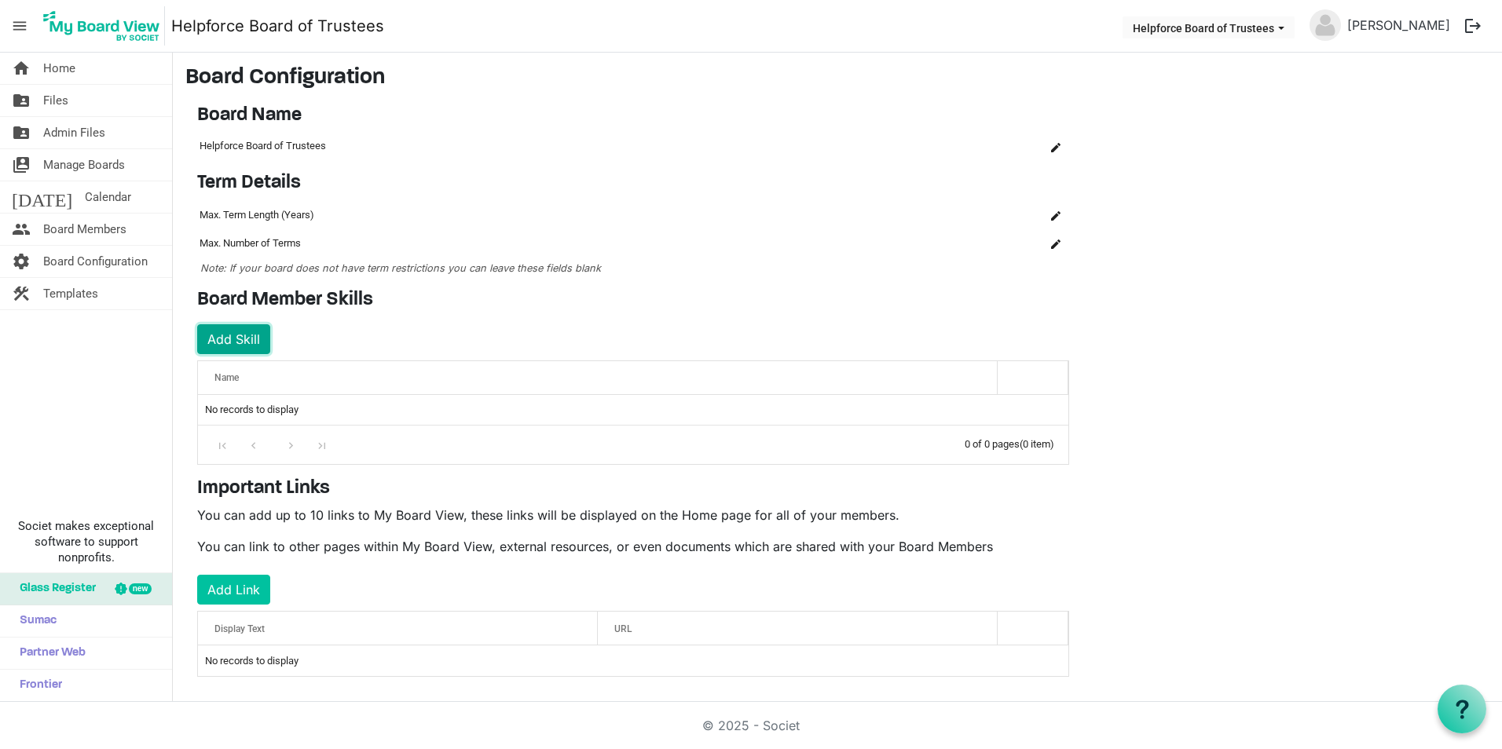
click at [241, 340] on button "Add Skill" at bounding box center [233, 339] width 73 height 30
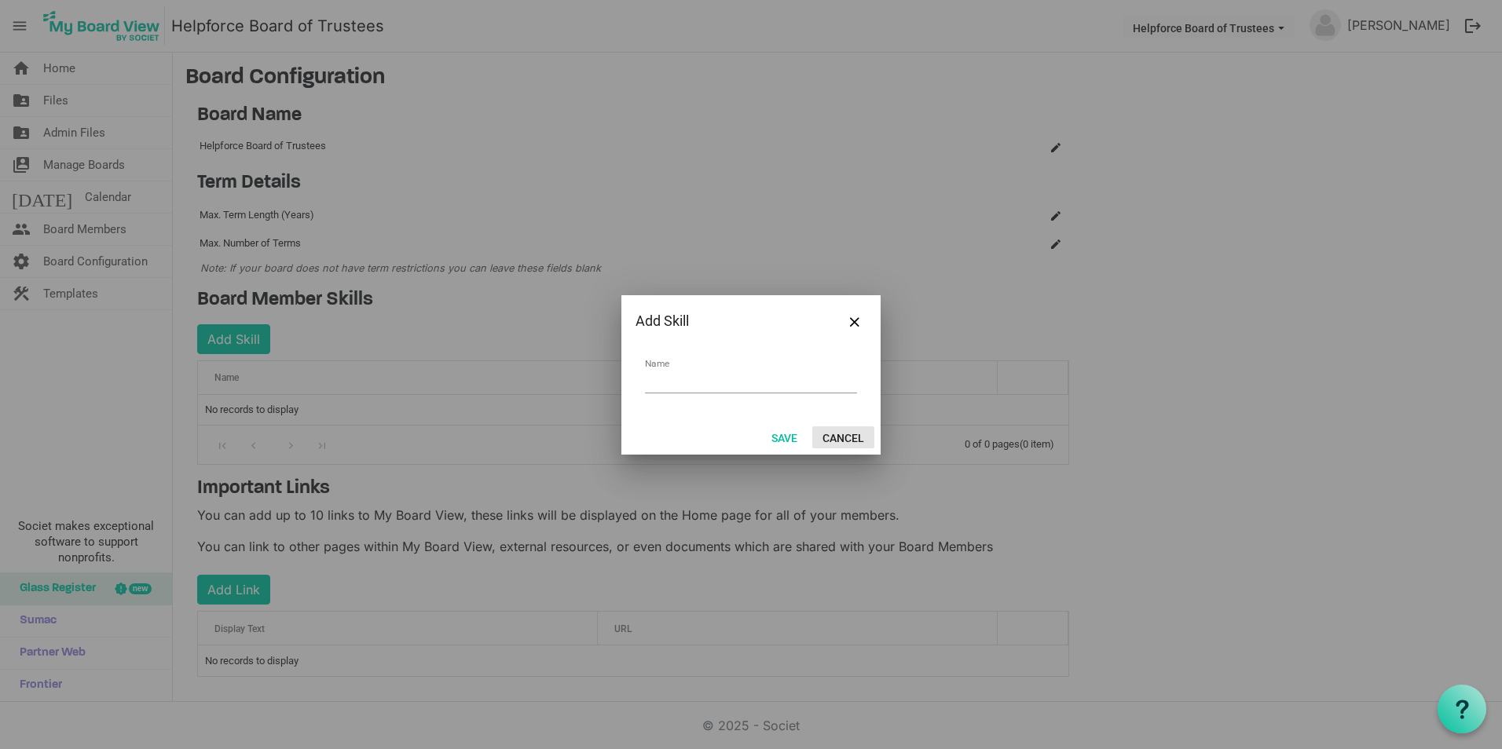
click at [850, 441] on button "Cancel" at bounding box center [843, 438] width 62 height 22
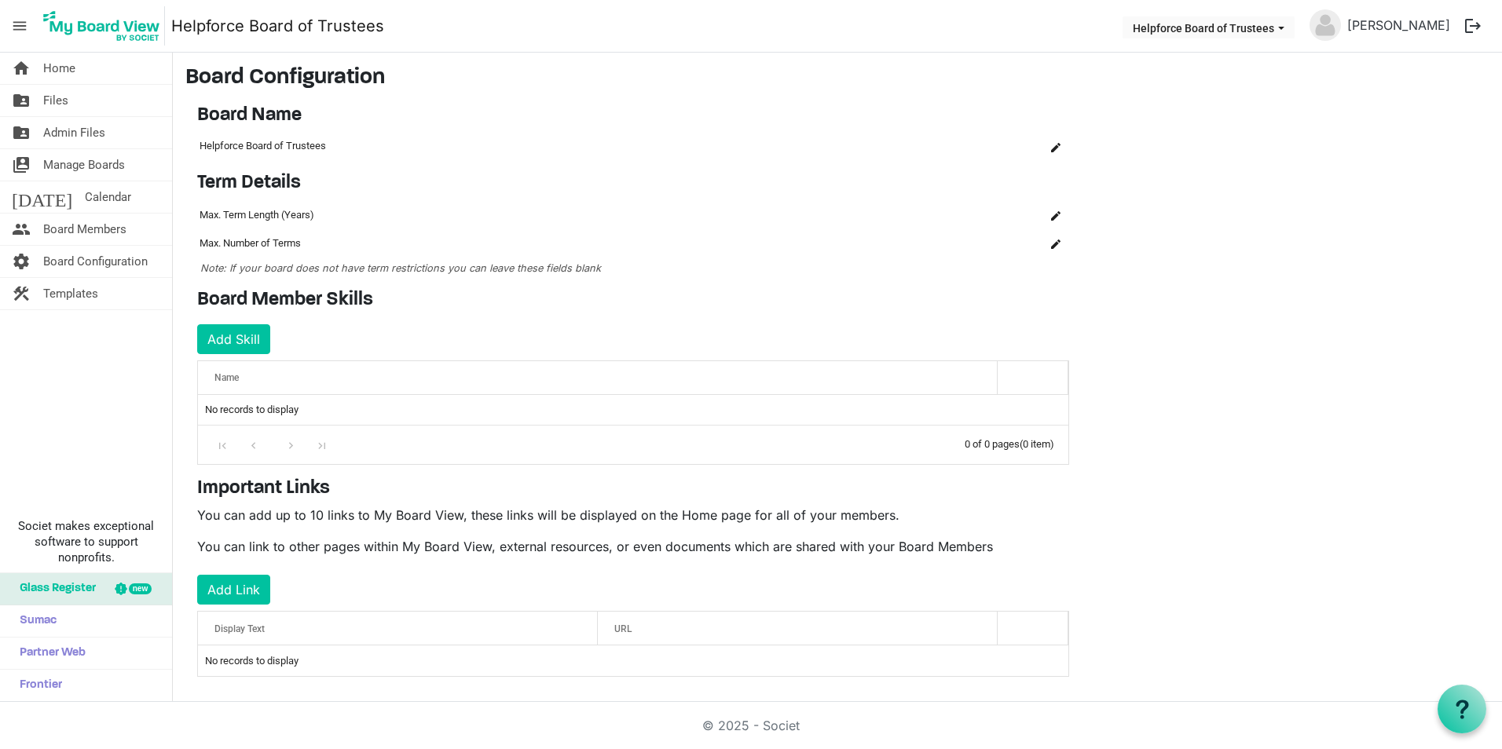
scroll to position [13, 0]
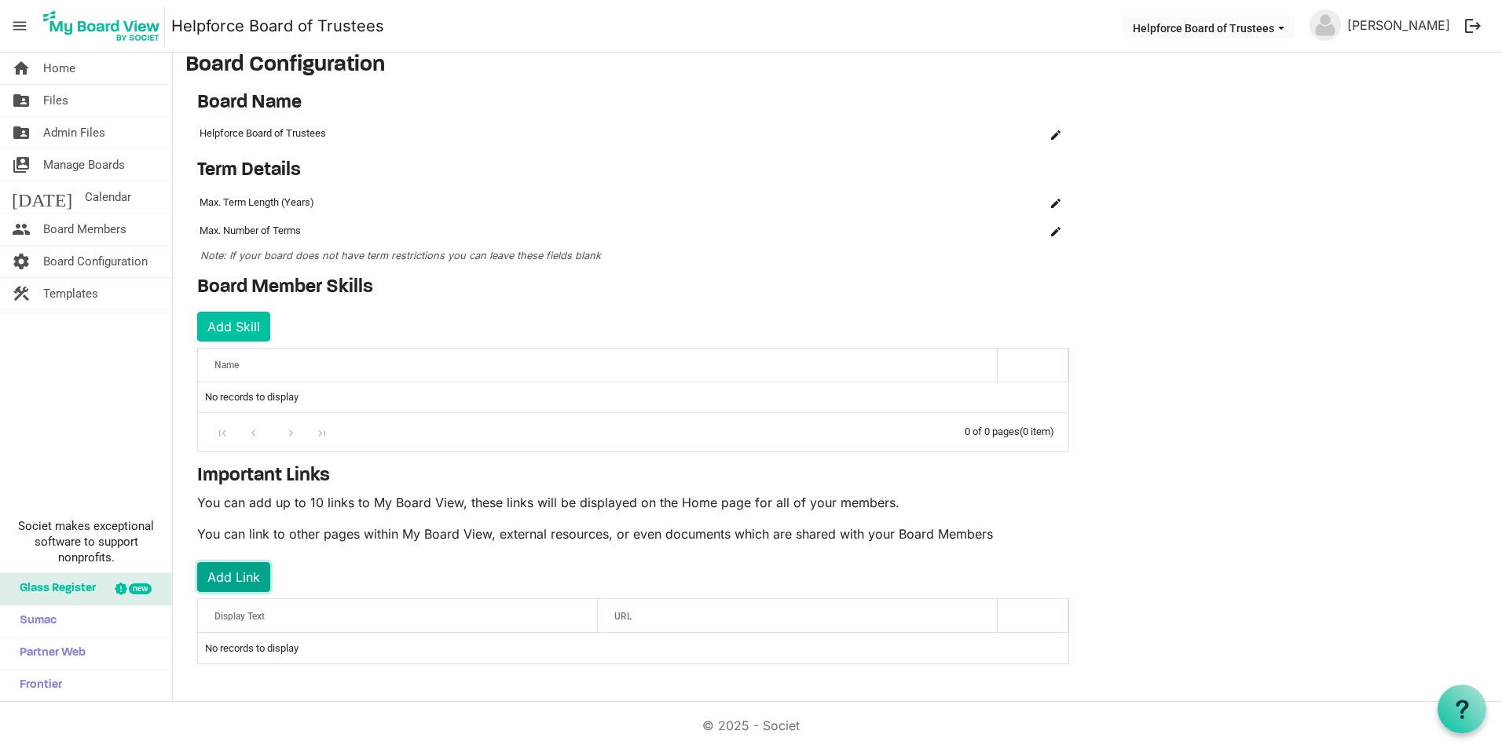
click at [243, 577] on button "Add Link" at bounding box center [233, 577] width 73 height 30
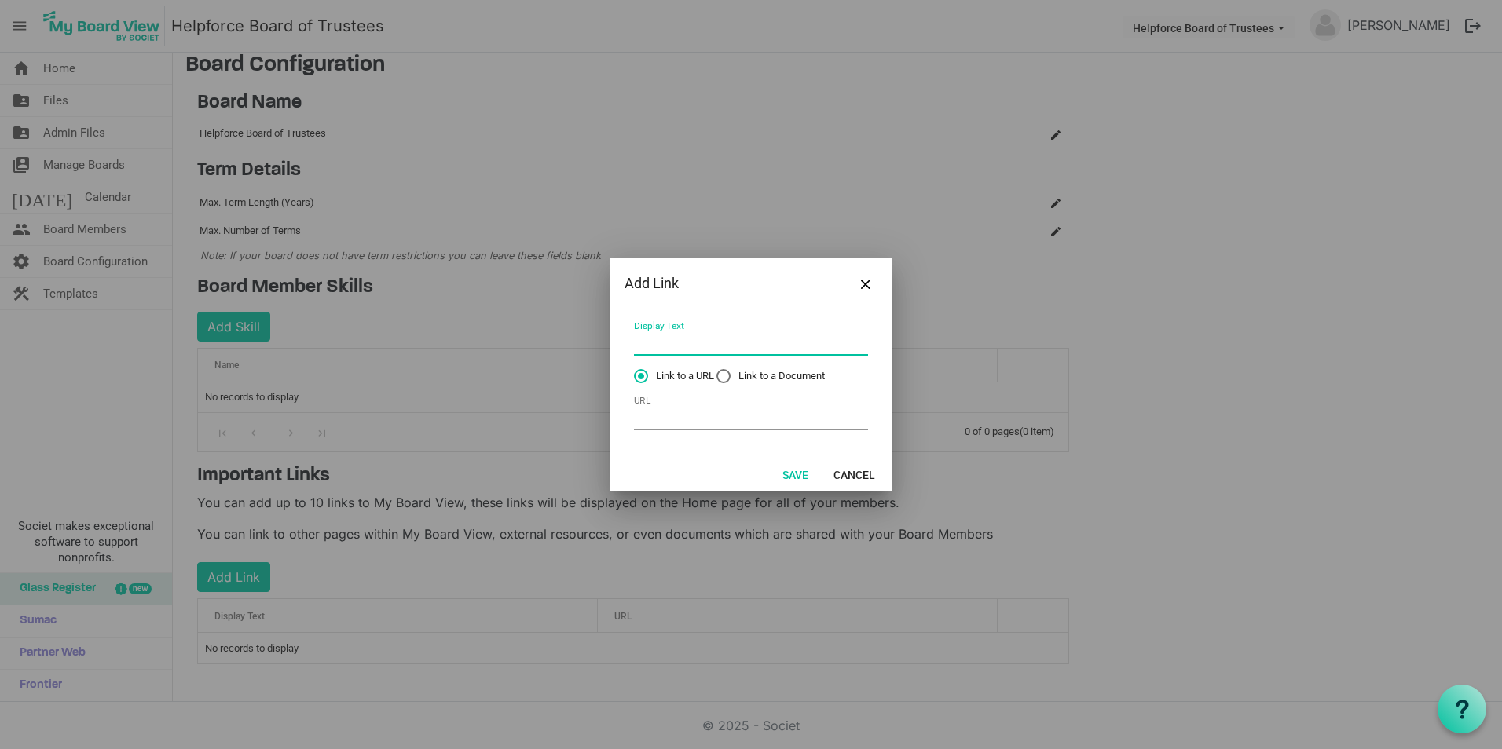
click at [694, 342] on input "Display Text" at bounding box center [751, 344] width 234 height 24
click at [751, 381] on span "Link to a Document" at bounding box center [770, 376] width 108 height 14
click at [717, 370] on input "Link to a Document" at bounding box center [716, 369] width 1 height 1
radio input "true"
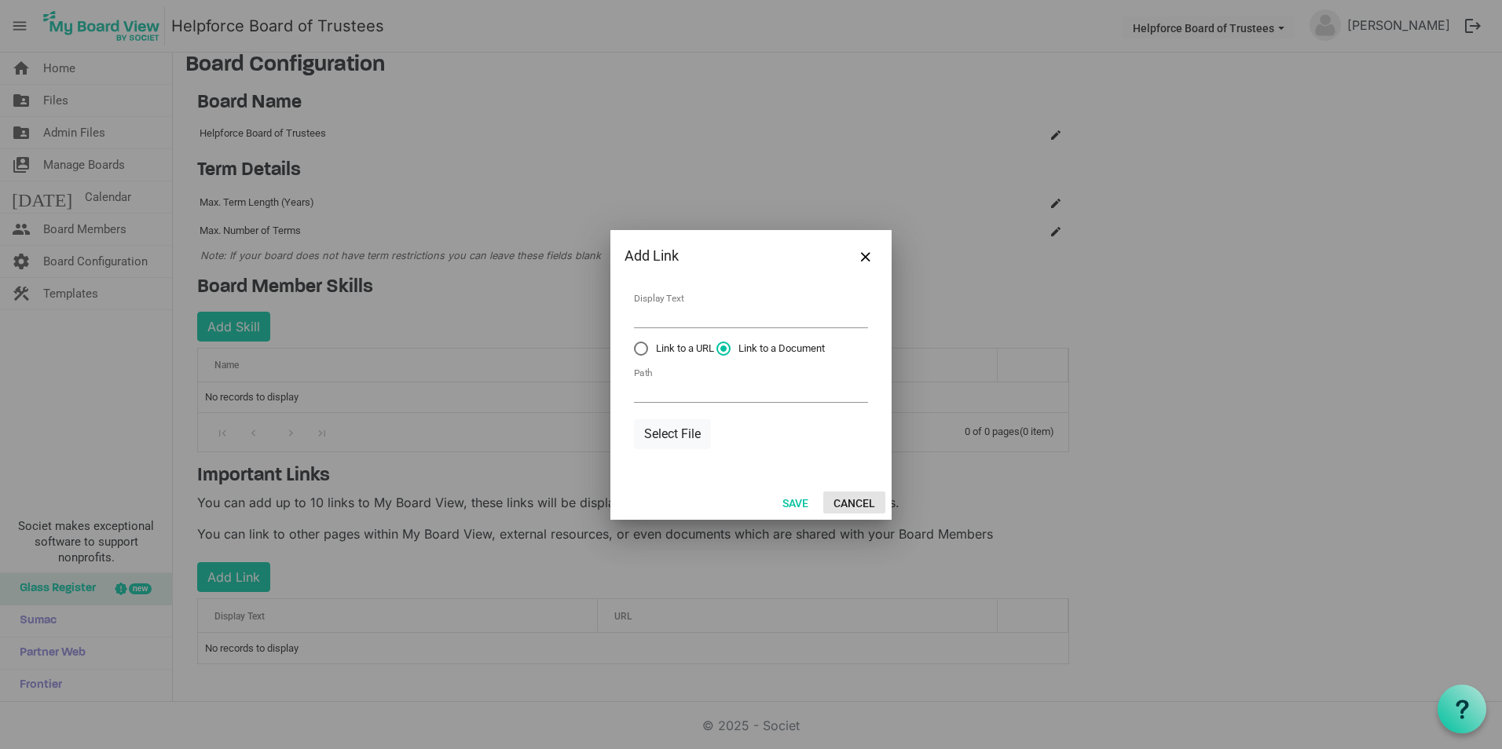
click at [866, 507] on button "Cancel" at bounding box center [854, 503] width 62 height 22
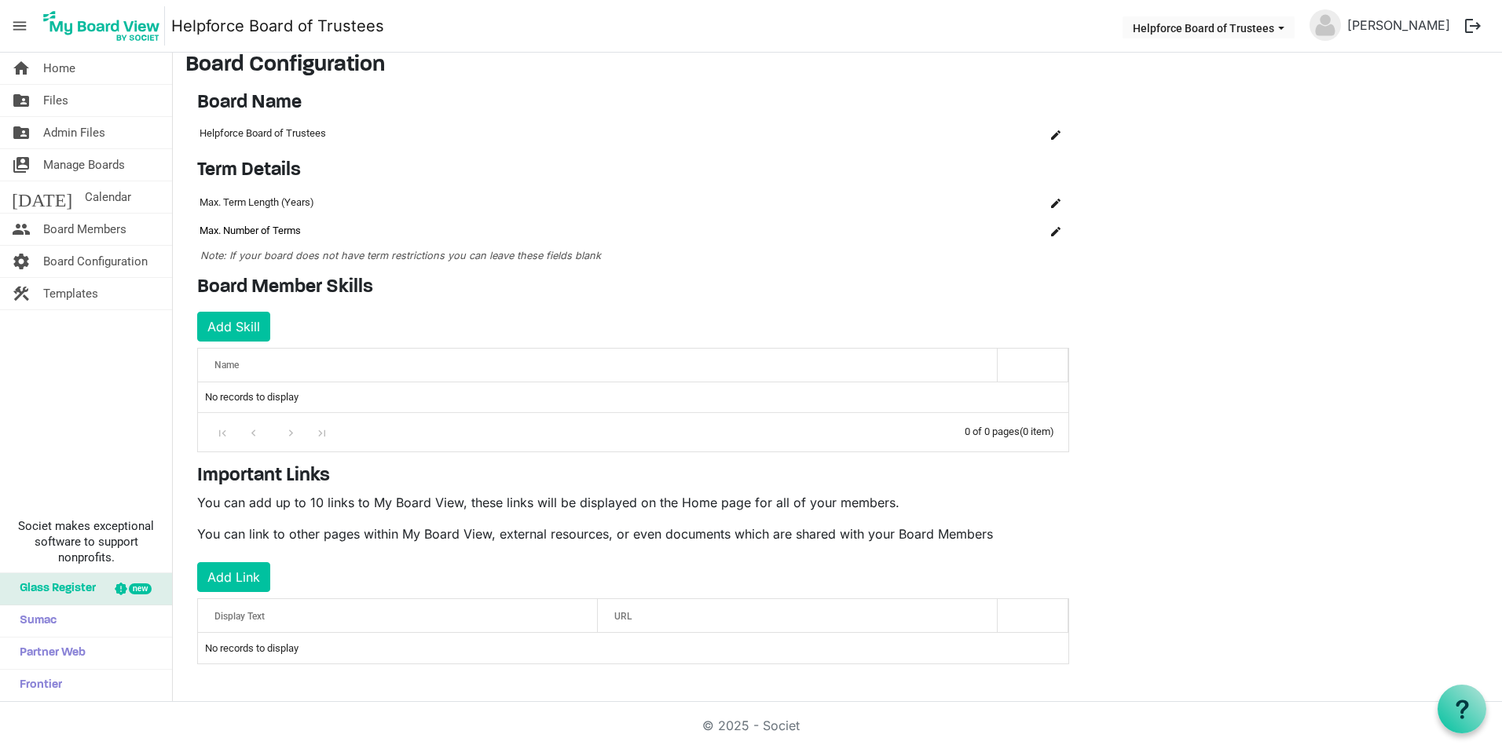
scroll to position [0, 0]
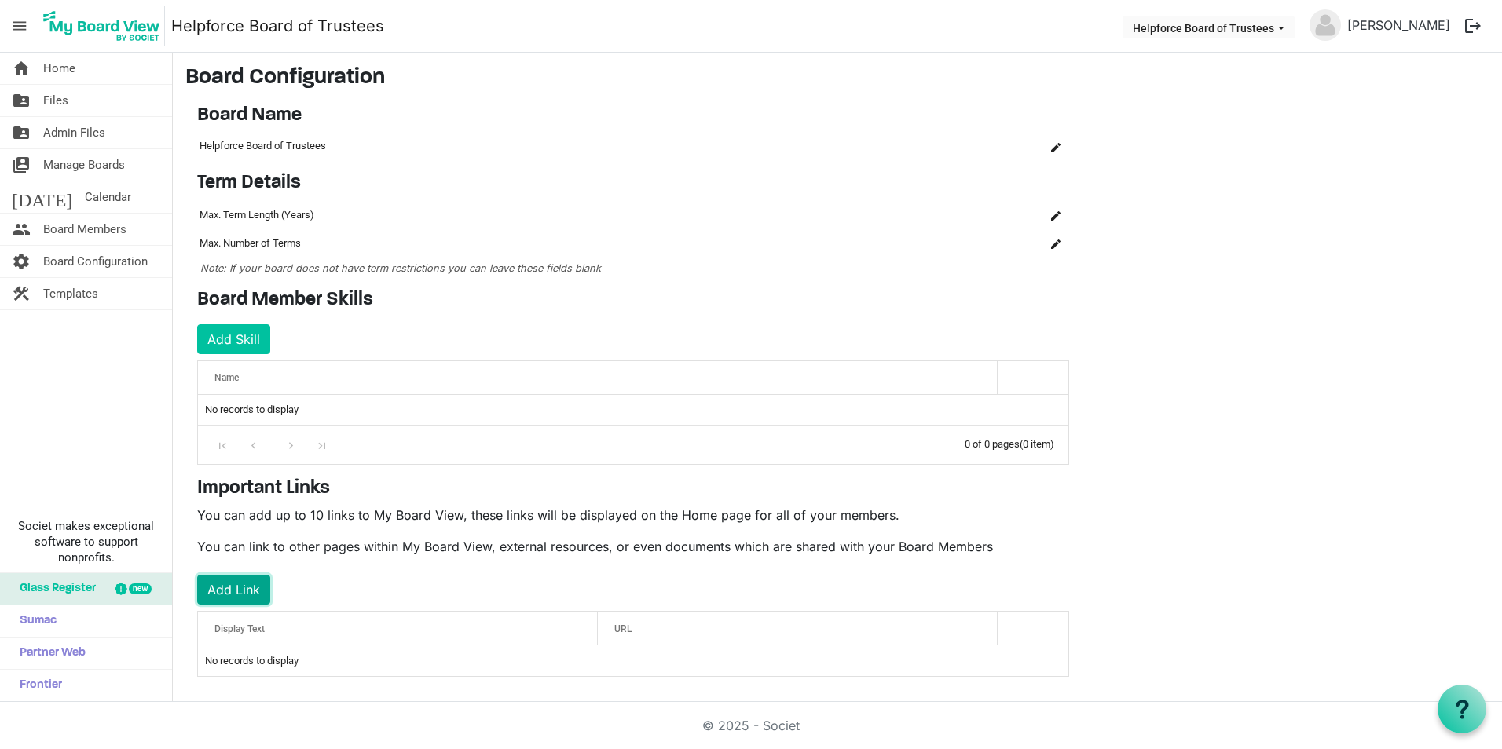
click at [233, 591] on button "Add Link" at bounding box center [233, 590] width 73 height 30
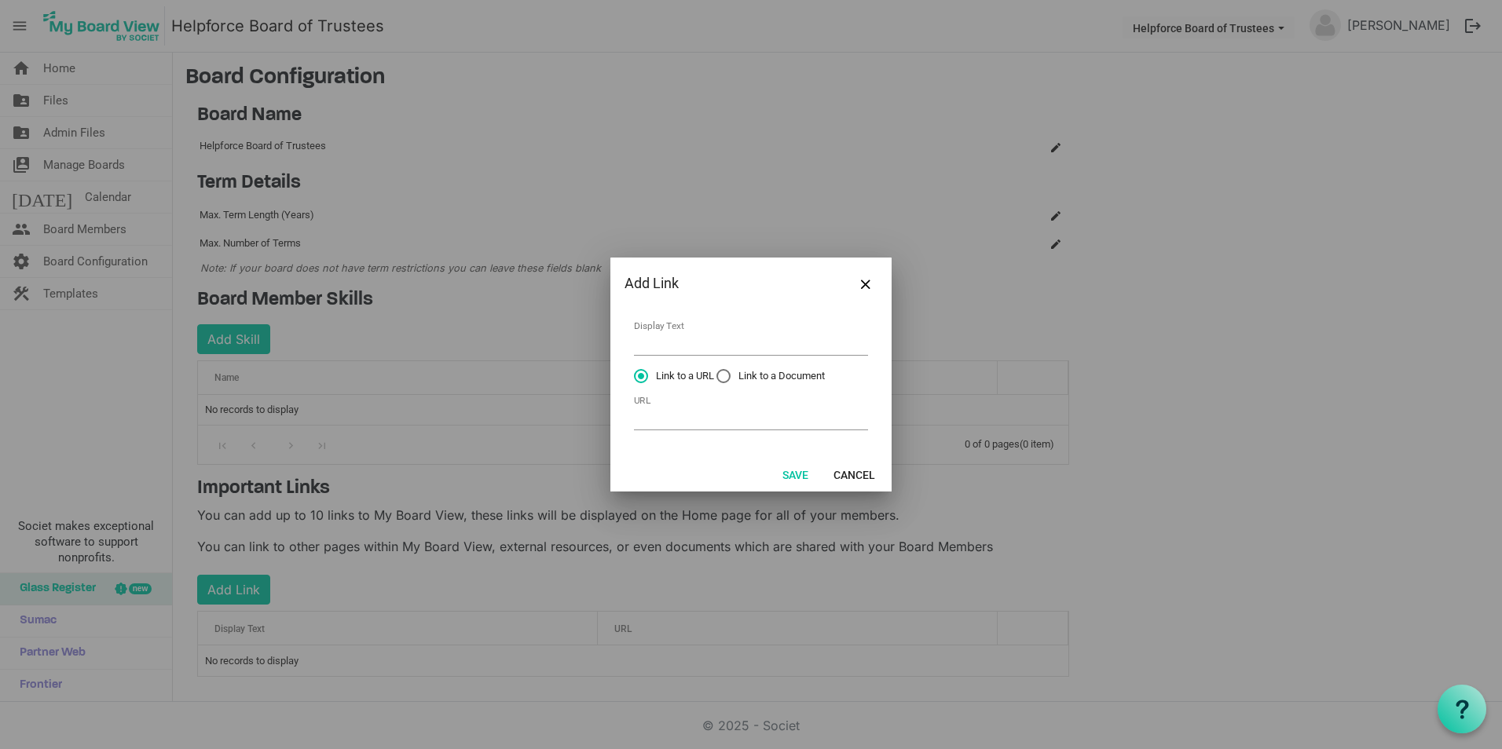
click at [775, 373] on span "Link to a Document" at bounding box center [770, 376] width 108 height 14
click at [717, 370] on input "Link to a Document" at bounding box center [716, 369] width 1 height 1
radio input "true"
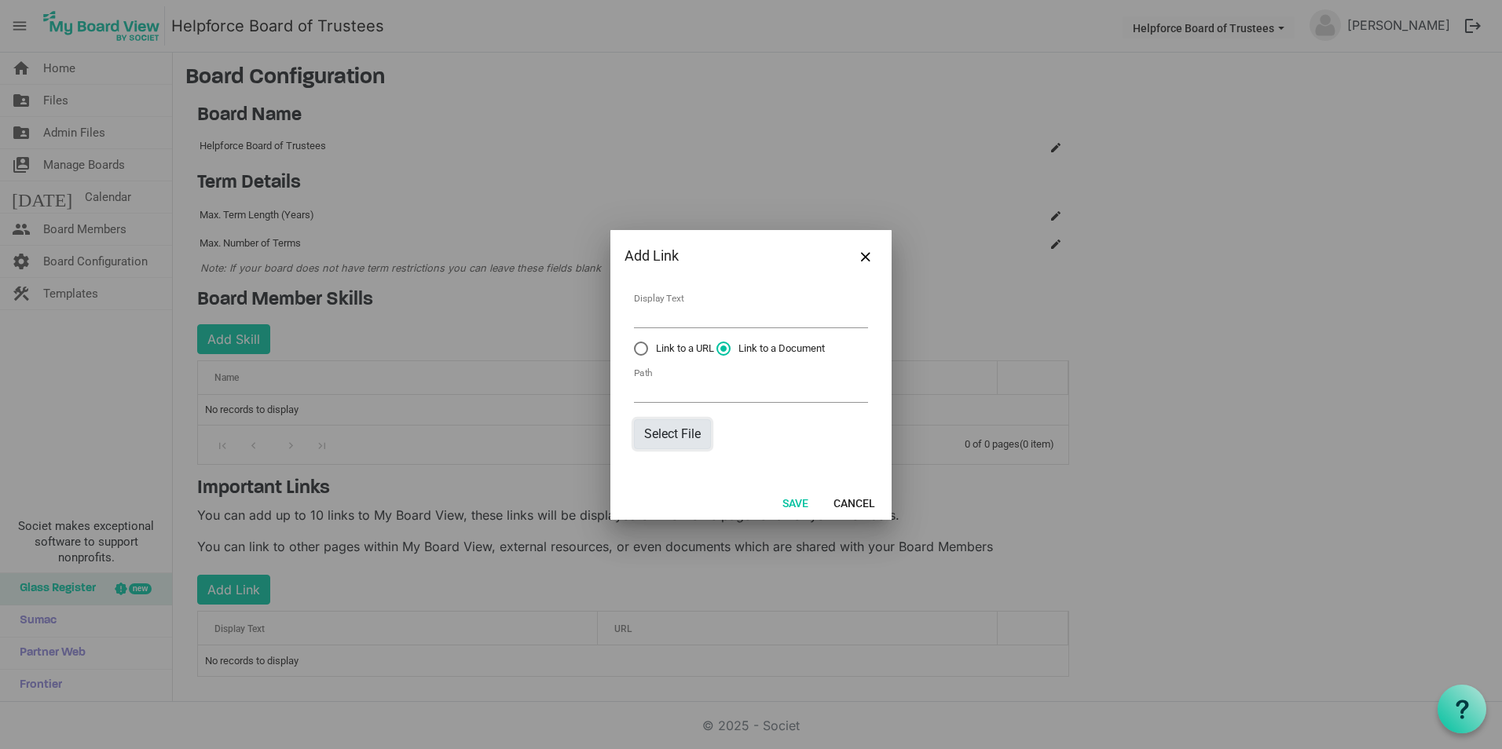
click at [680, 442] on button "Select File" at bounding box center [672, 435] width 77 height 30
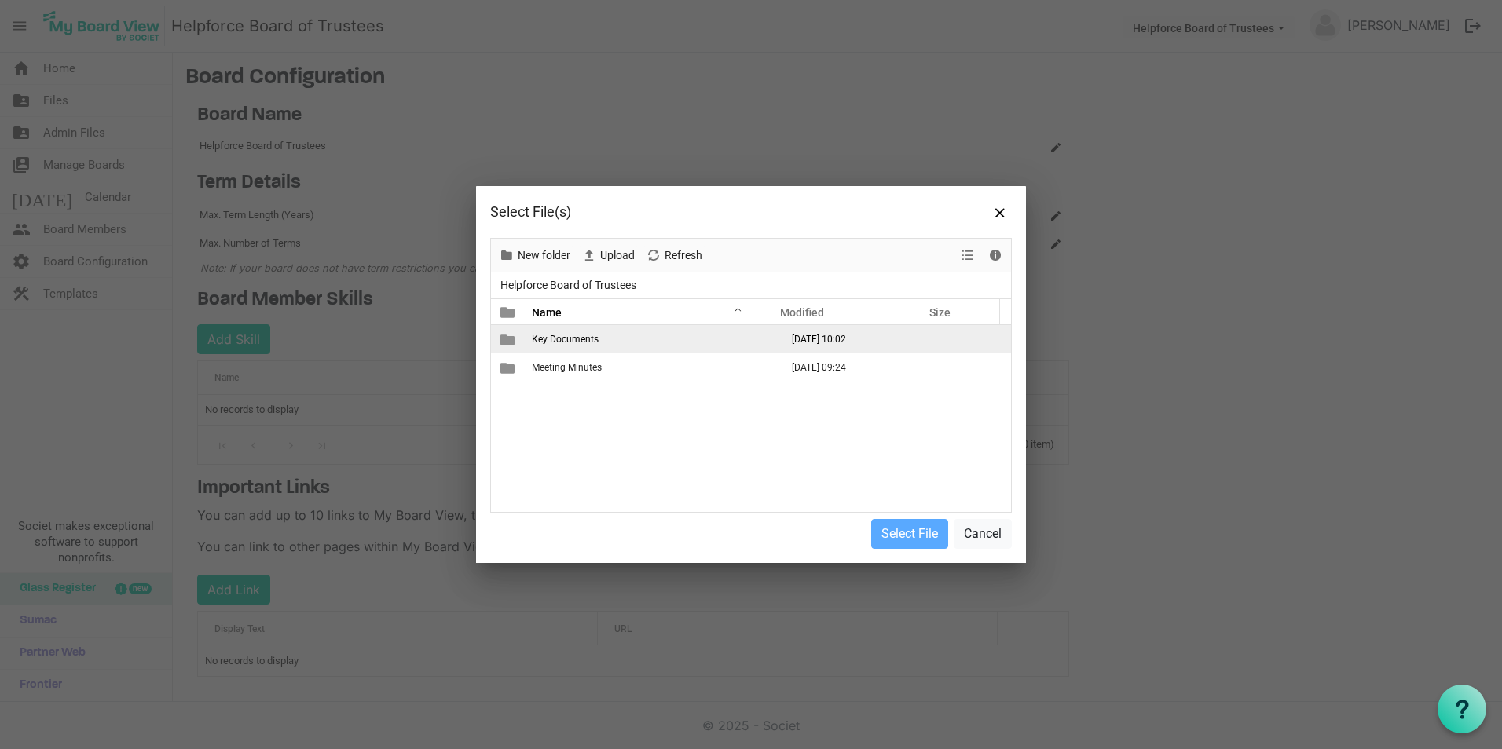
click at [570, 343] on span "Key Documents" at bounding box center [565, 339] width 67 height 11
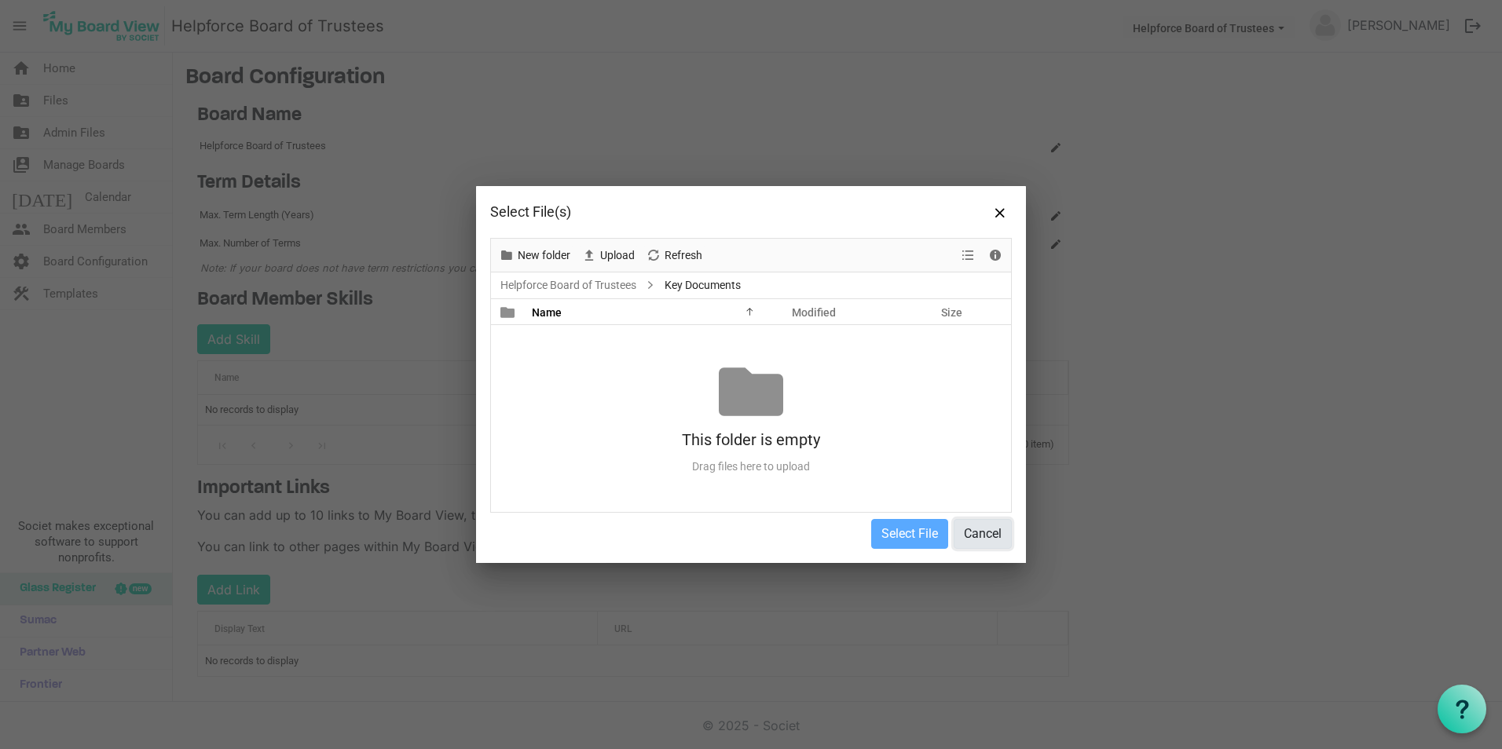
click at [976, 528] on button "Cancel" at bounding box center [983, 534] width 58 height 30
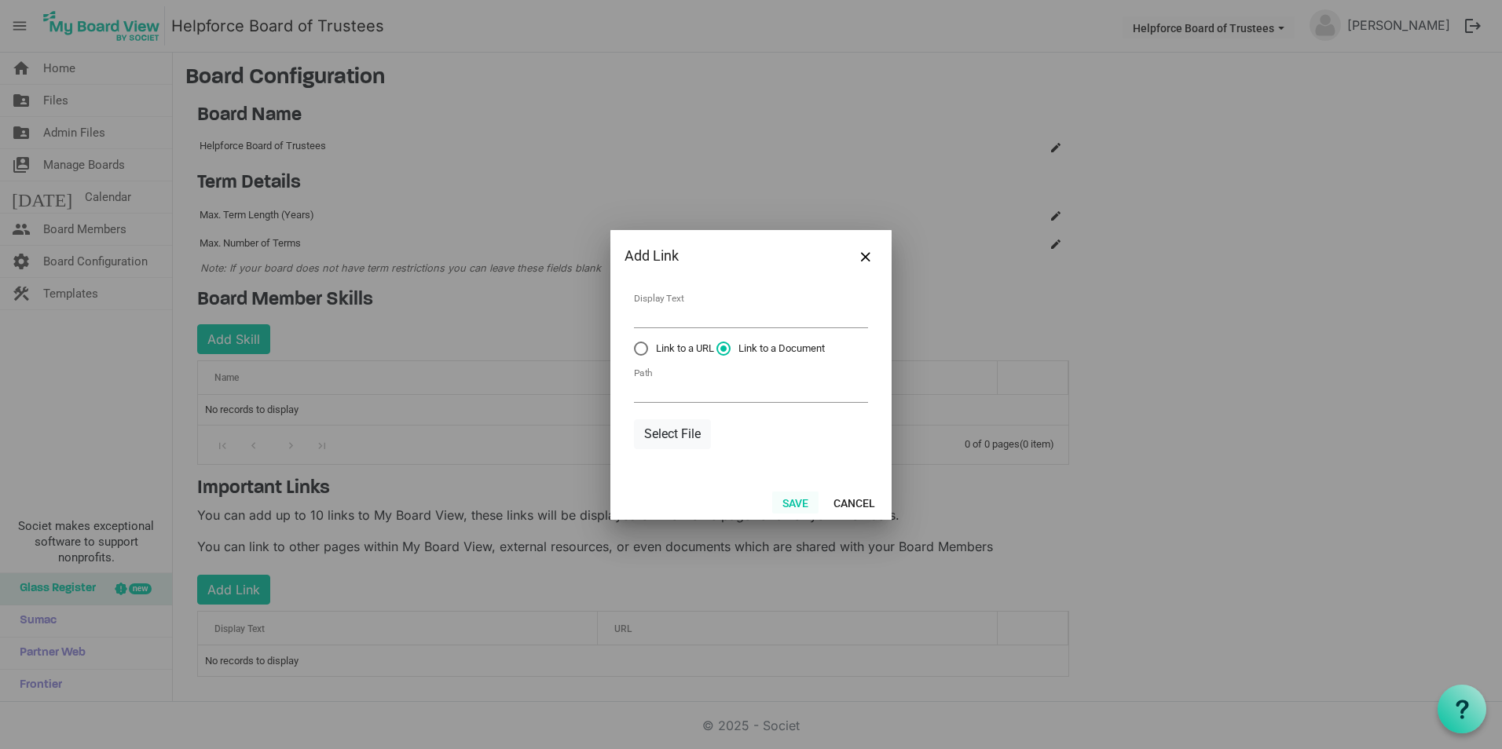
drag, startPoint x: 148, startPoint y: 354, endPoint x: 773, endPoint y: 499, distance: 642.0
click at [159, 355] on div at bounding box center [751, 374] width 1502 height 749
click at [863, 496] on button "Cancel" at bounding box center [854, 503] width 62 height 22
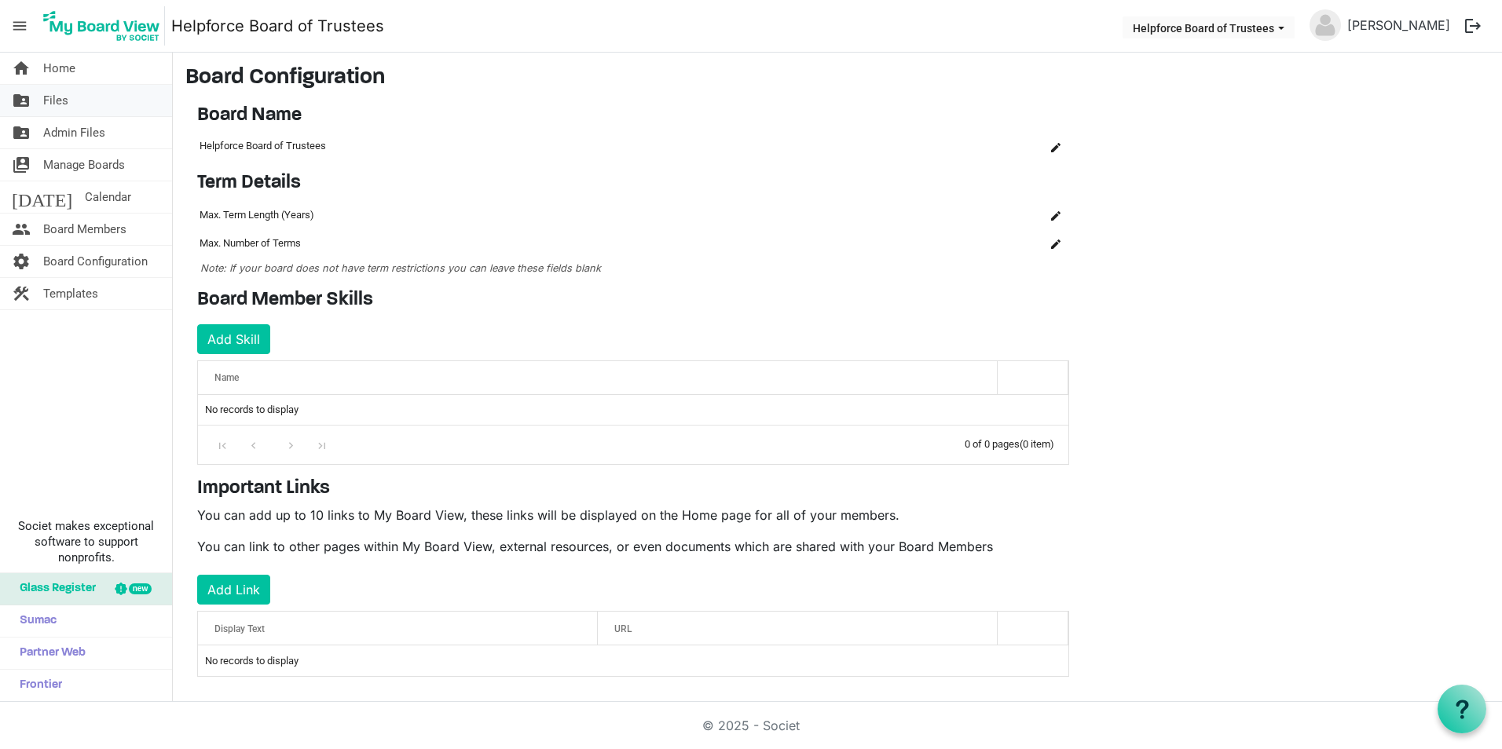
click at [58, 102] on span "Files" at bounding box center [55, 100] width 25 height 31
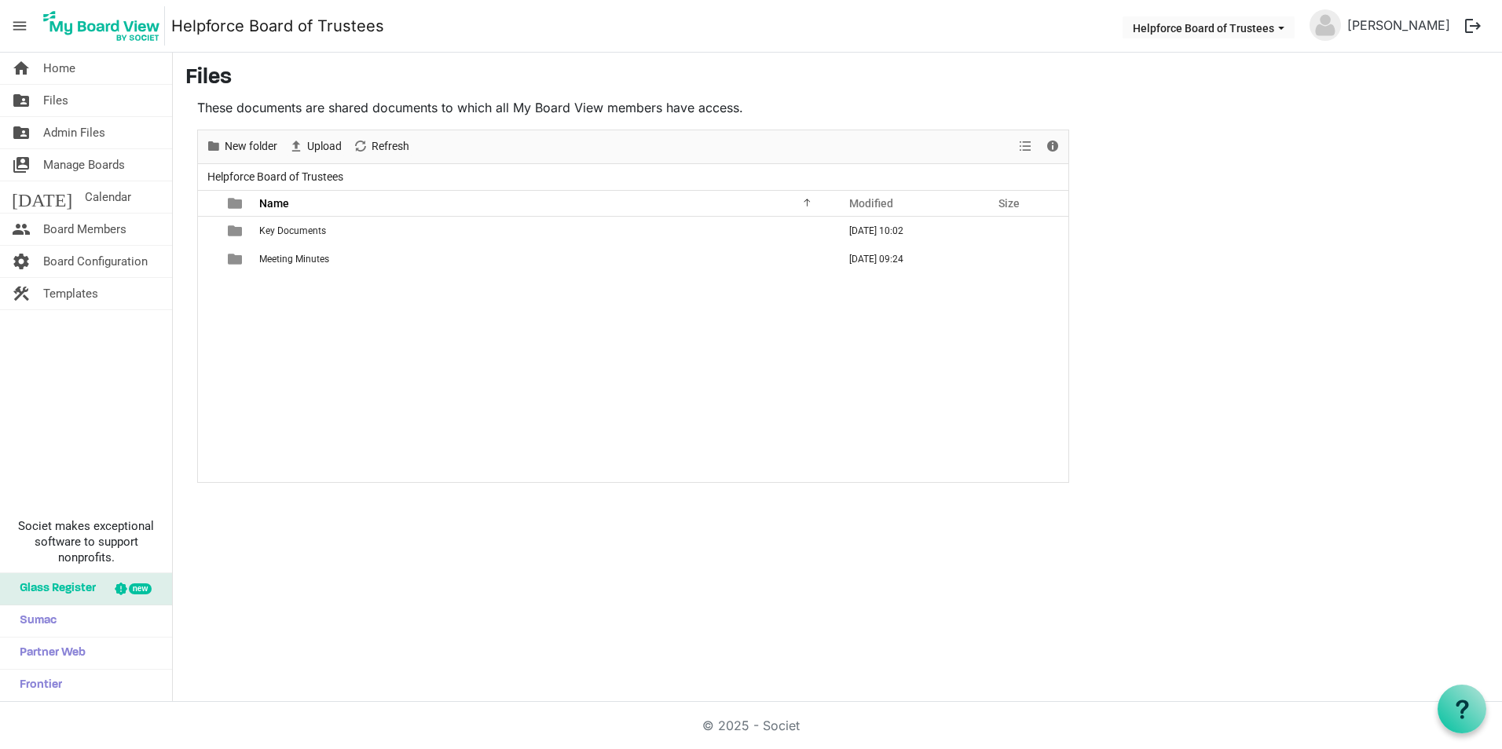
click at [67, 134] on span "Admin Files" at bounding box center [74, 132] width 62 height 31
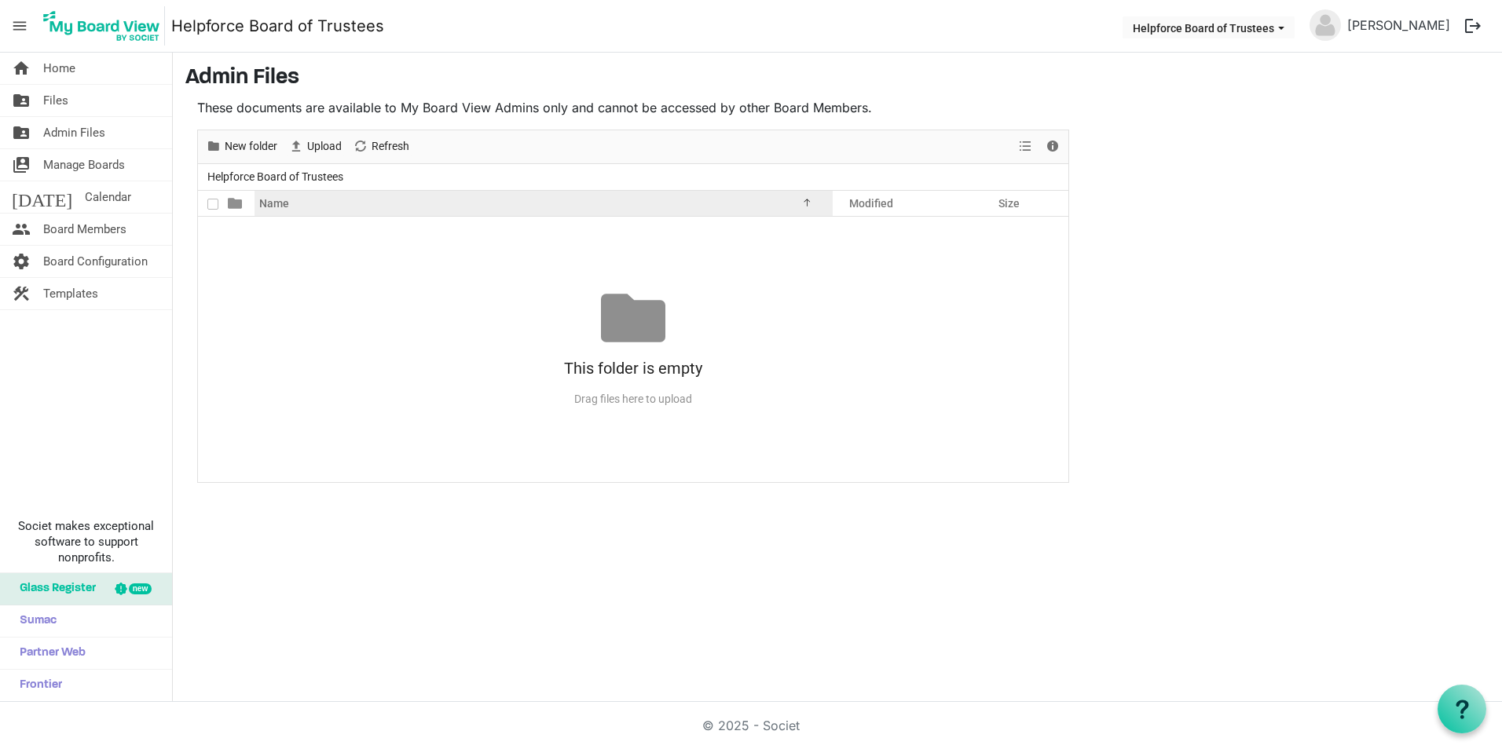
click at [277, 200] on span "Name" at bounding box center [274, 203] width 30 height 13
click at [85, 199] on span "Calendar" at bounding box center [108, 196] width 46 height 31
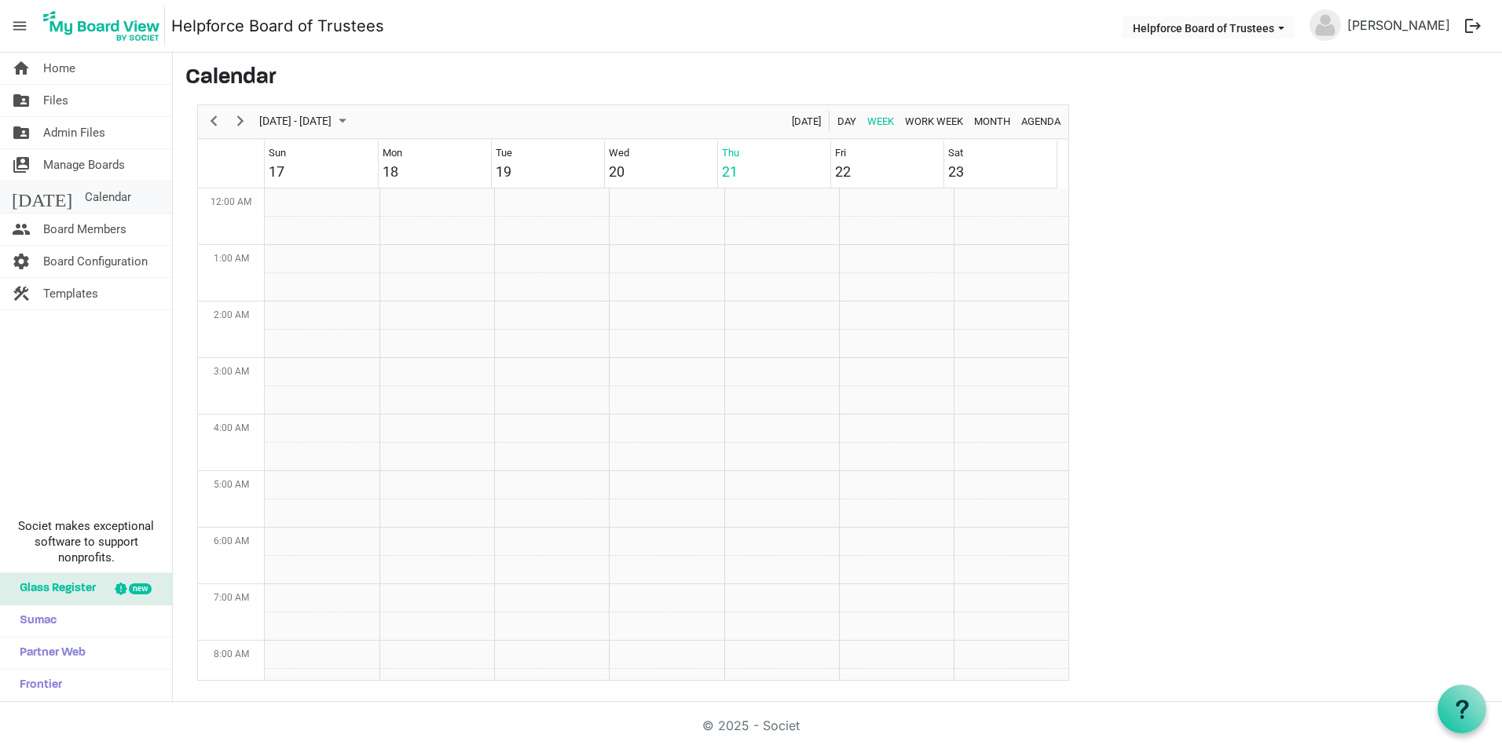
scroll to position [509, 0]
click at [1006, 112] on span "Month" at bounding box center [992, 122] width 39 height 20
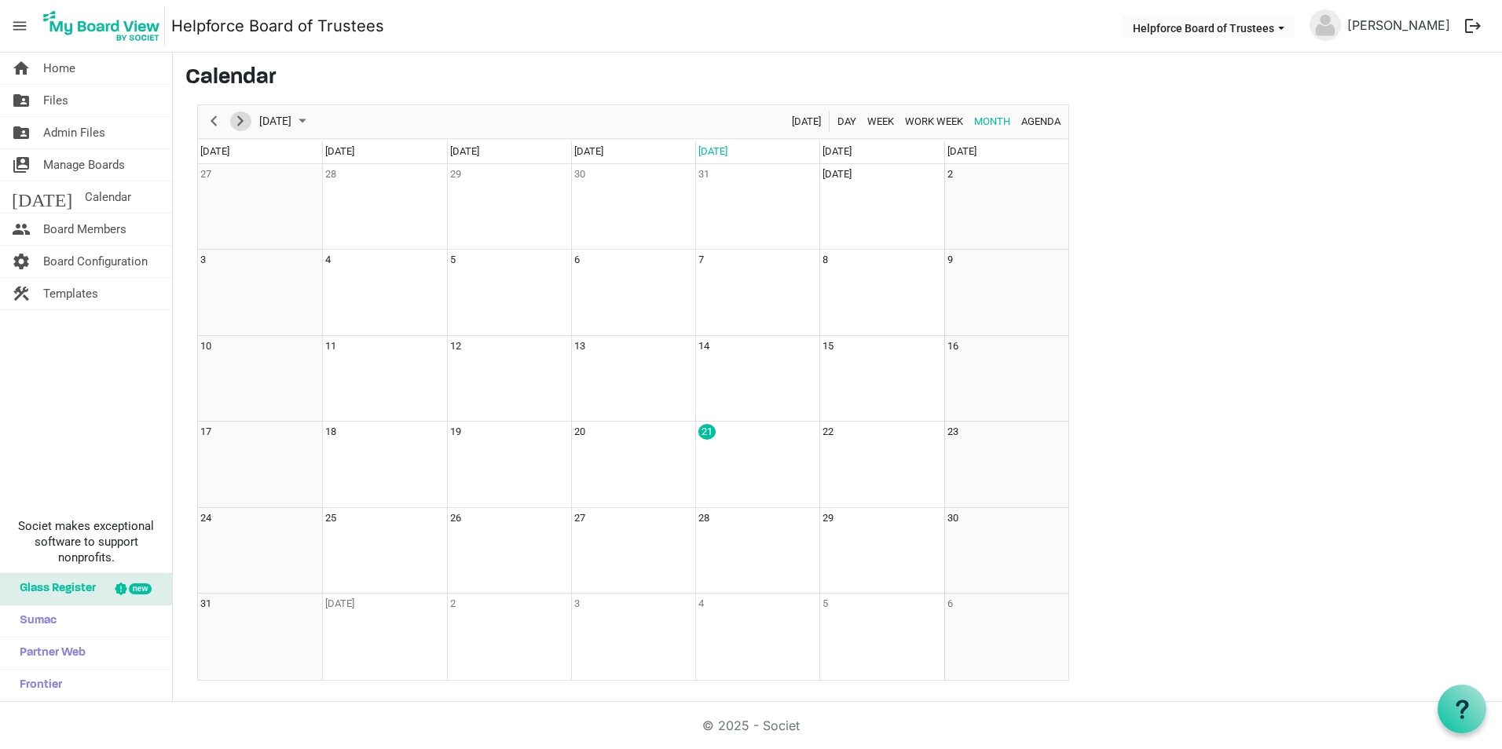
click at [237, 130] on span "Next" at bounding box center [240, 122] width 19 height 20
click at [736, 272] on td "6" at bounding box center [757, 293] width 124 height 86
click at [67, 68] on span "Home" at bounding box center [59, 68] width 32 height 31
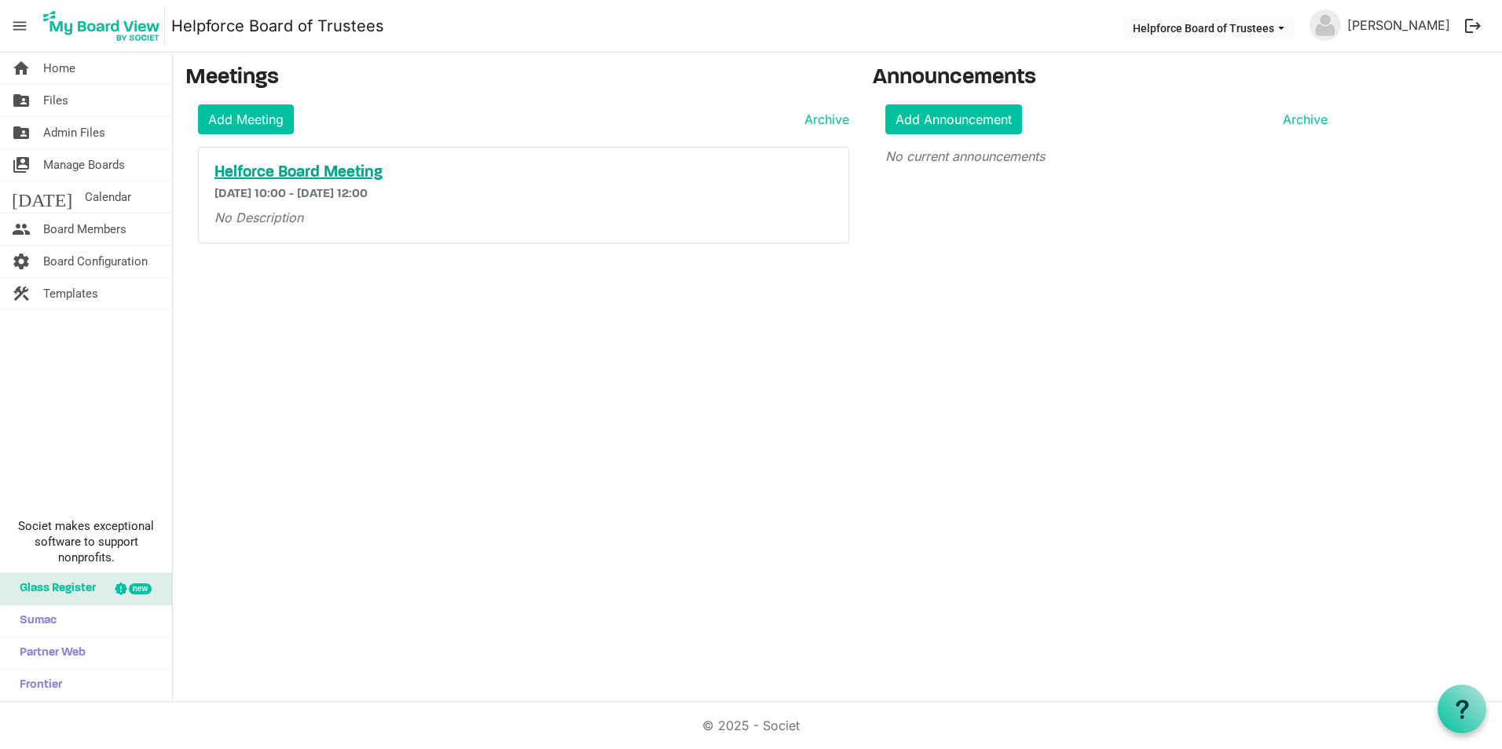
click at [281, 170] on h5 "Helforce Board Meeting" at bounding box center [523, 172] width 618 height 19
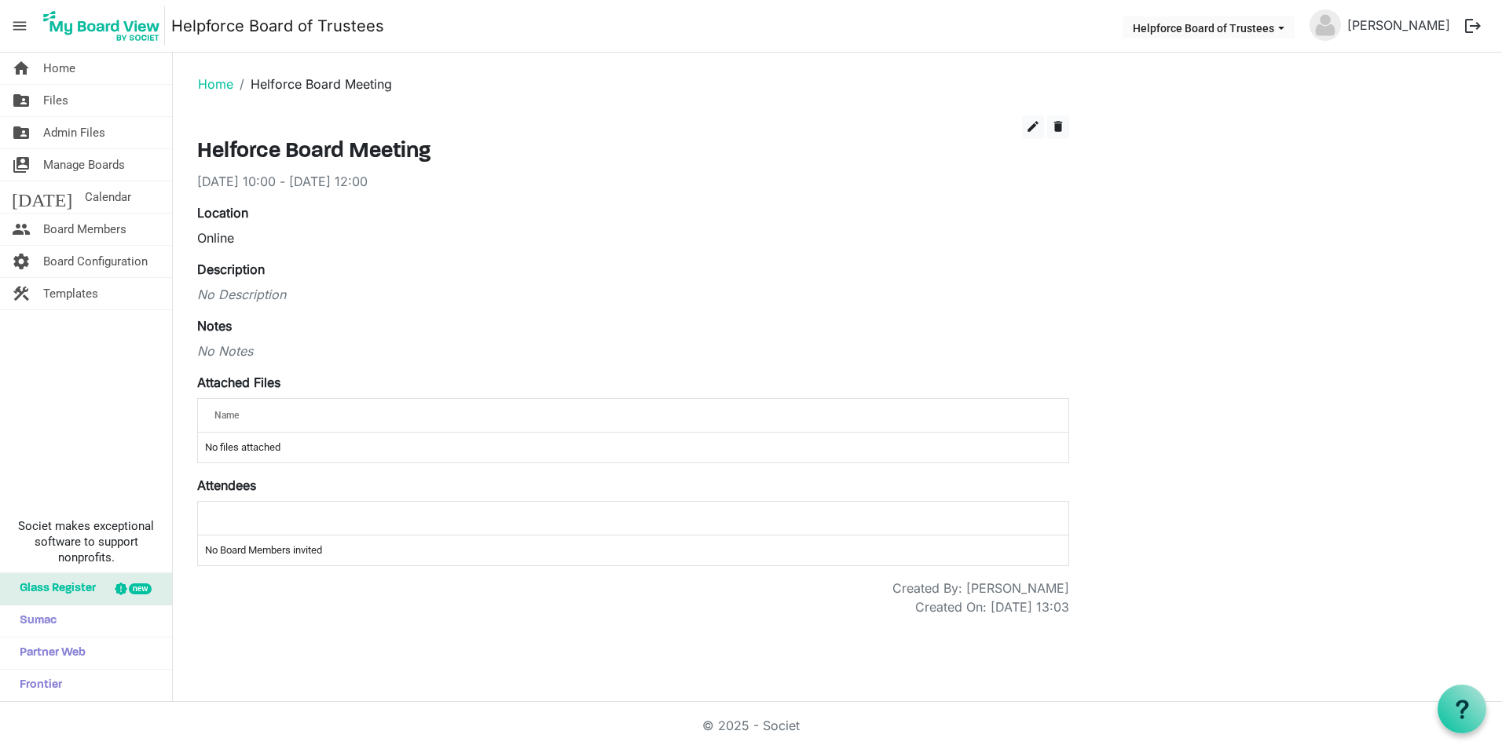
click at [284, 522] on div at bounding box center [633, 518] width 848 height 23
click at [1033, 124] on span "edit" at bounding box center [1033, 126] width 14 height 14
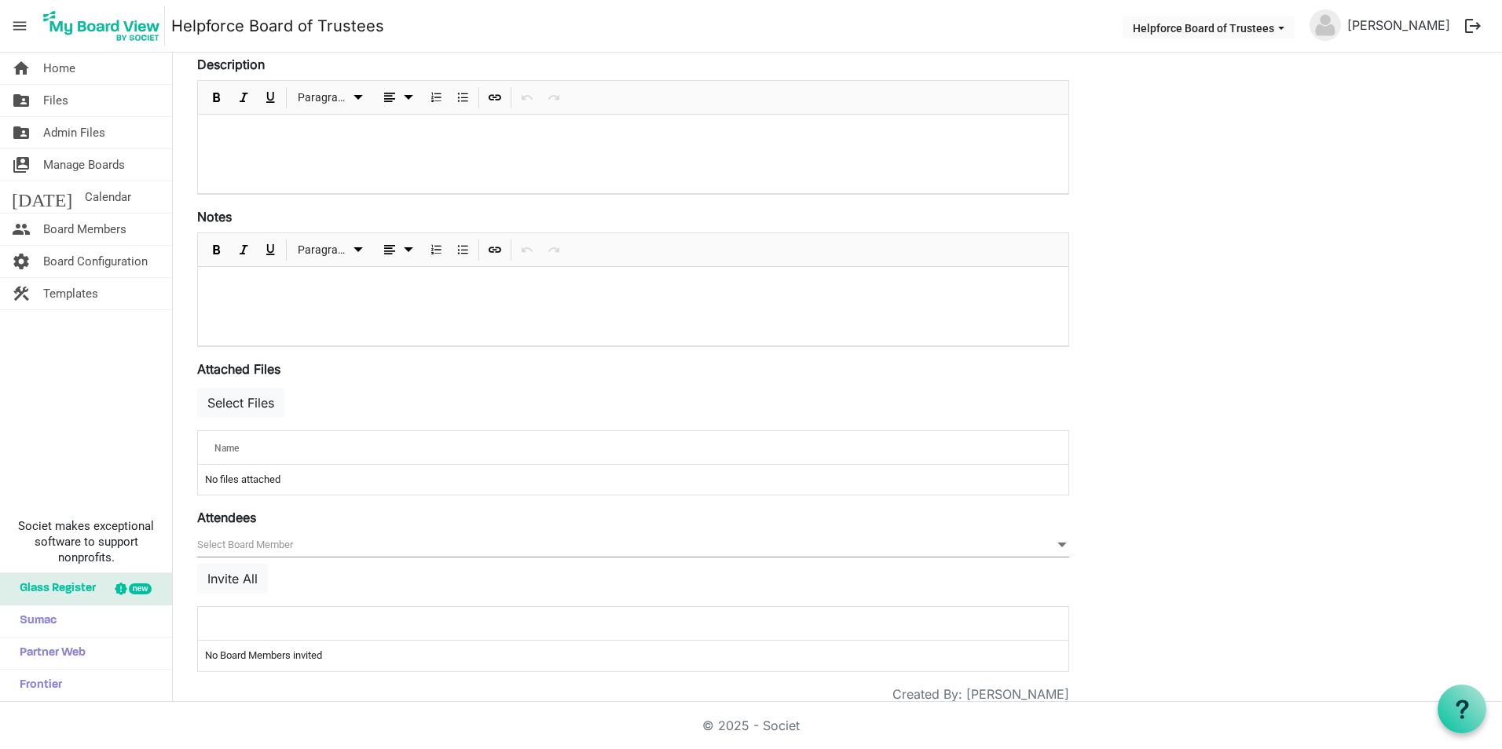
scroll to position [307, 0]
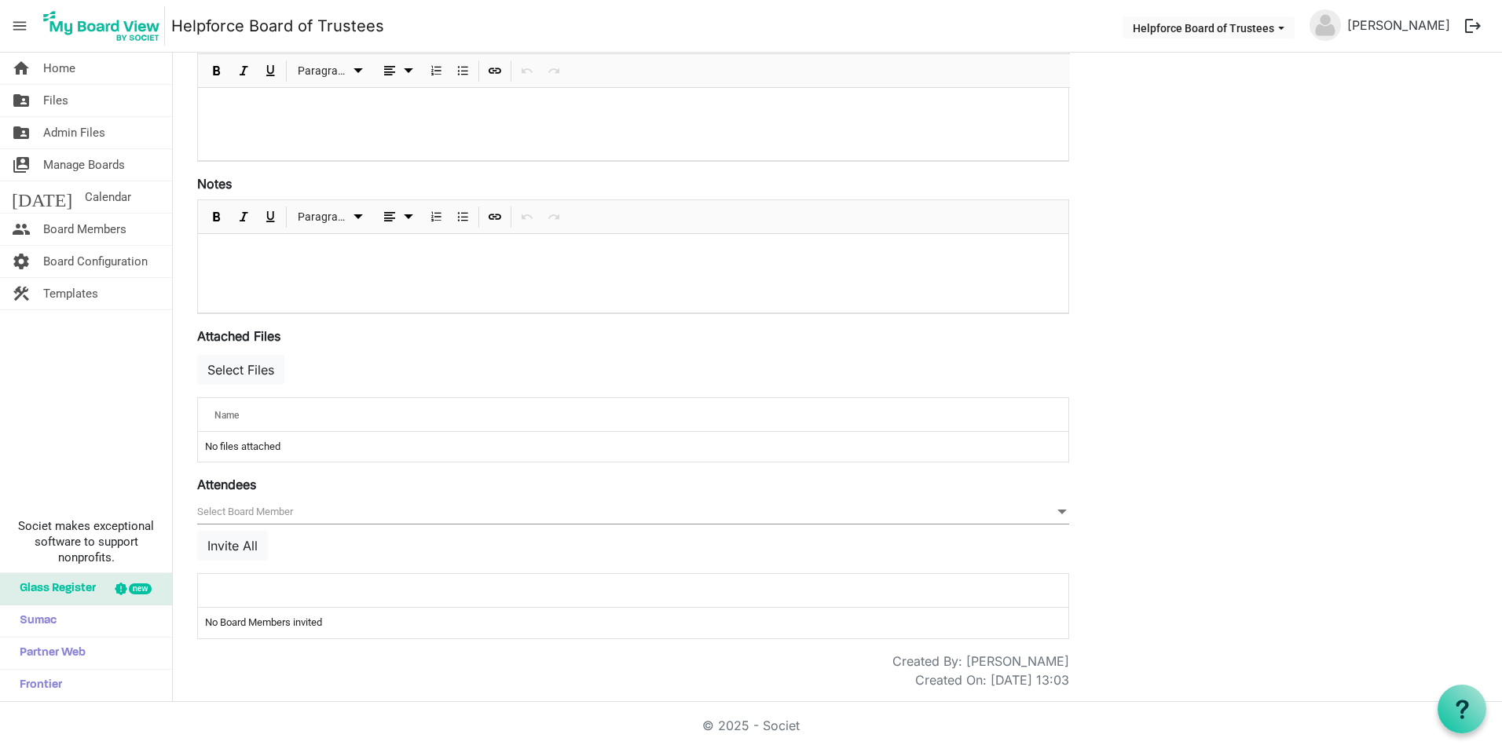
click at [269, 504] on span "null" at bounding box center [633, 512] width 872 height 24
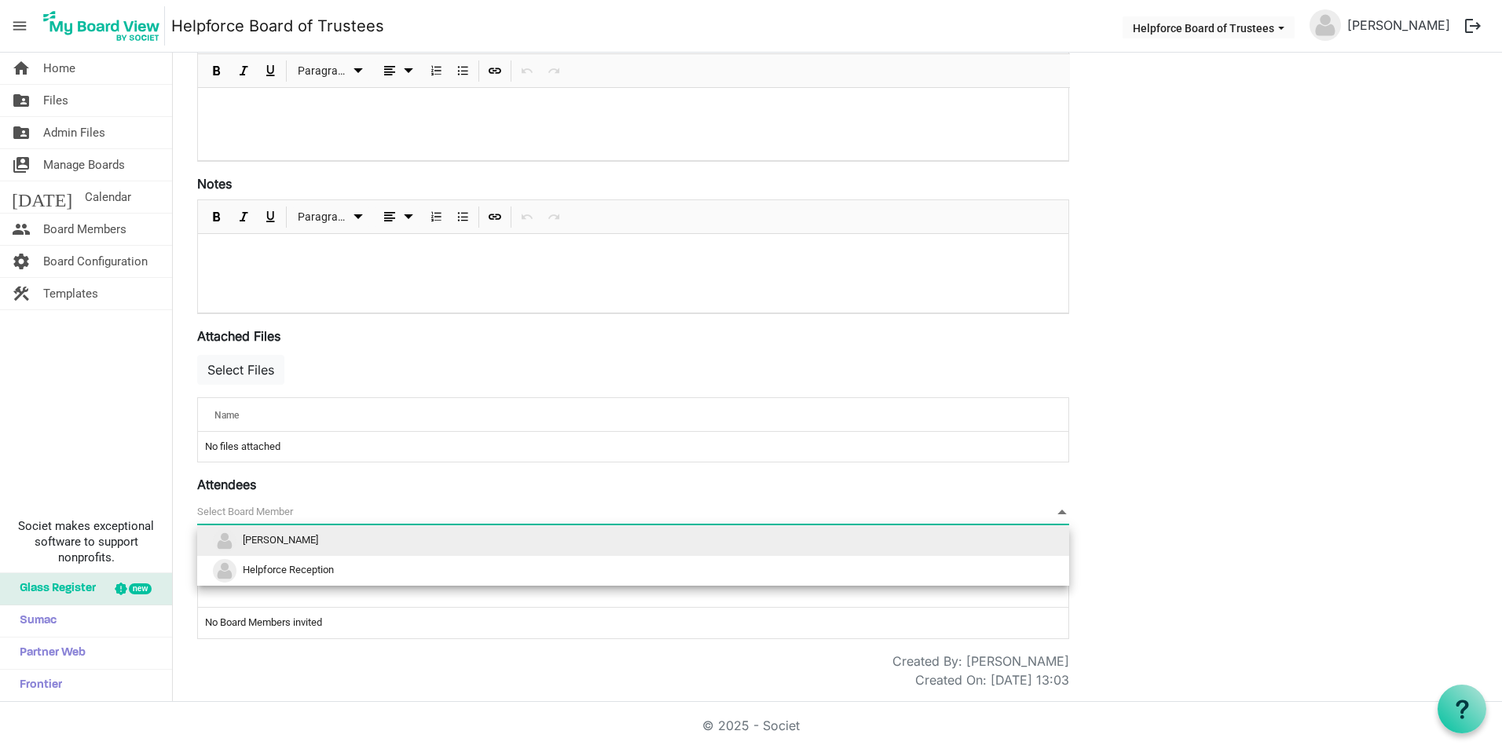
click at [275, 536] on span "[PERSON_NAME]" at bounding box center [280, 541] width 75 height 12
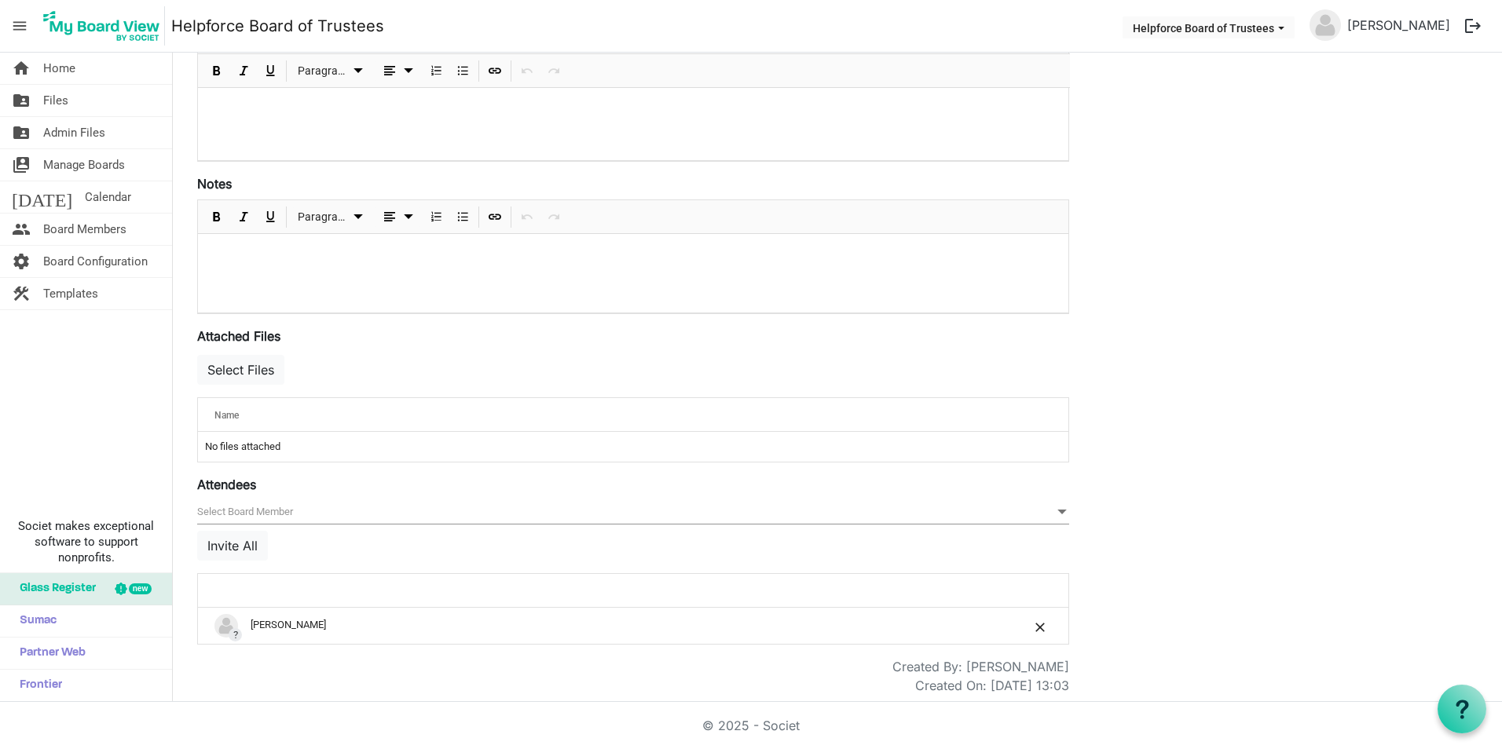
click at [276, 516] on span "null" at bounding box center [633, 512] width 872 height 24
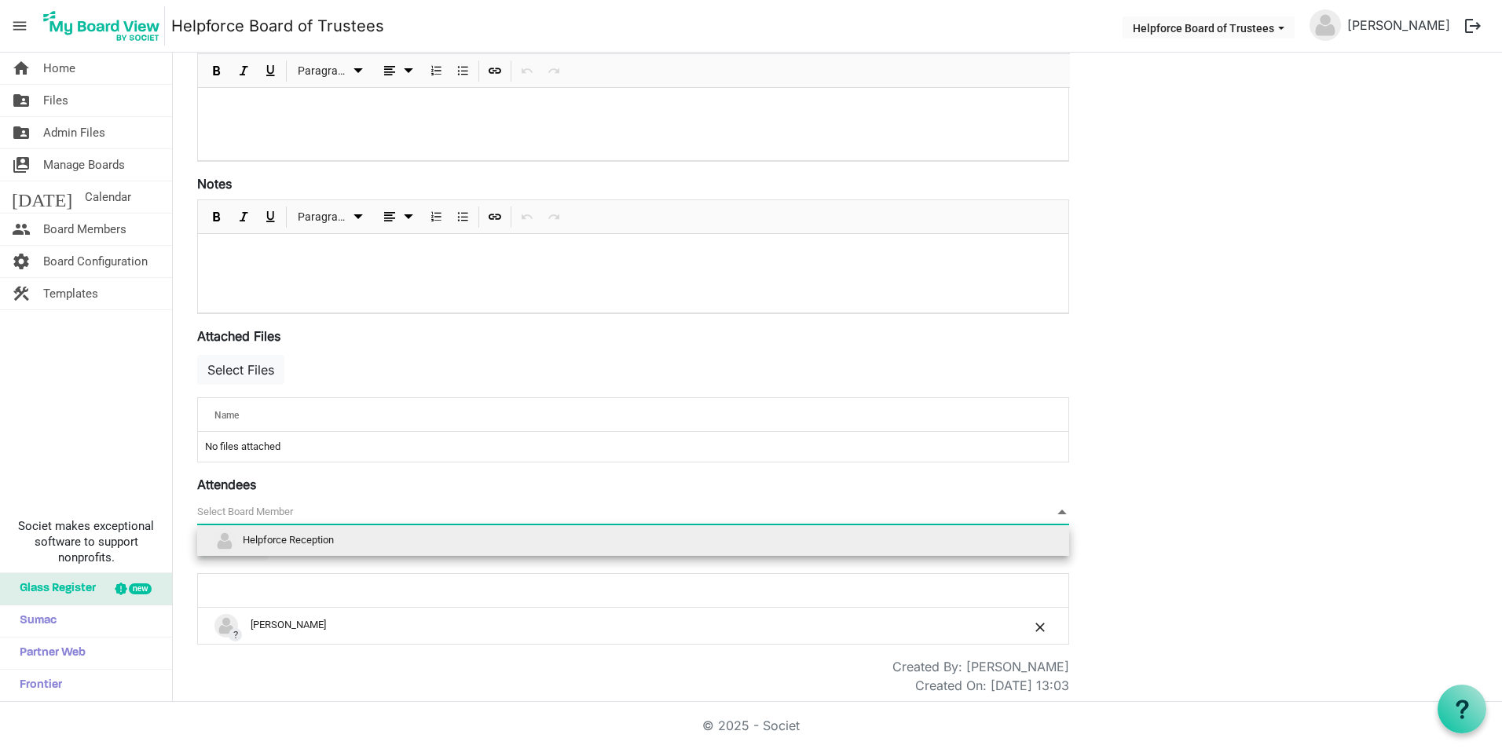
click at [277, 537] on span "Helpforce Reception" at bounding box center [288, 541] width 91 height 12
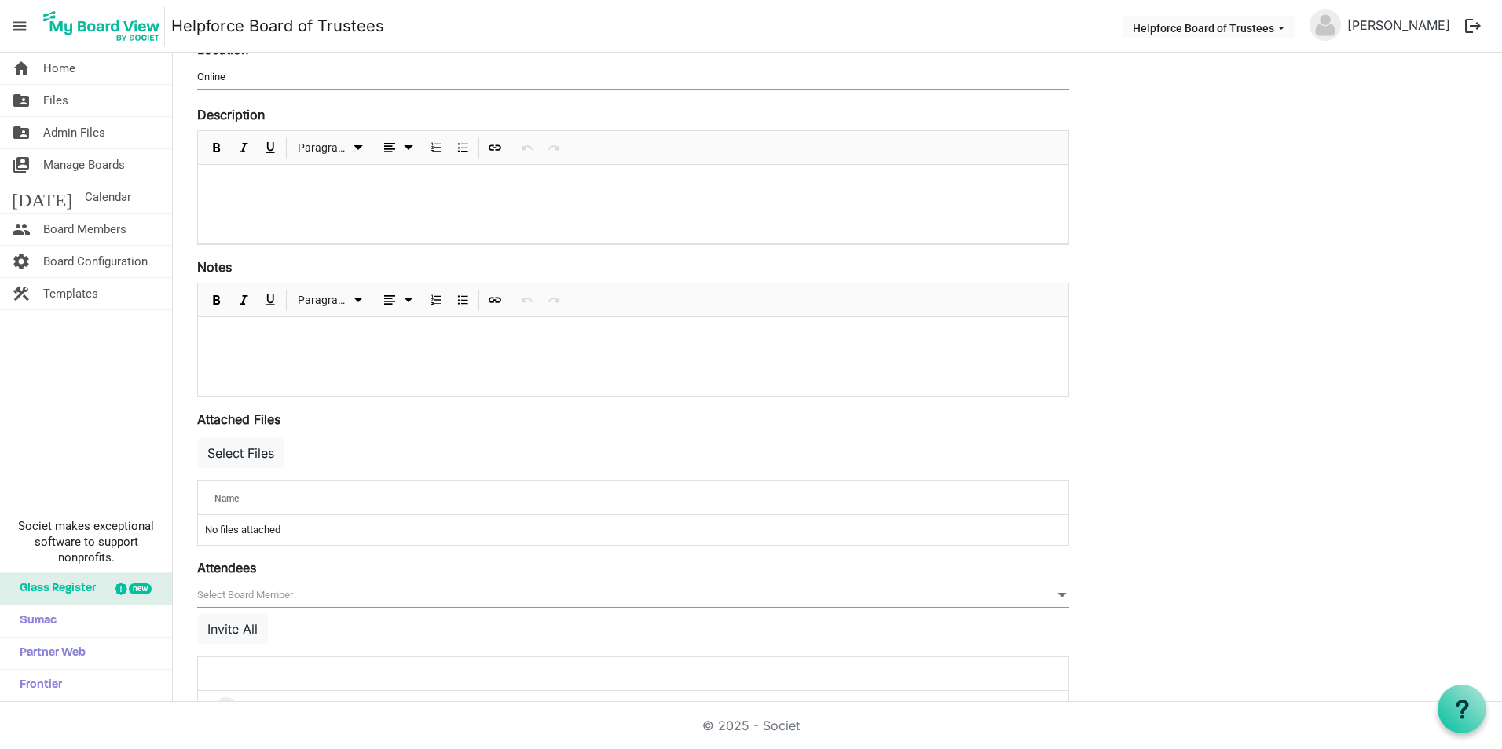
scroll to position [0, 0]
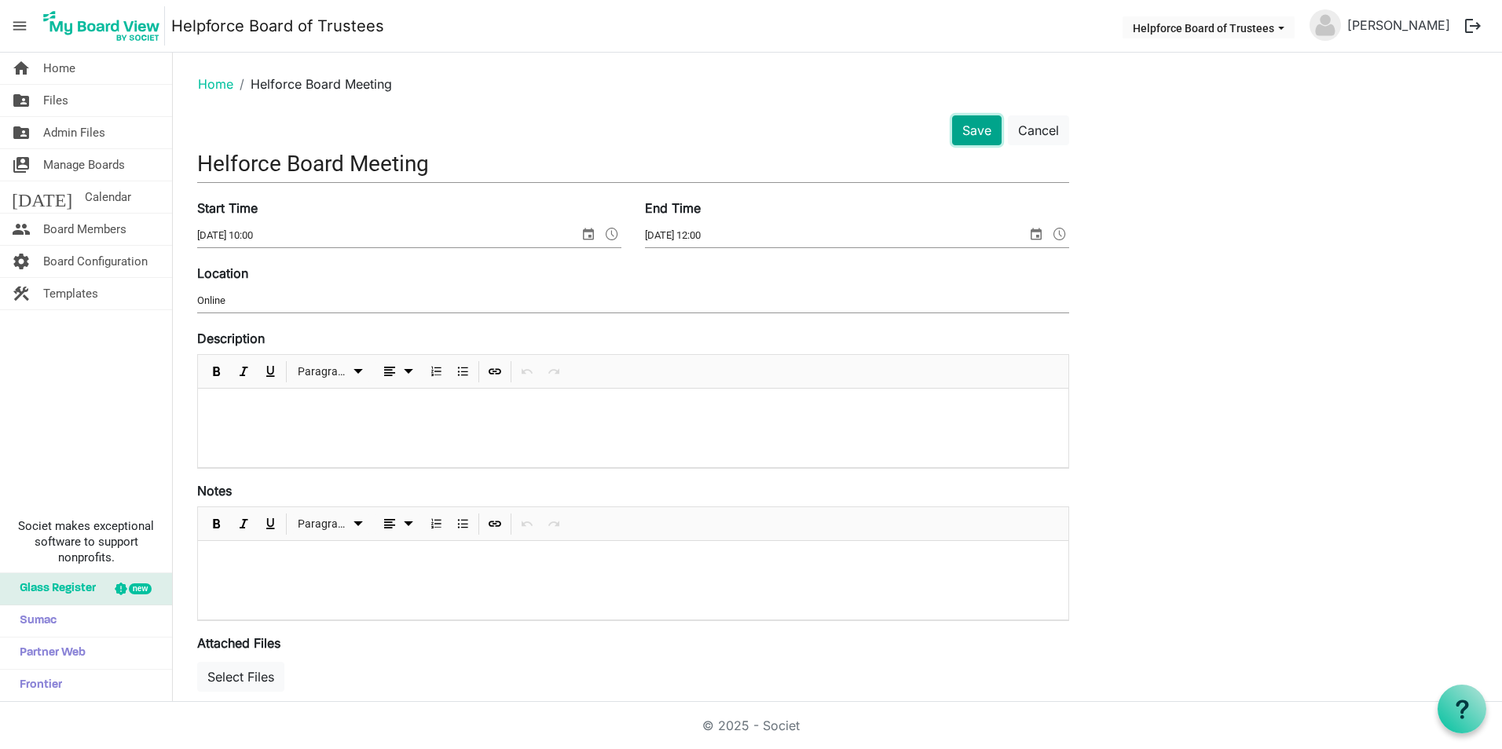
click at [977, 123] on button "Save" at bounding box center [976, 130] width 49 height 30
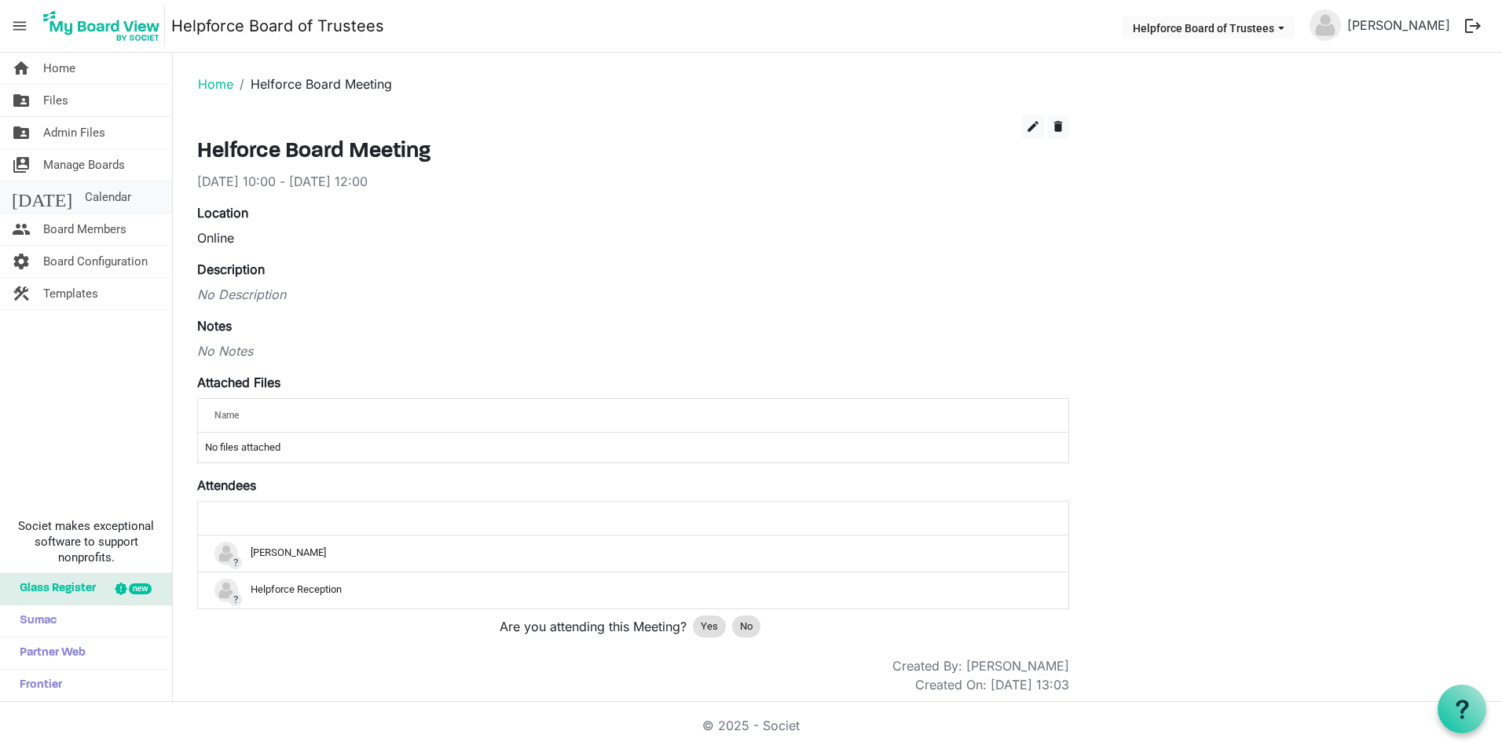
click at [90, 190] on span "Calendar" at bounding box center [108, 196] width 46 height 31
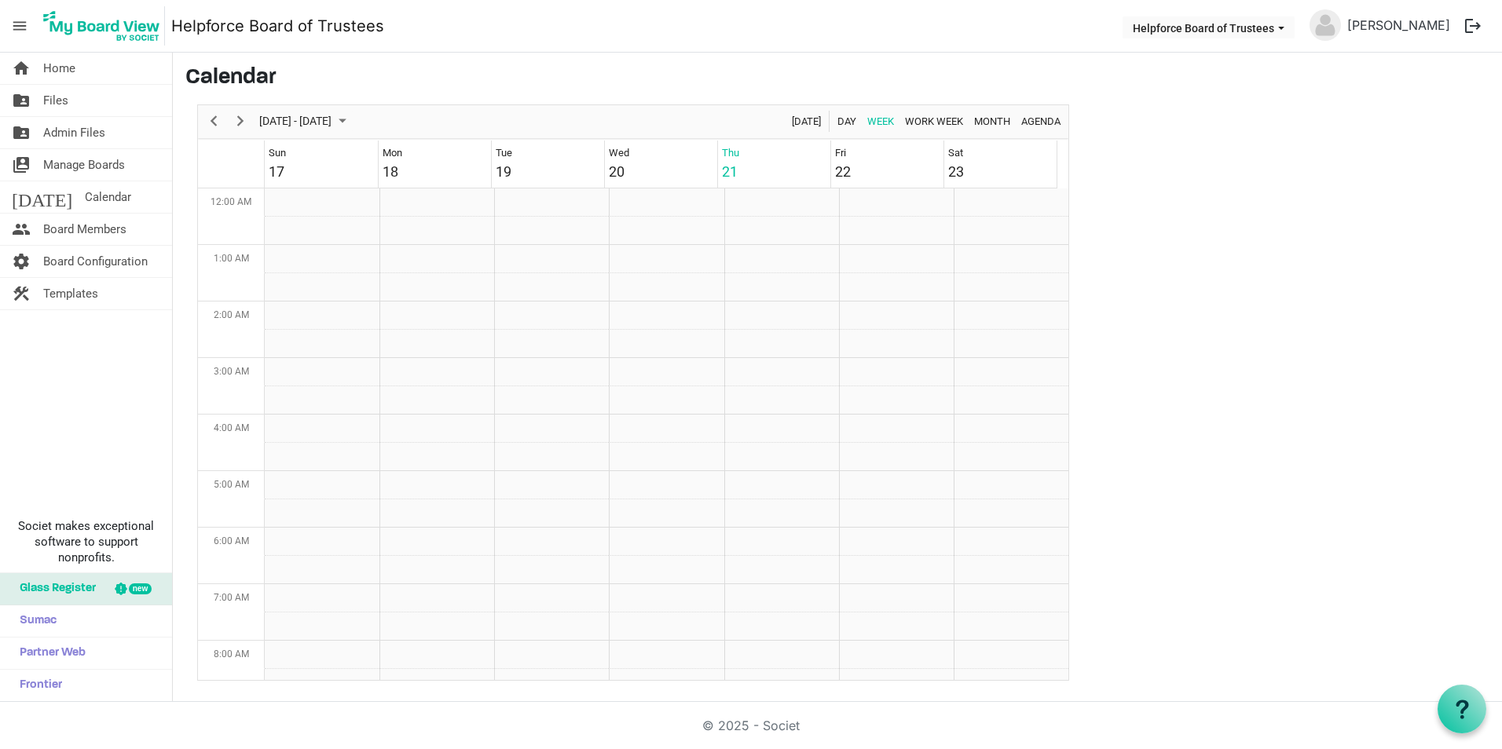
scroll to position [509, 0]
click at [996, 119] on span "Month" at bounding box center [992, 122] width 39 height 20
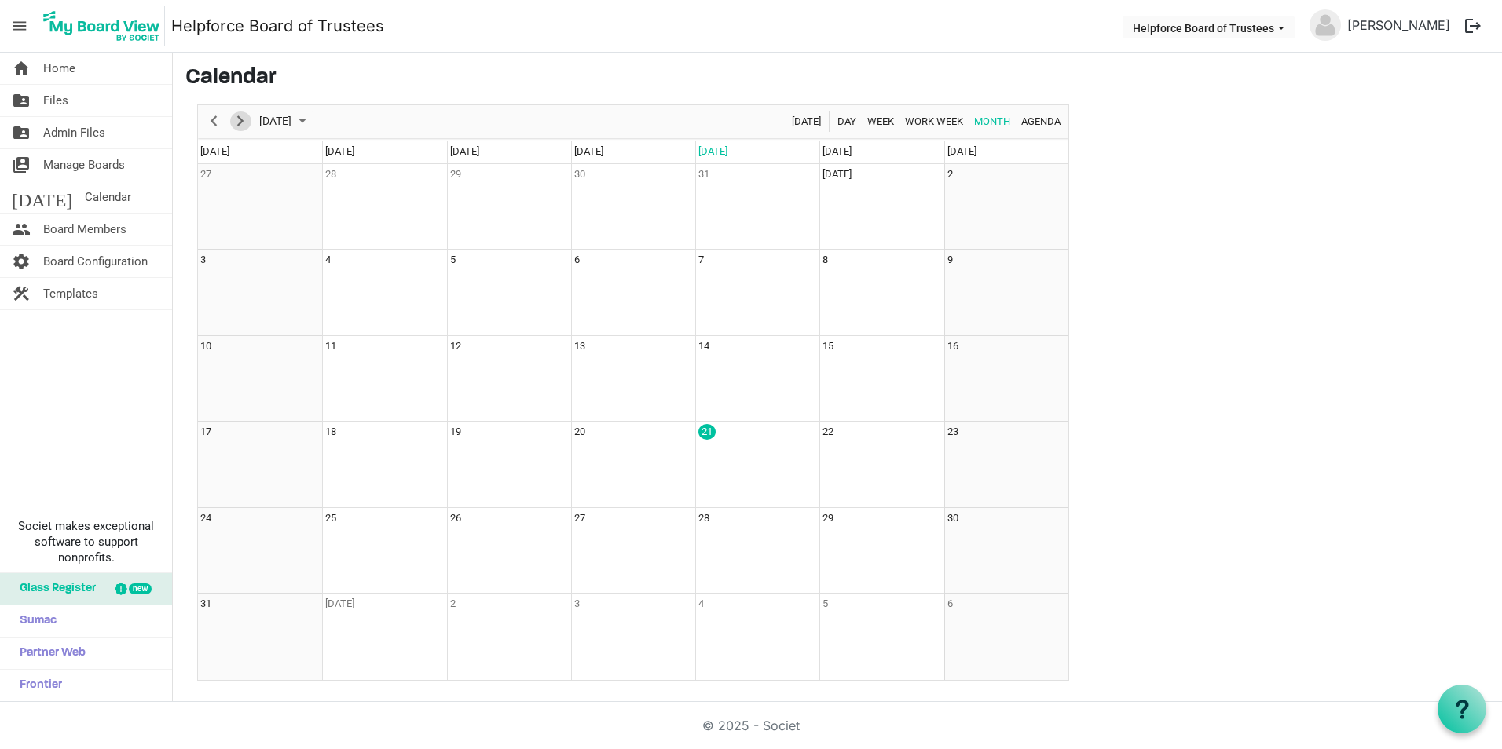
click at [246, 115] on span "Next" at bounding box center [240, 122] width 19 height 20
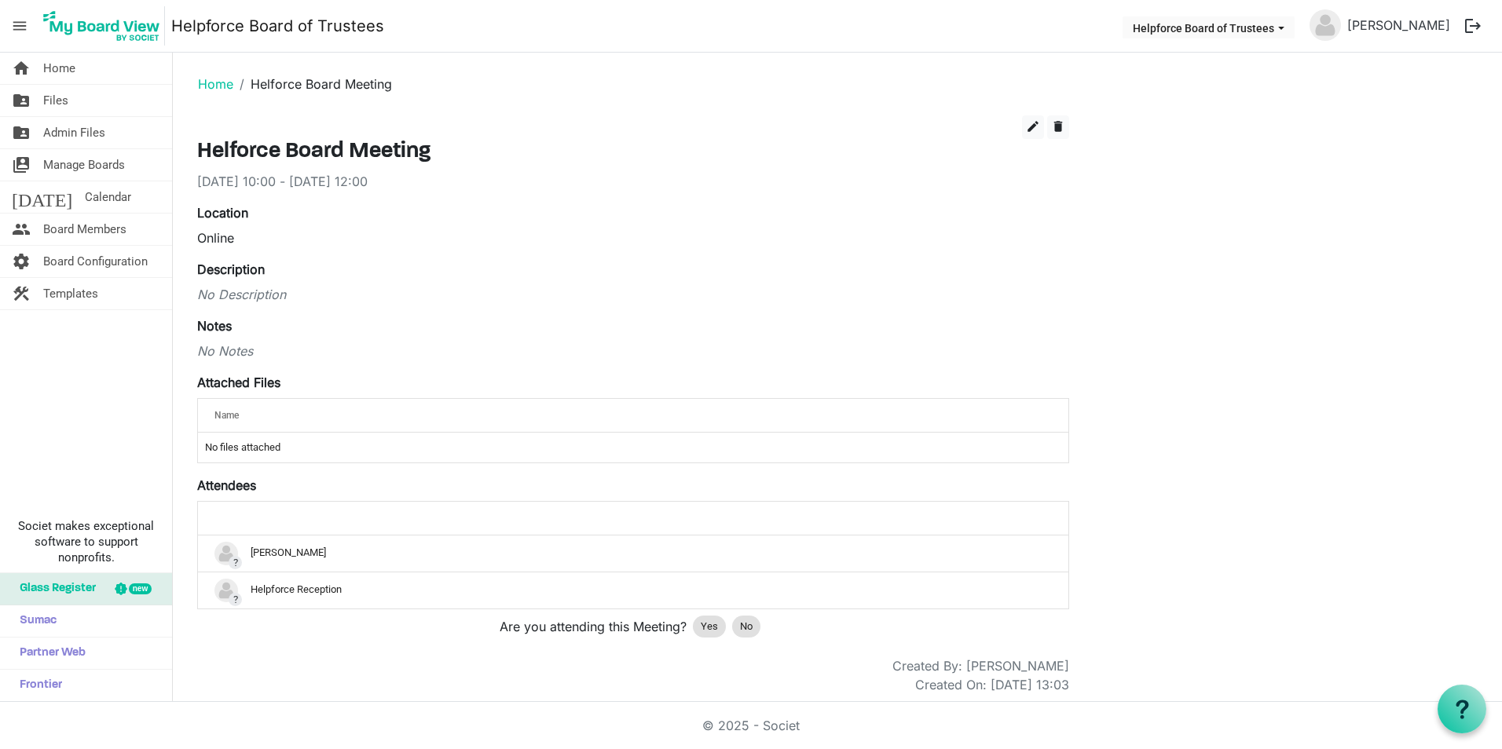
click at [1476, 29] on button "logout" at bounding box center [1472, 25] width 33 height 33
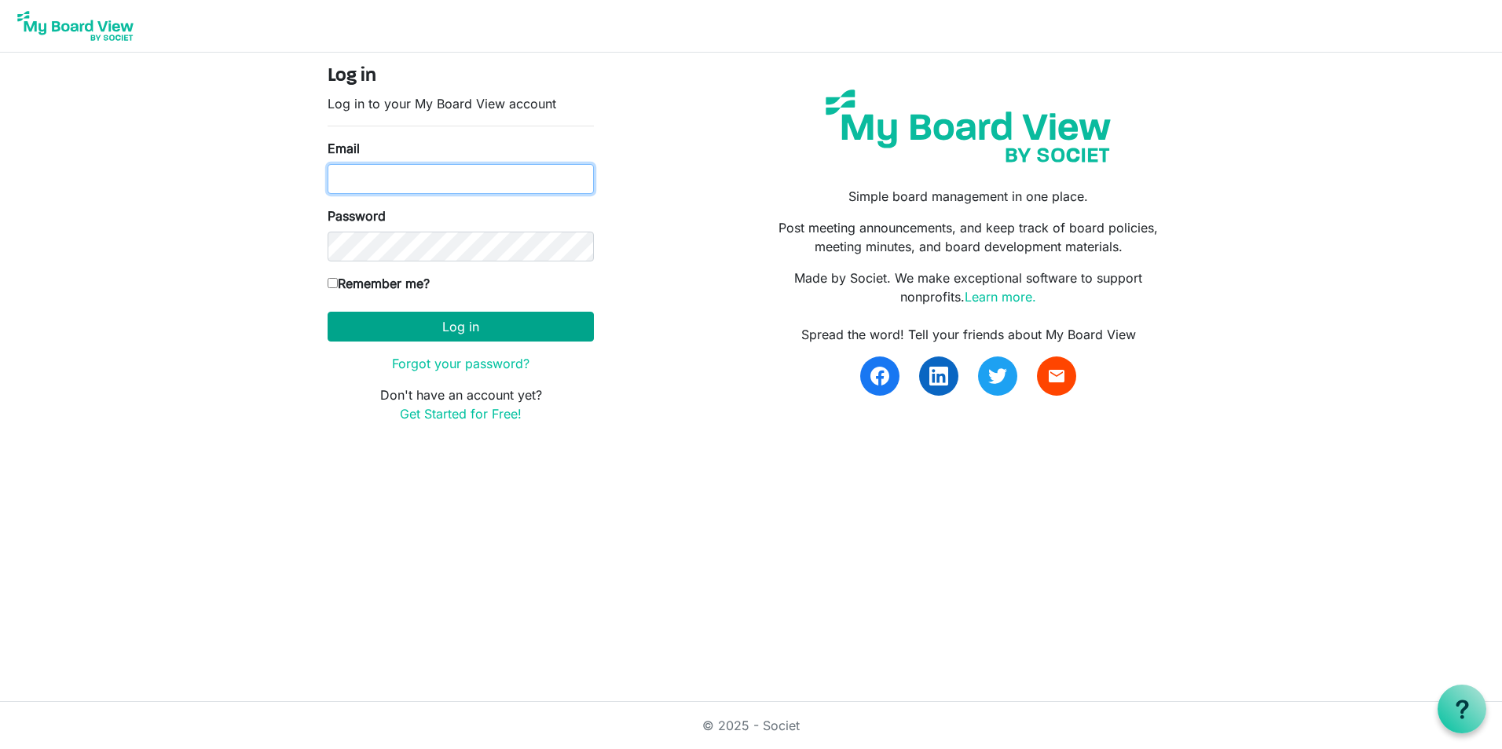
type input "[EMAIL_ADDRESS][DOMAIN_NAME]"
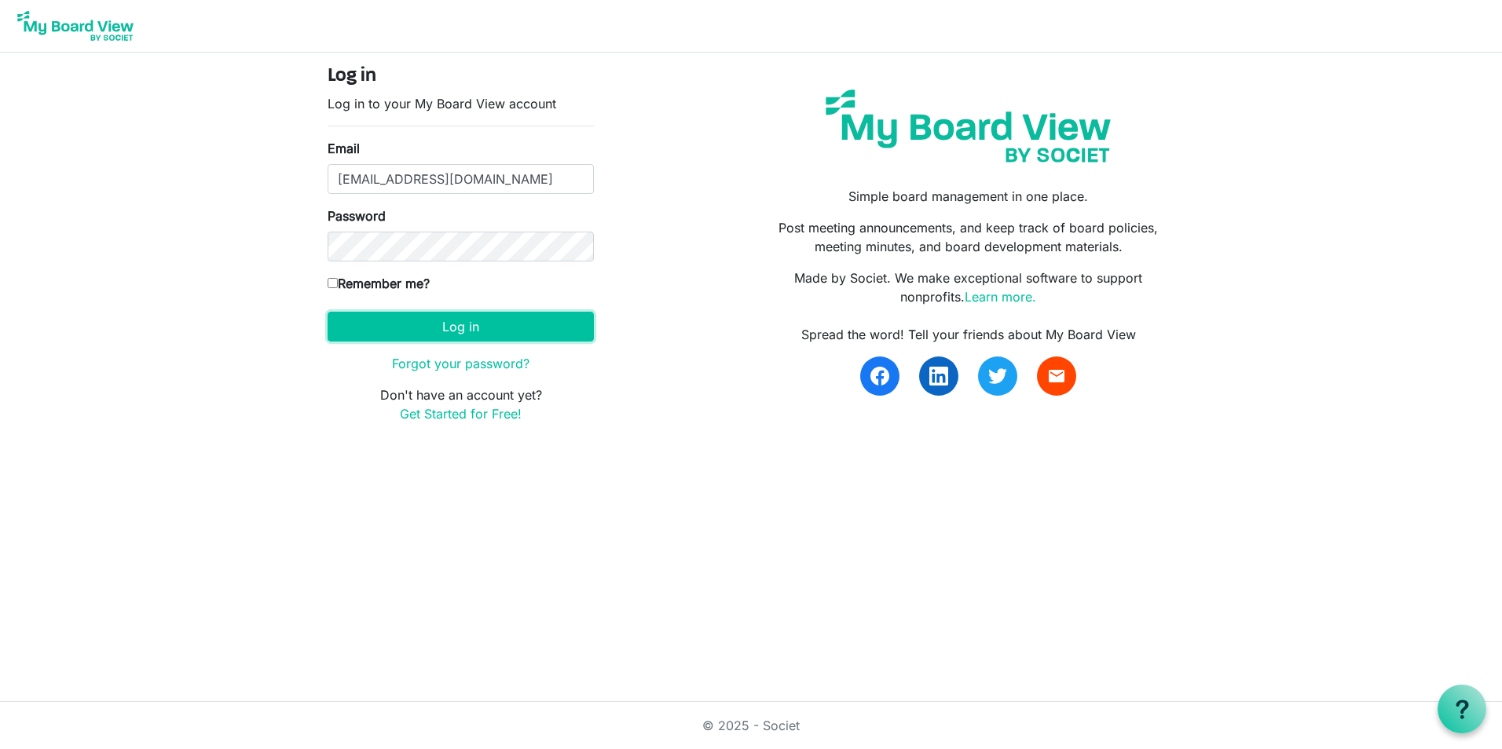
drag, startPoint x: 468, startPoint y: 337, endPoint x: 522, endPoint y: 175, distance: 170.4
click at [522, 184] on form "Log in Log in to your My Board View account Email cs@helpforce.community Passwo…" at bounding box center [461, 244] width 266 height 358
drag, startPoint x: 522, startPoint y: 175, endPoint x: 287, endPoint y: 172, distance: 234.9
click at [287, 172] on body "Log in Log in to your My Board View account Email cs@helpforce.community Passwo…" at bounding box center [751, 224] width 1502 height 449
click at [684, 195] on div "Log in Log in to your My Board View account Email cs@helpforce.community Passwo…" at bounding box center [751, 250] width 870 height 371
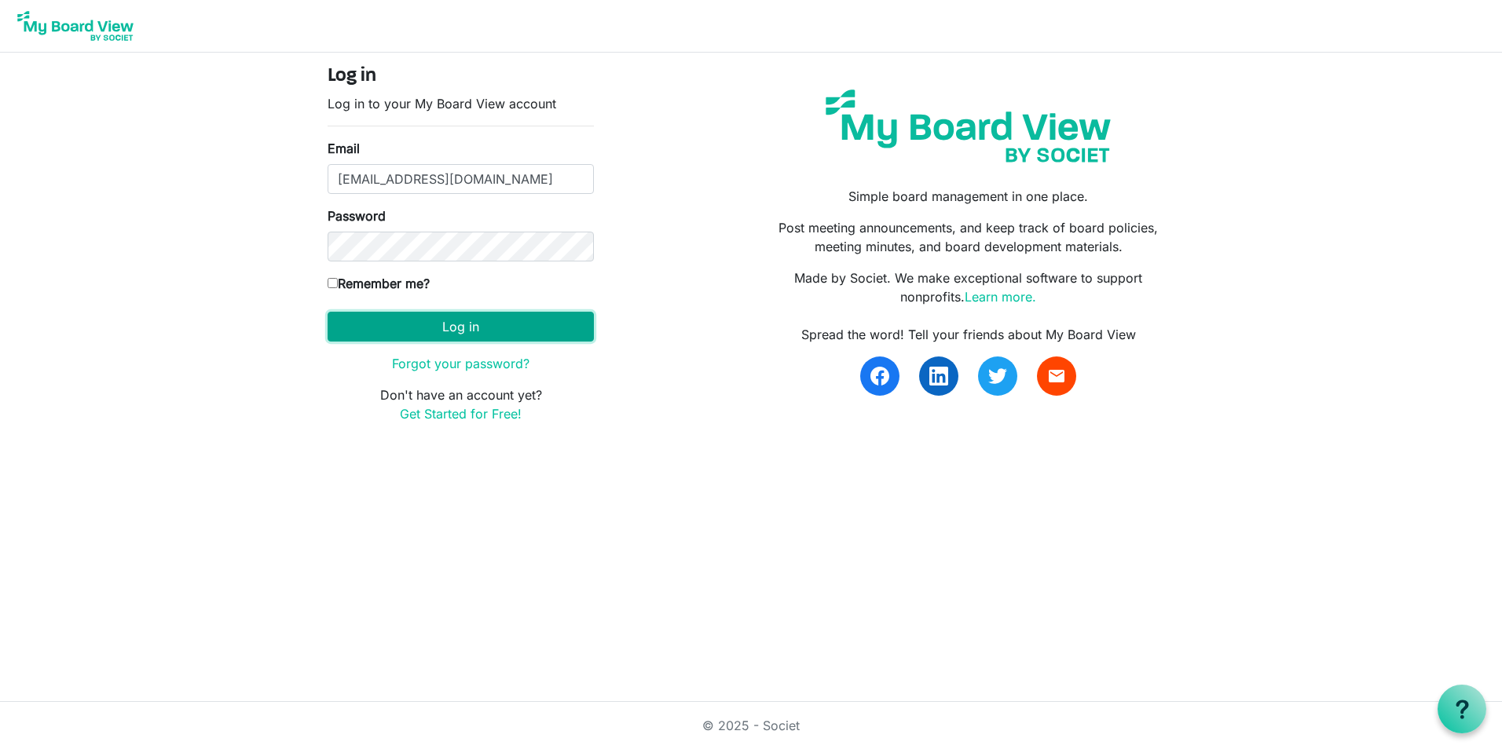
click at [414, 331] on button "Log in" at bounding box center [461, 327] width 266 height 30
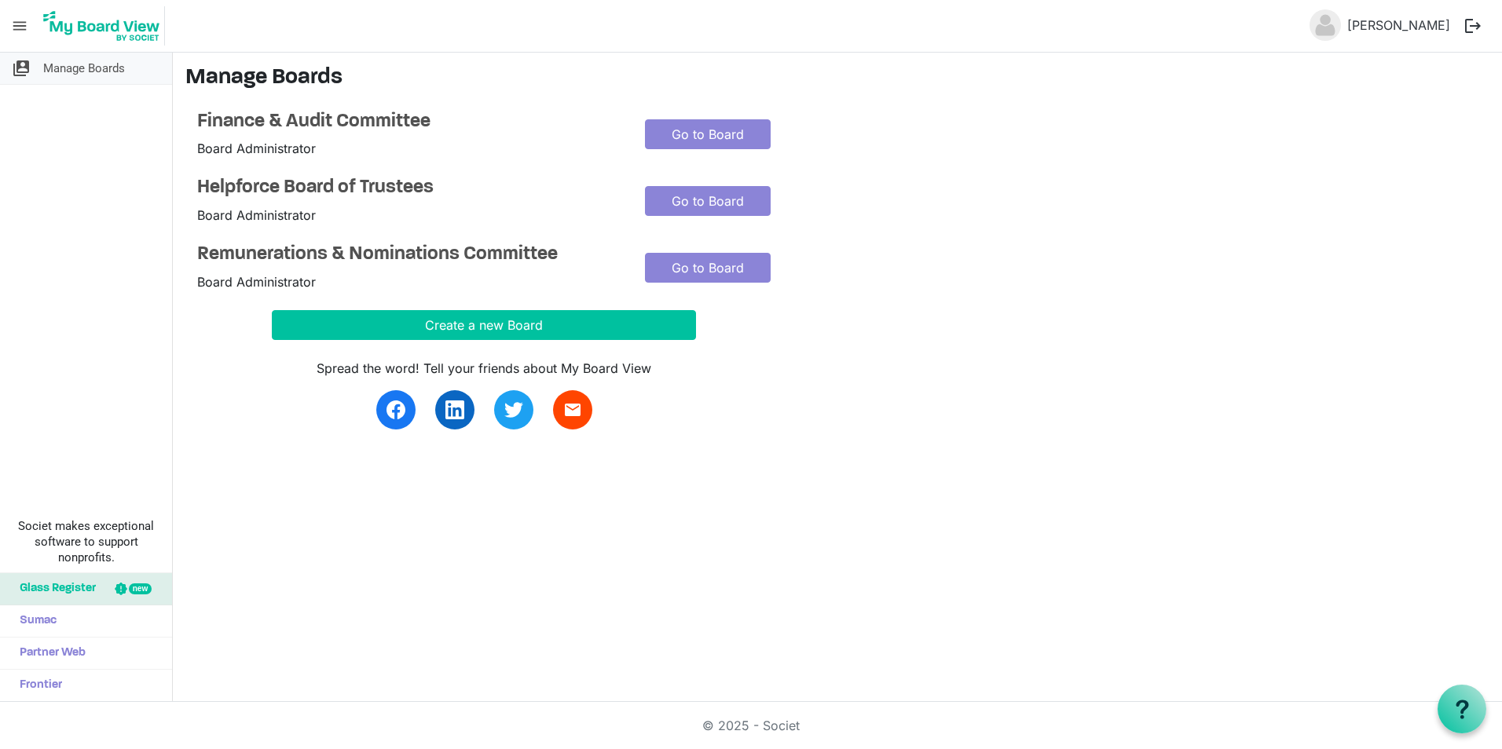
click at [85, 70] on span "Manage Boards" at bounding box center [84, 68] width 82 height 31
drag, startPoint x: 383, startPoint y: 117, endPoint x: 497, endPoint y: 71, distance: 123.4
click at [497, 71] on h3 "Manage Boards" at bounding box center [837, 78] width 1304 height 27
